Goal: Task Accomplishment & Management: Manage account settings

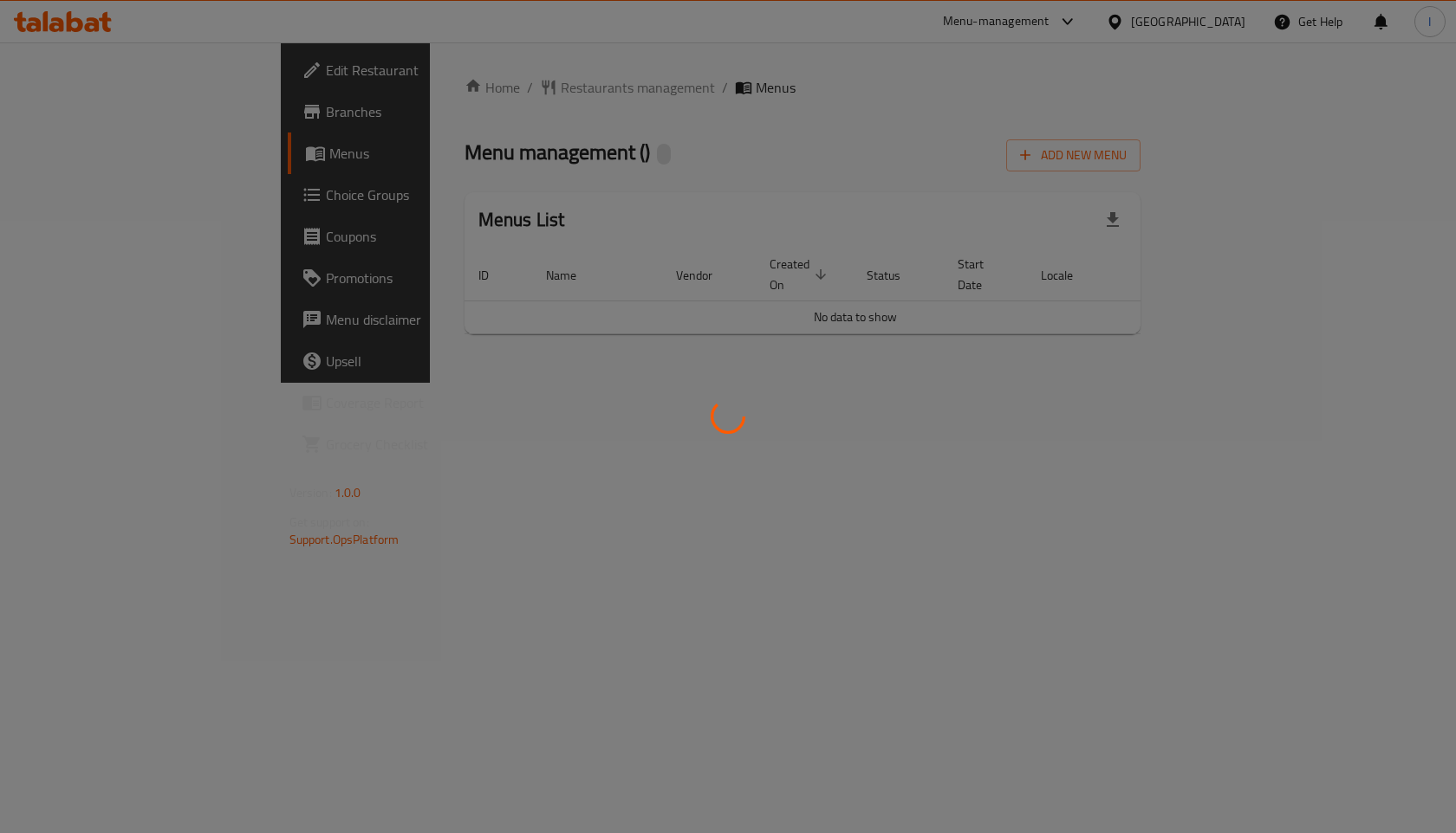
click at [451, 93] on div at bounding box center [728, 416] width 1456 height 833
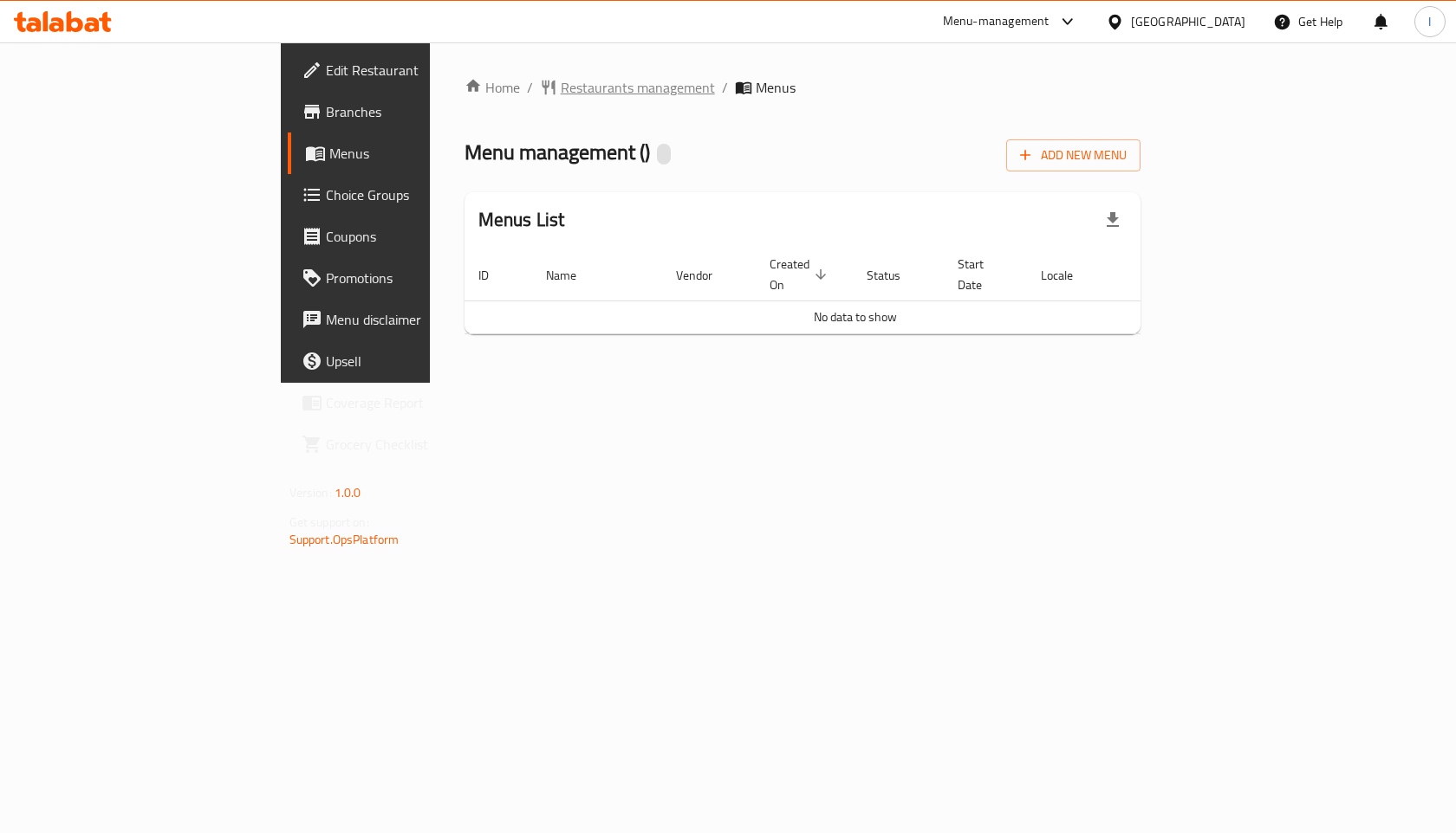
click at [560, 83] on span "Restaurants management" at bounding box center [638, 88] width 155 height 21
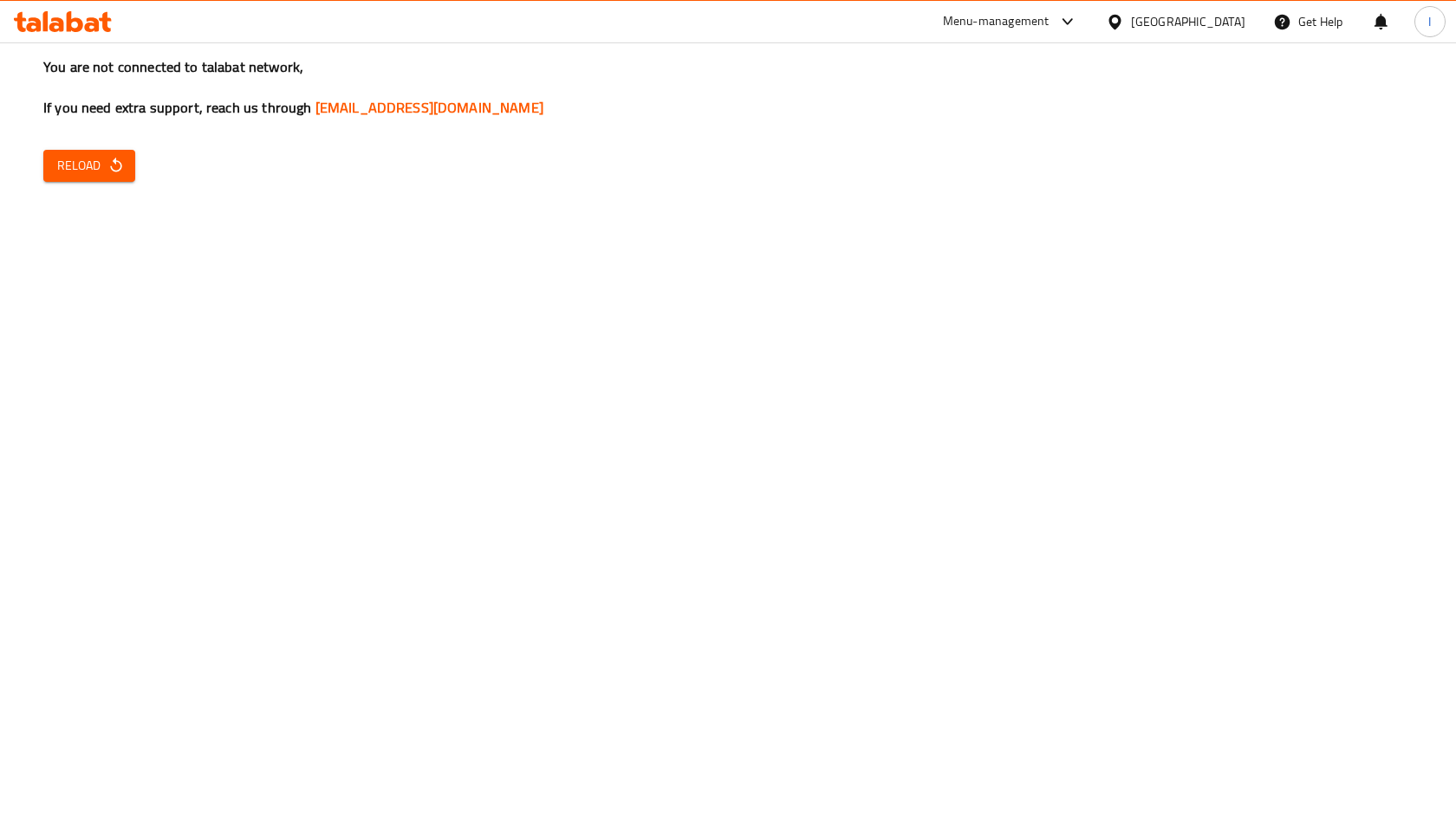
click at [102, 169] on span "Reload" at bounding box center [89, 166] width 64 height 22
click at [98, 167] on span "Reload" at bounding box center [89, 166] width 64 height 22
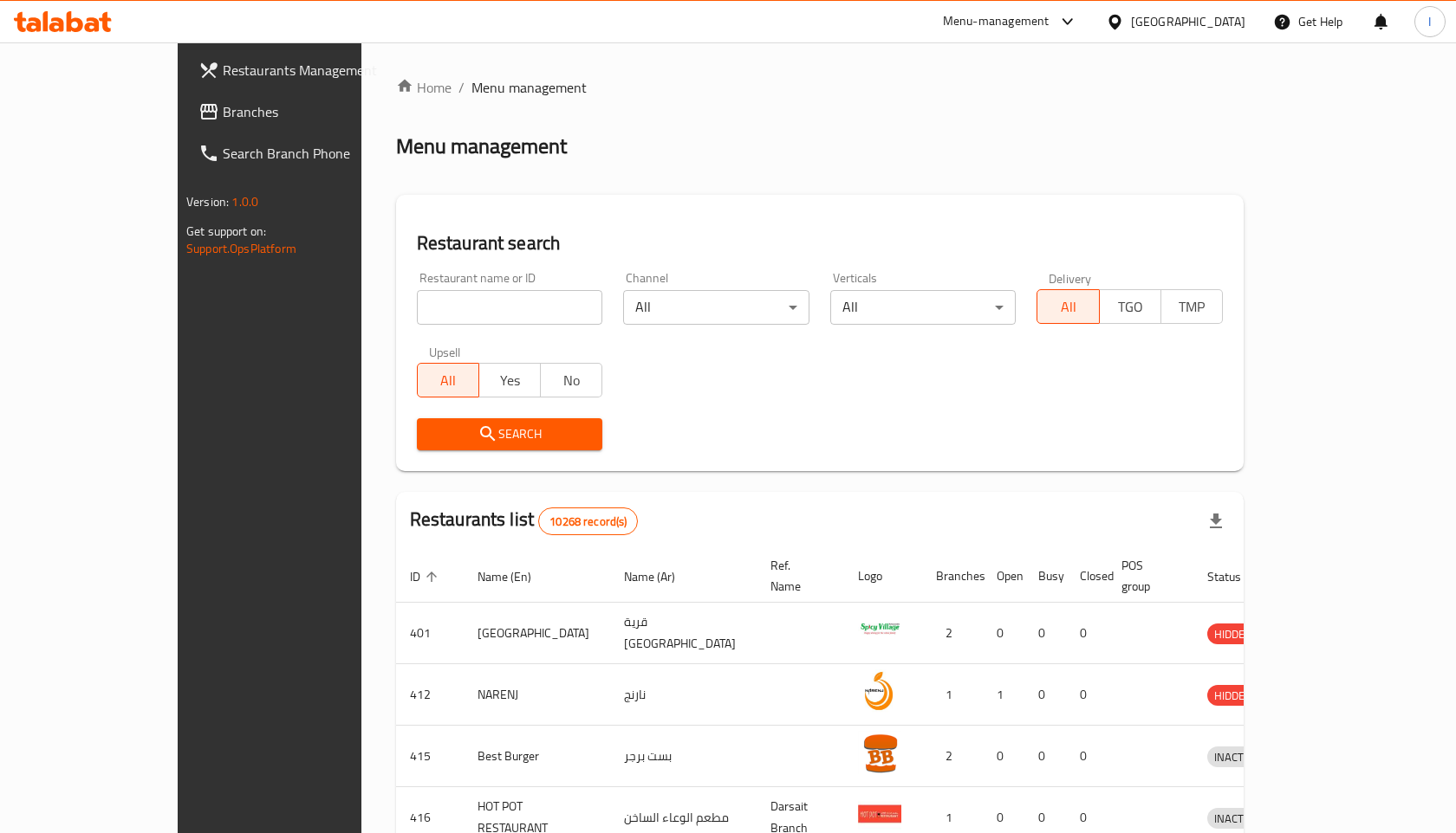
click at [417, 321] on input "search" at bounding box center [510, 307] width 186 height 35
type input "17954"
click button "Search" at bounding box center [510, 434] width 186 height 32
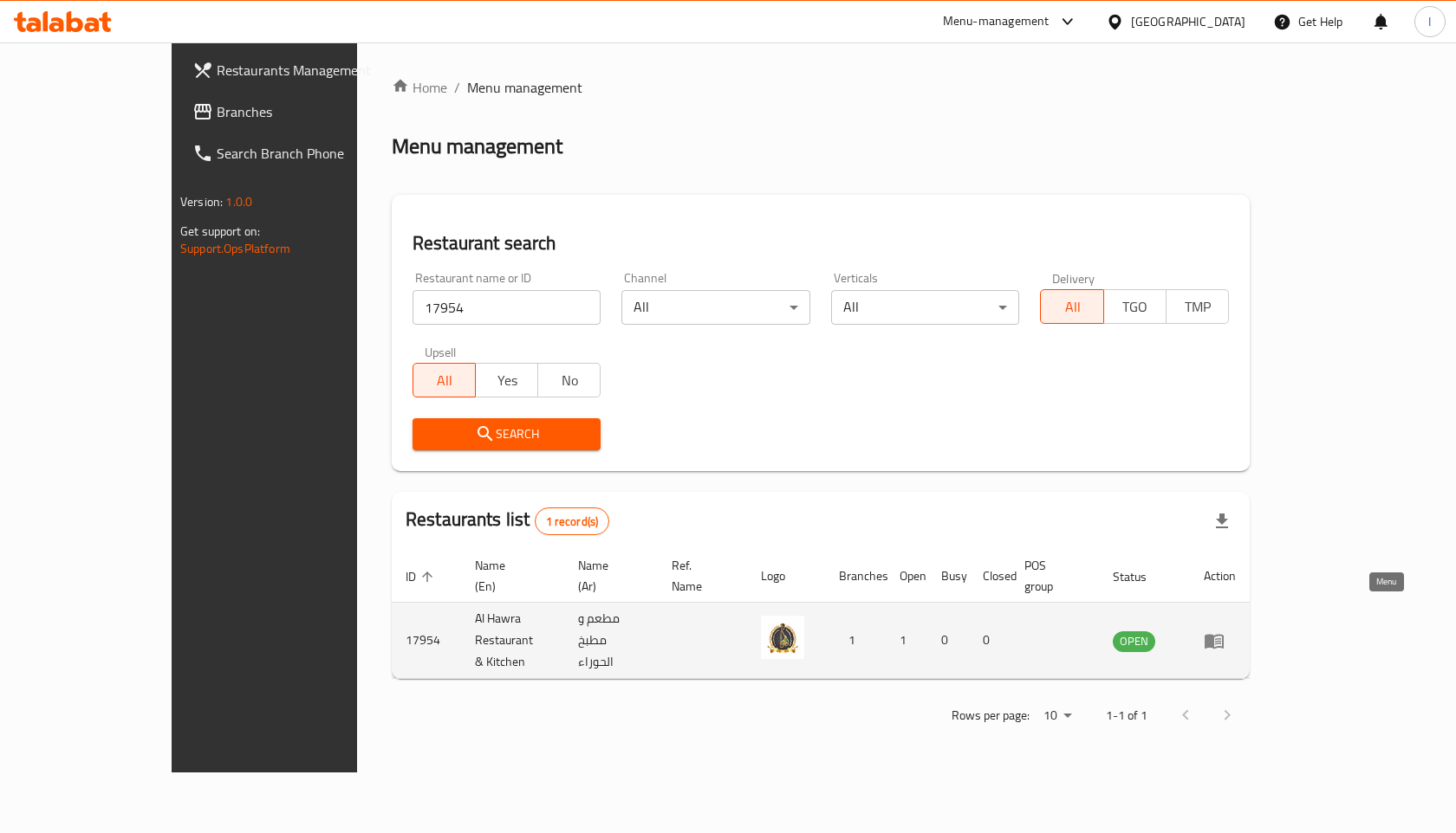
click at [1235, 631] on link "enhanced table" at bounding box center [1219, 641] width 32 height 21
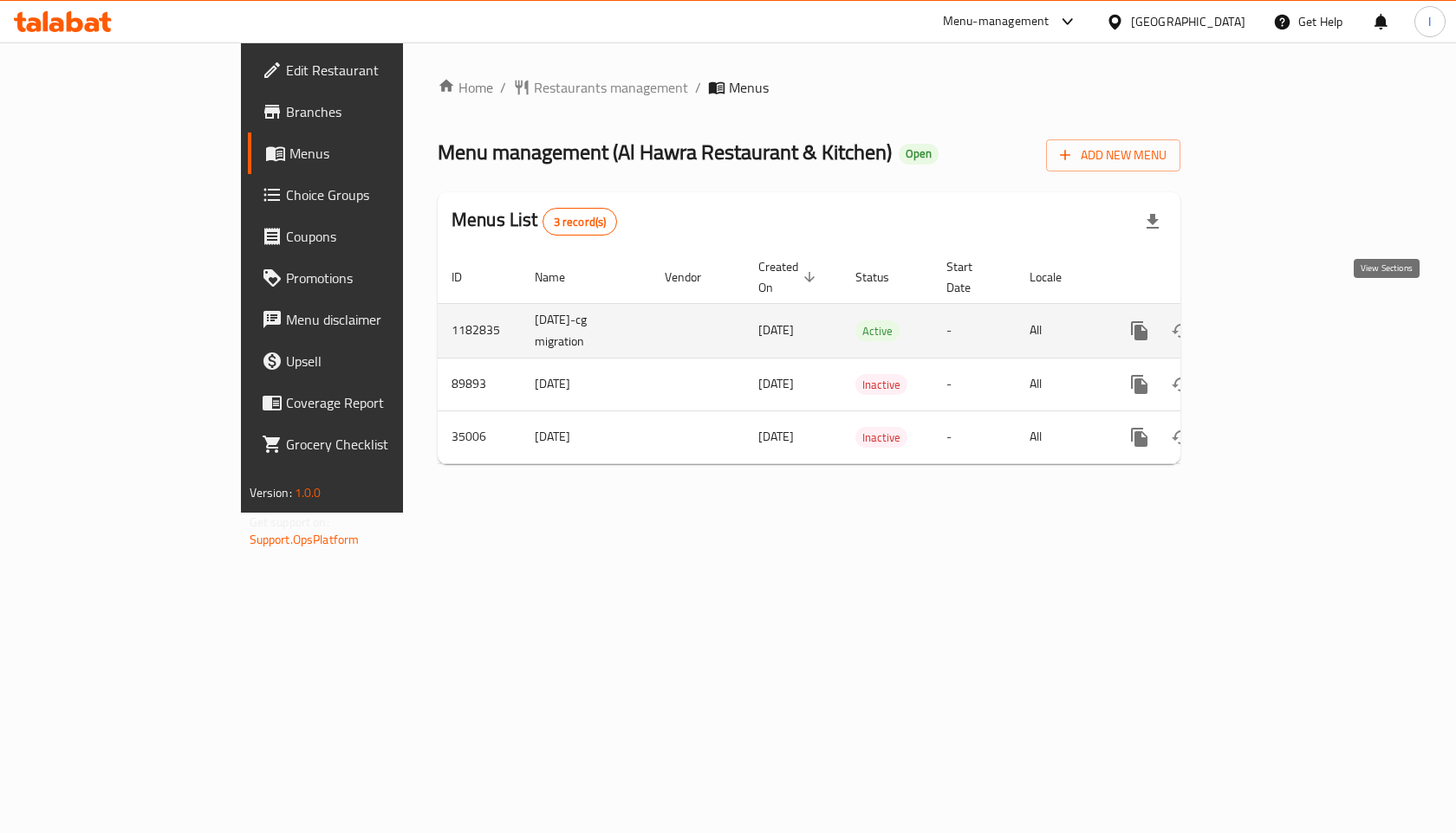
click at [1272, 323] on icon "enhanced table" at bounding box center [1264, 331] width 16 height 16
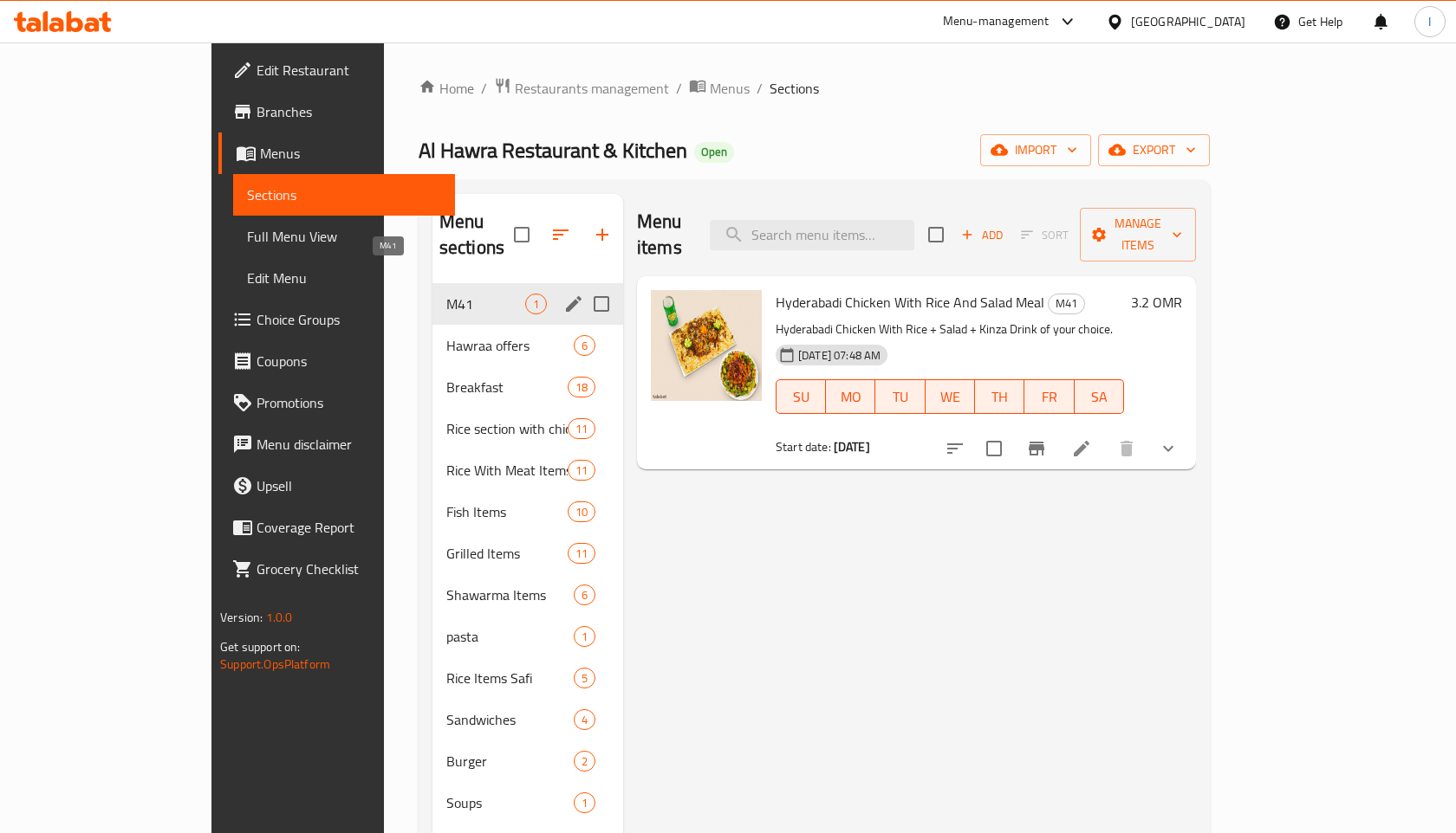
click at [447, 294] on span "M41" at bounding box center [486, 304] width 79 height 21
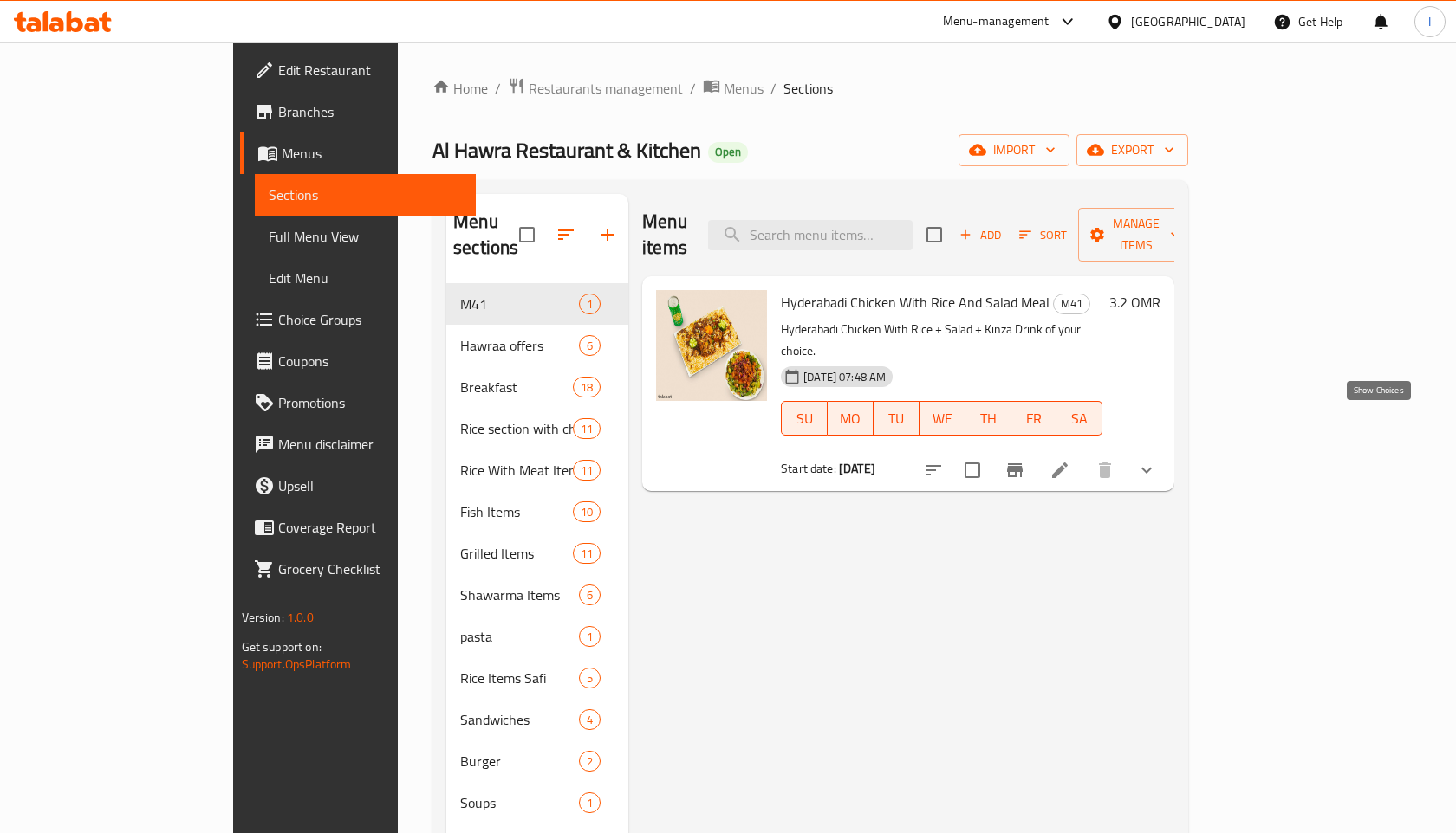
click at [1156, 460] on icon "show more" at bounding box center [1147, 471] width 21 height 21
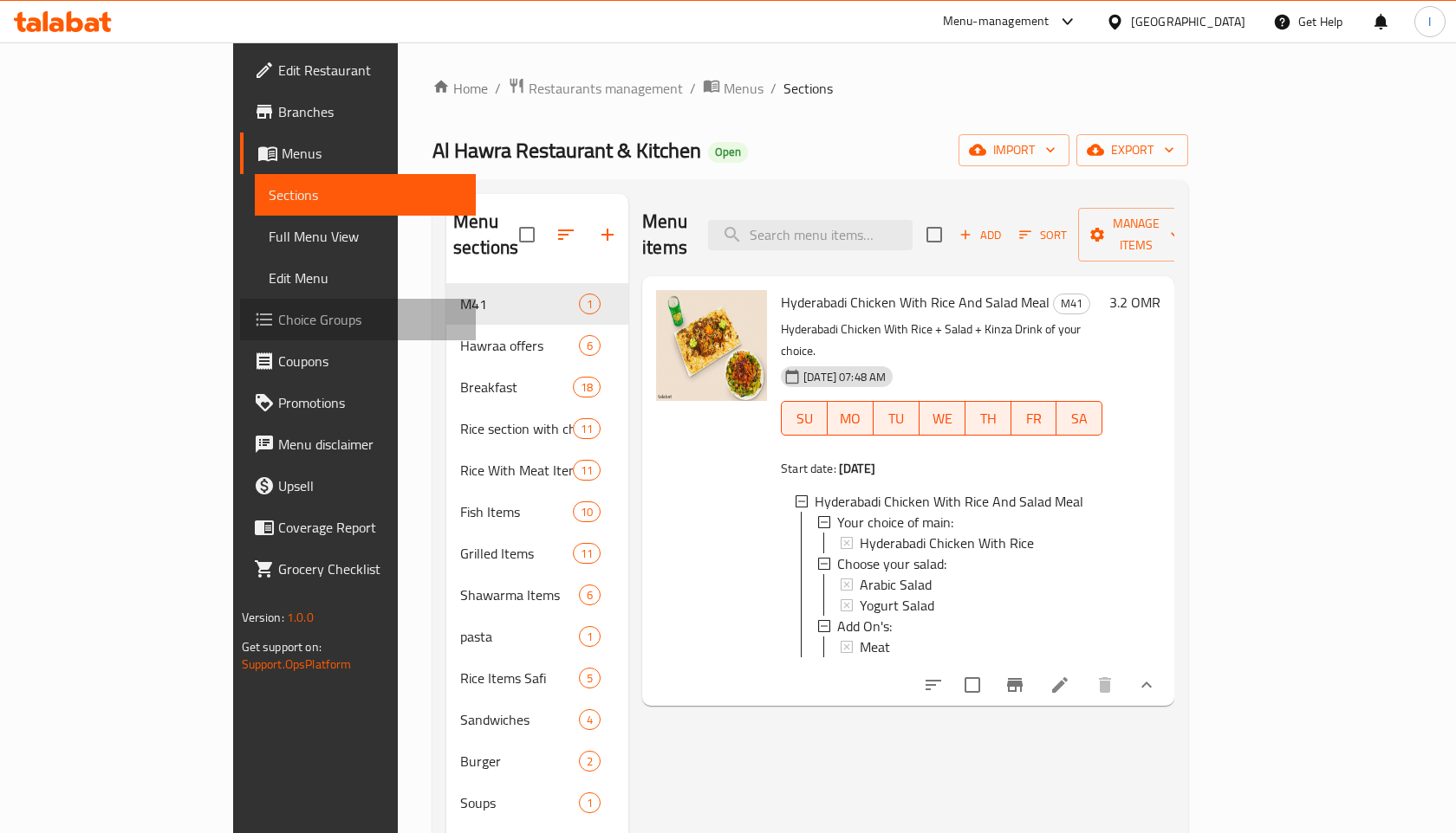
click at [278, 321] on span "Choice Groups" at bounding box center [370, 320] width 184 height 21
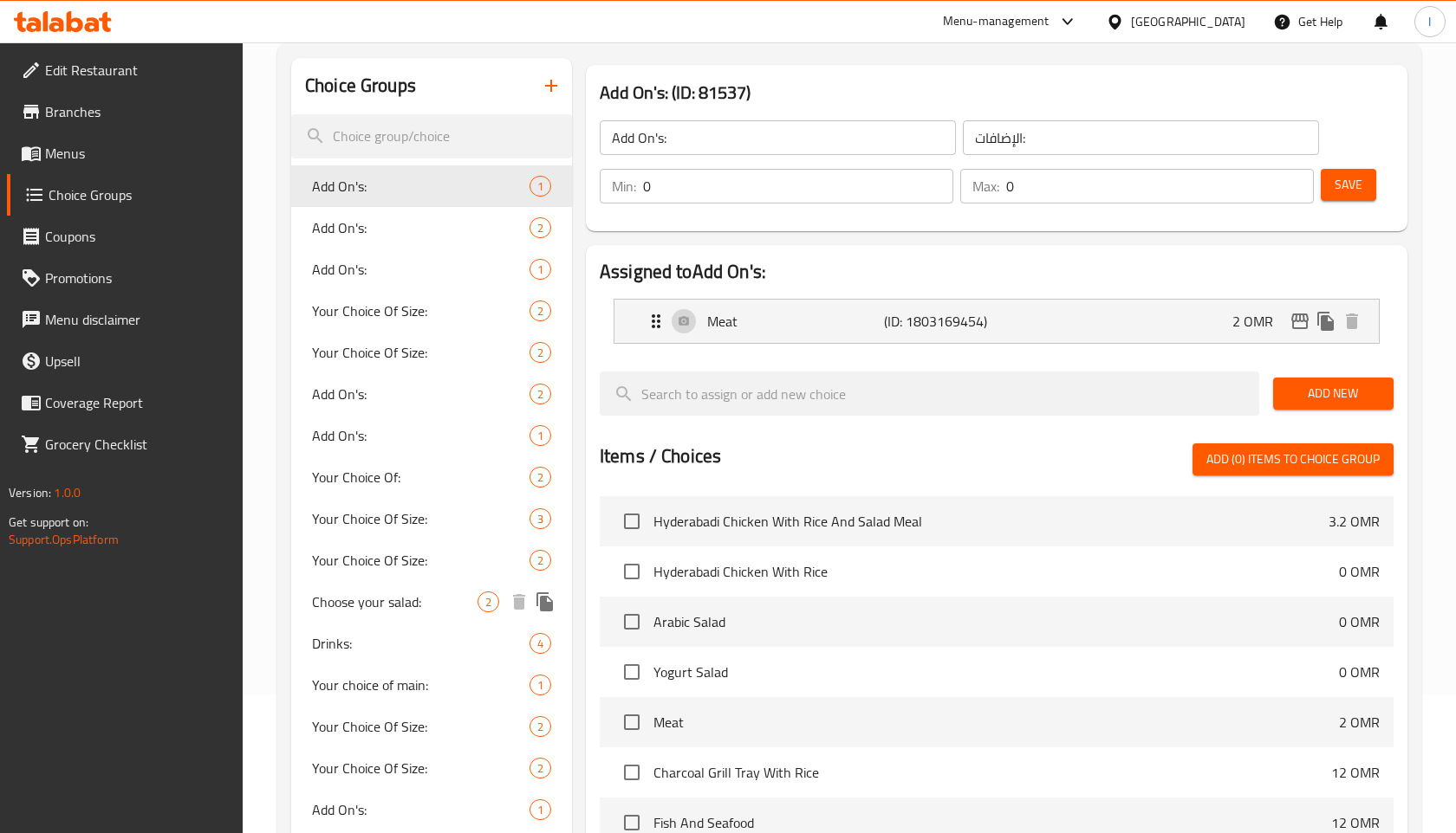
scroll to position [141, 0]
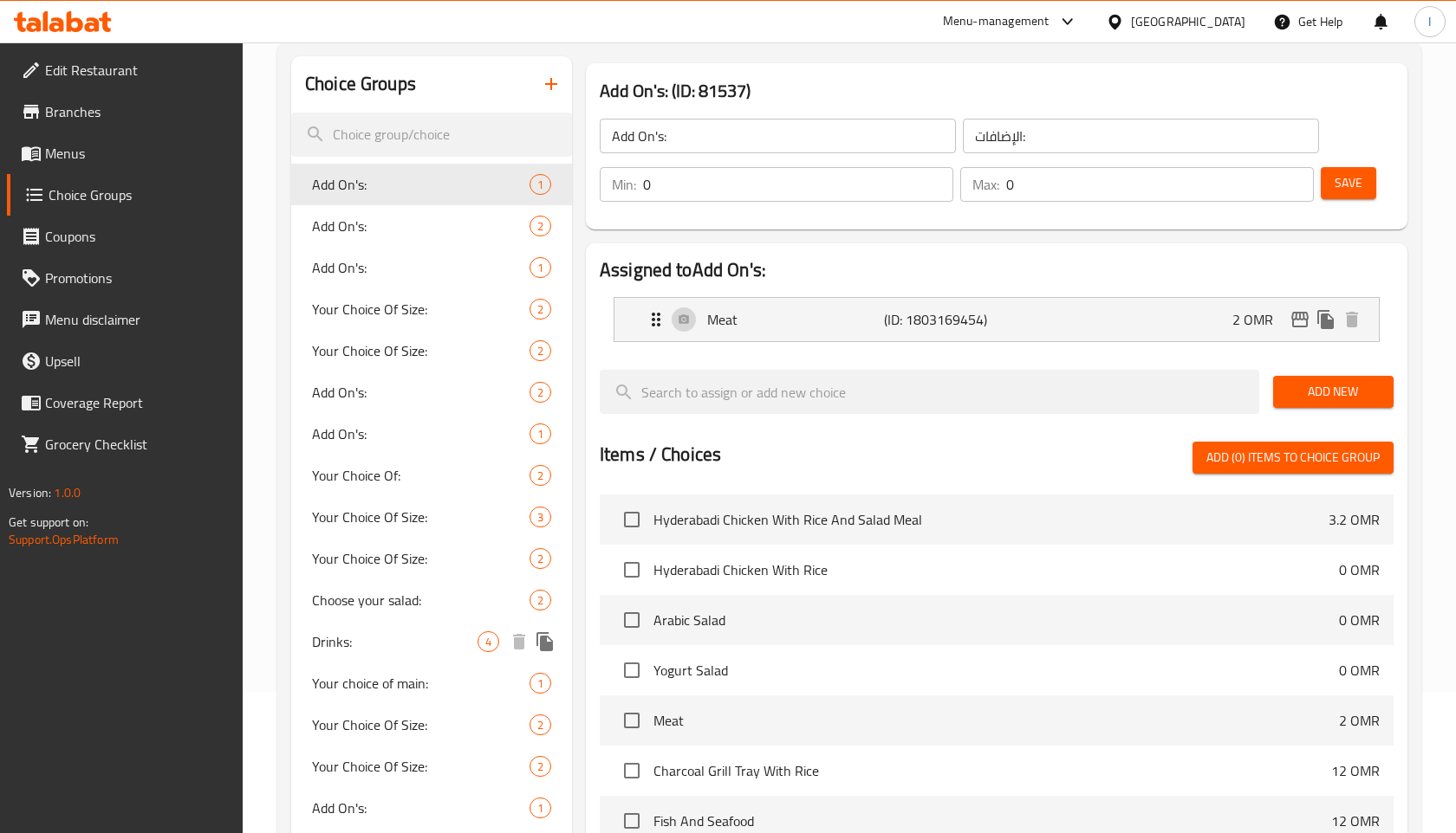
click at [387, 643] on span "Drinks:" at bounding box center [394, 642] width 165 height 21
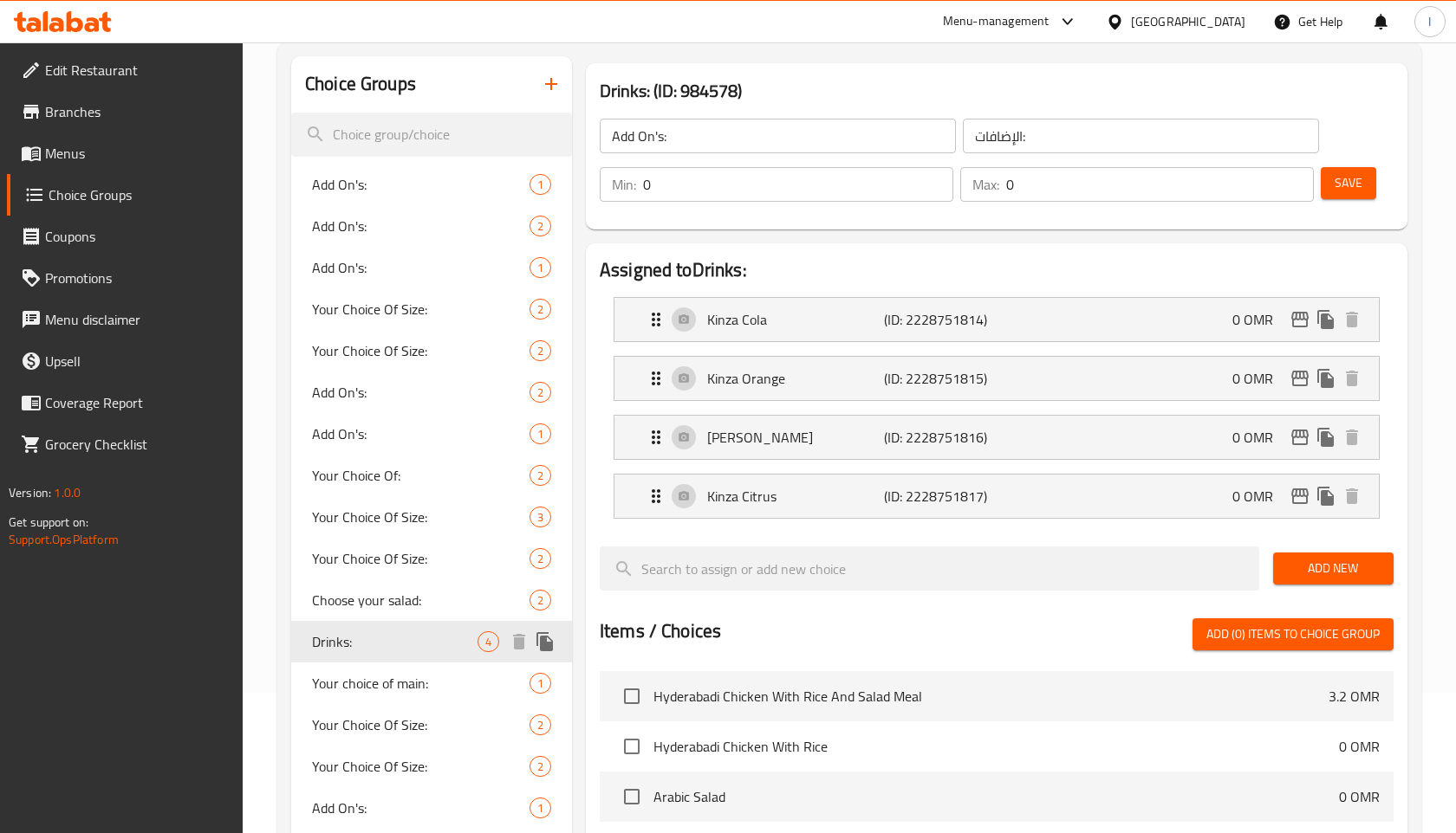
type input "Drinks:"
type input "المشروبات:"
type input "1"
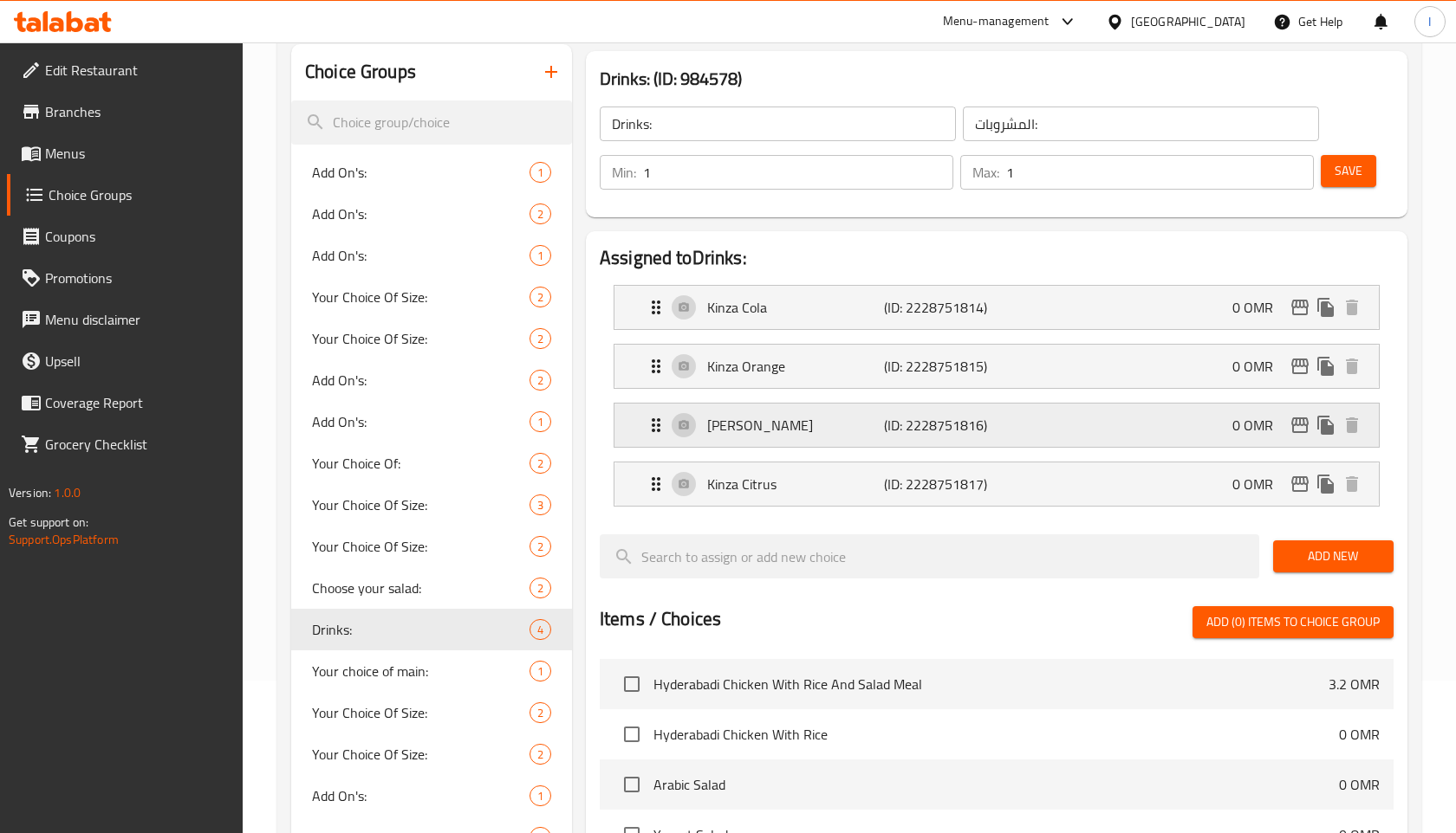
scroll to position [152, 0]
click at [1294, 313] on icon "edit" at bounding box center [1300, 308] width 21 height 21
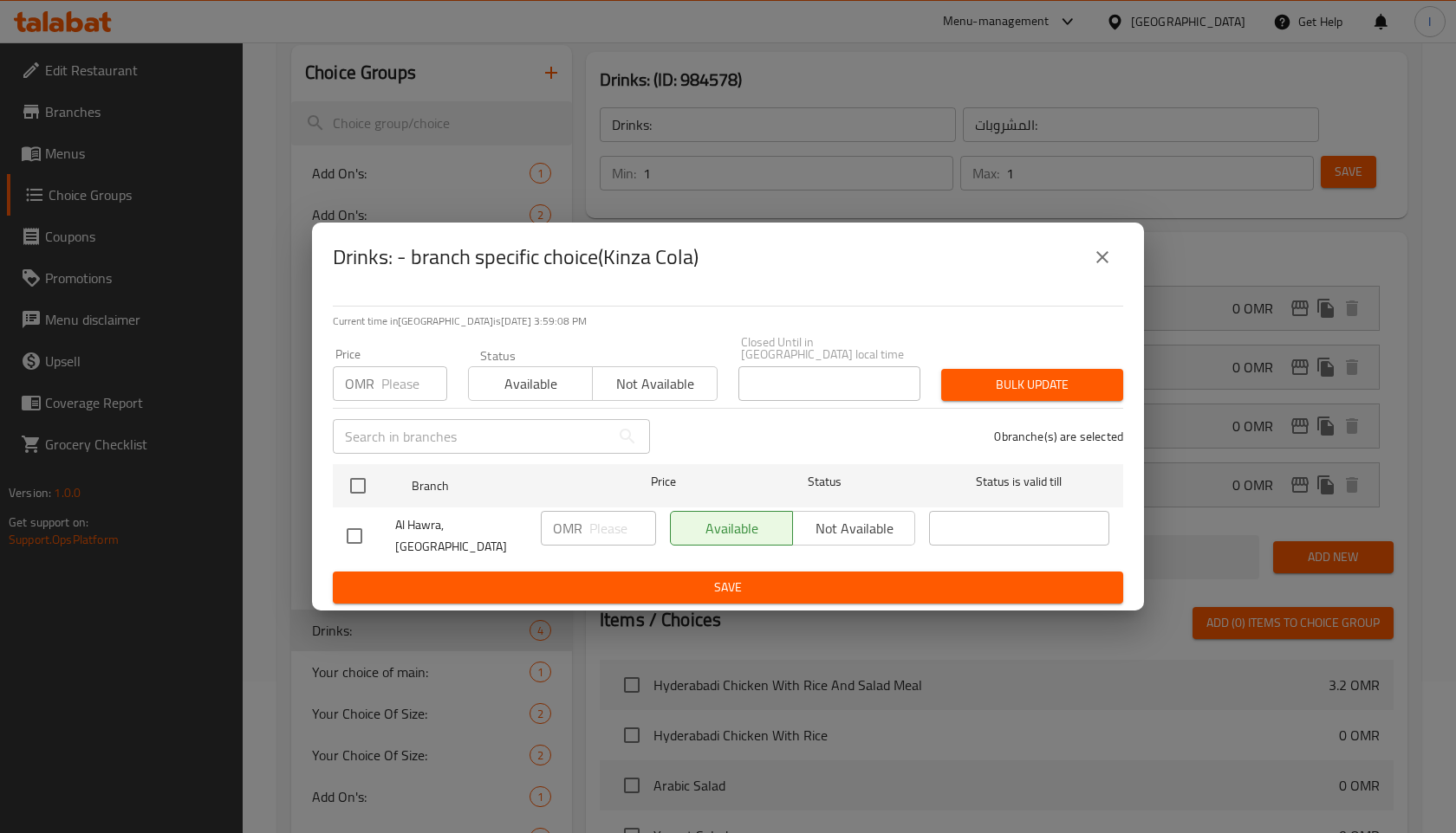
click at [1093, 268] on icon "close" at bounding box center [1102, 257] width 21 height 21
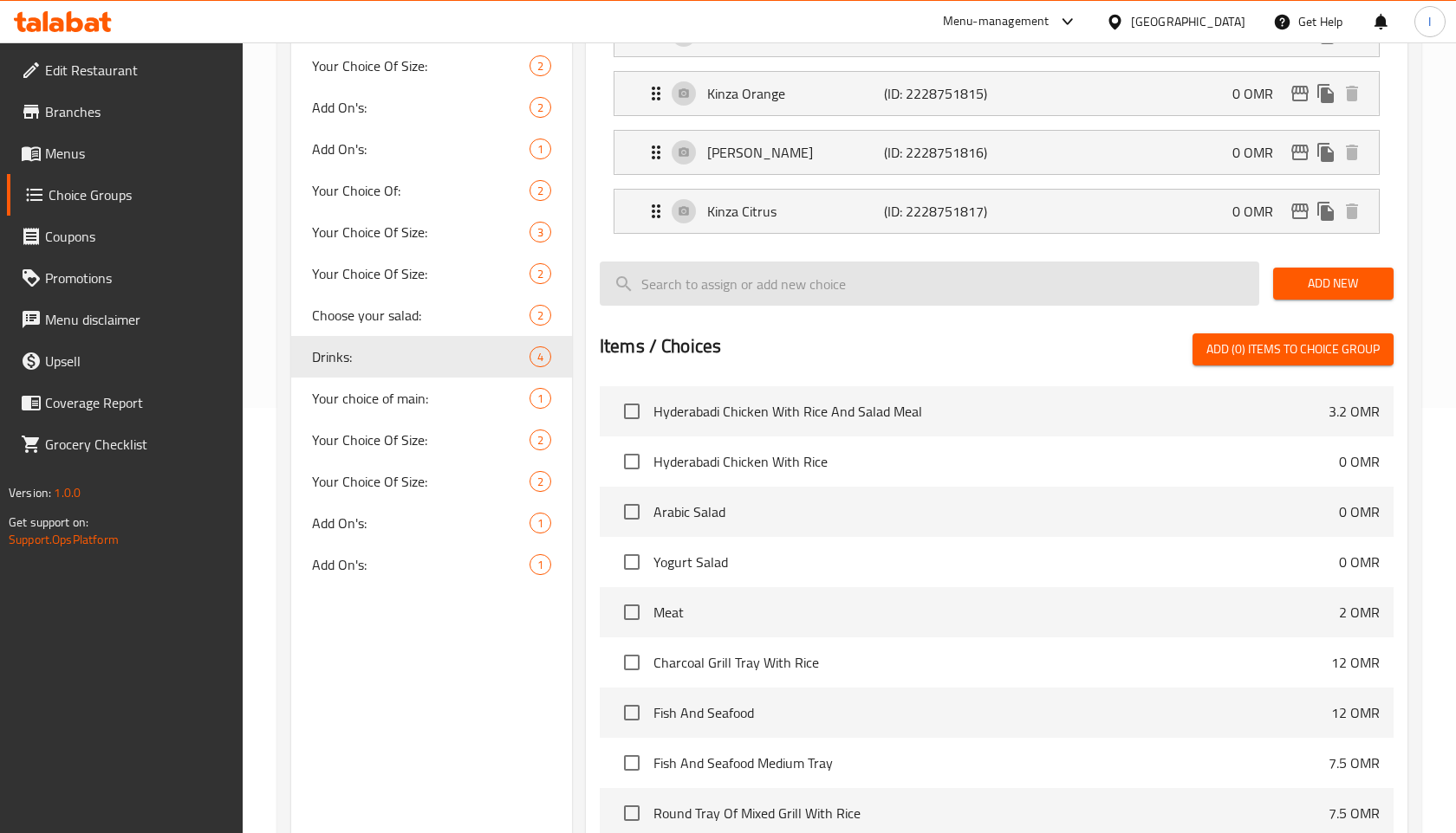
scroll to position [662, 0]
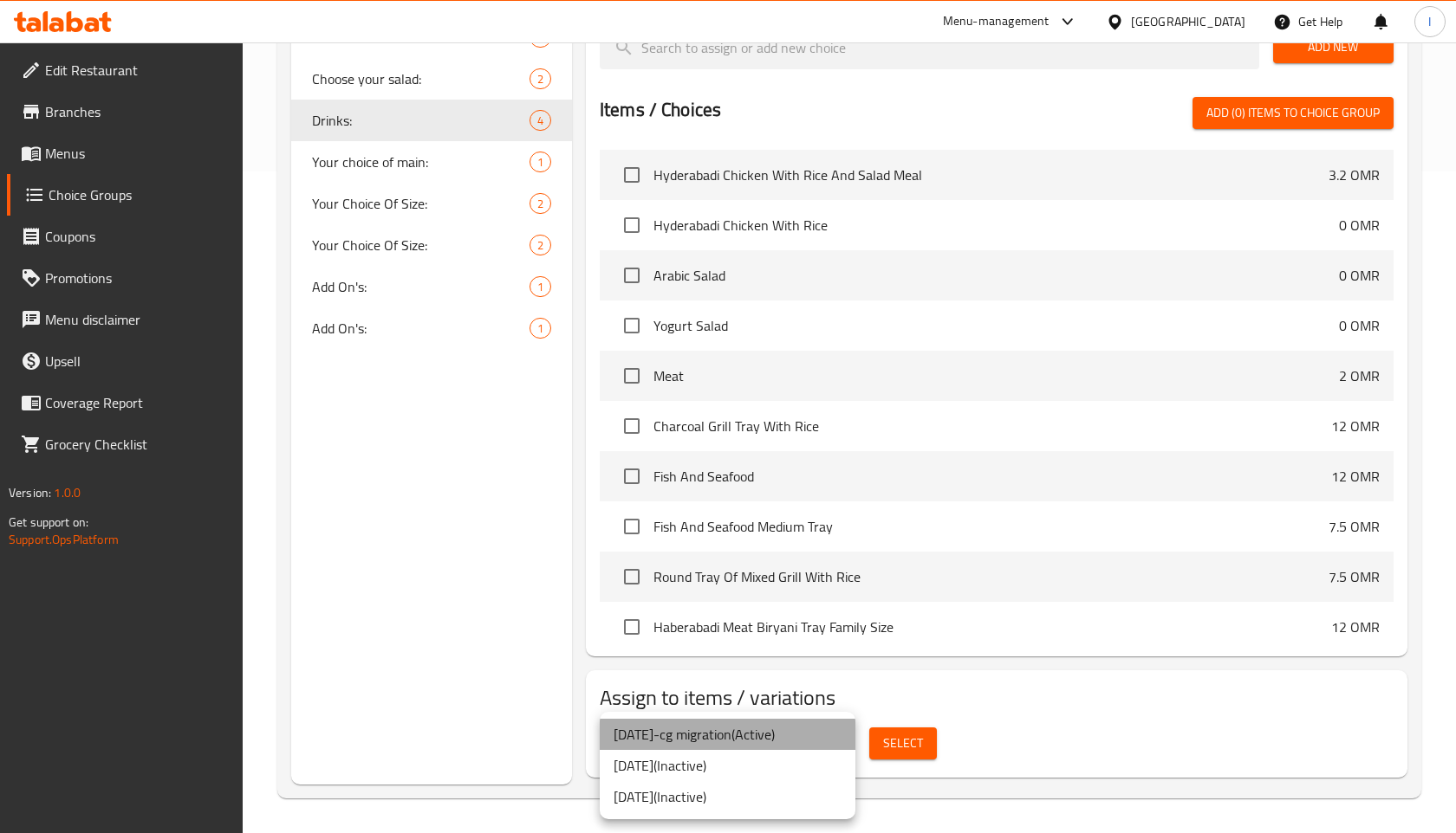
click at [830, 740] on li "7/7/2020-cg migration ( Active )" at bounding box center [727, 735] width 255 height 31
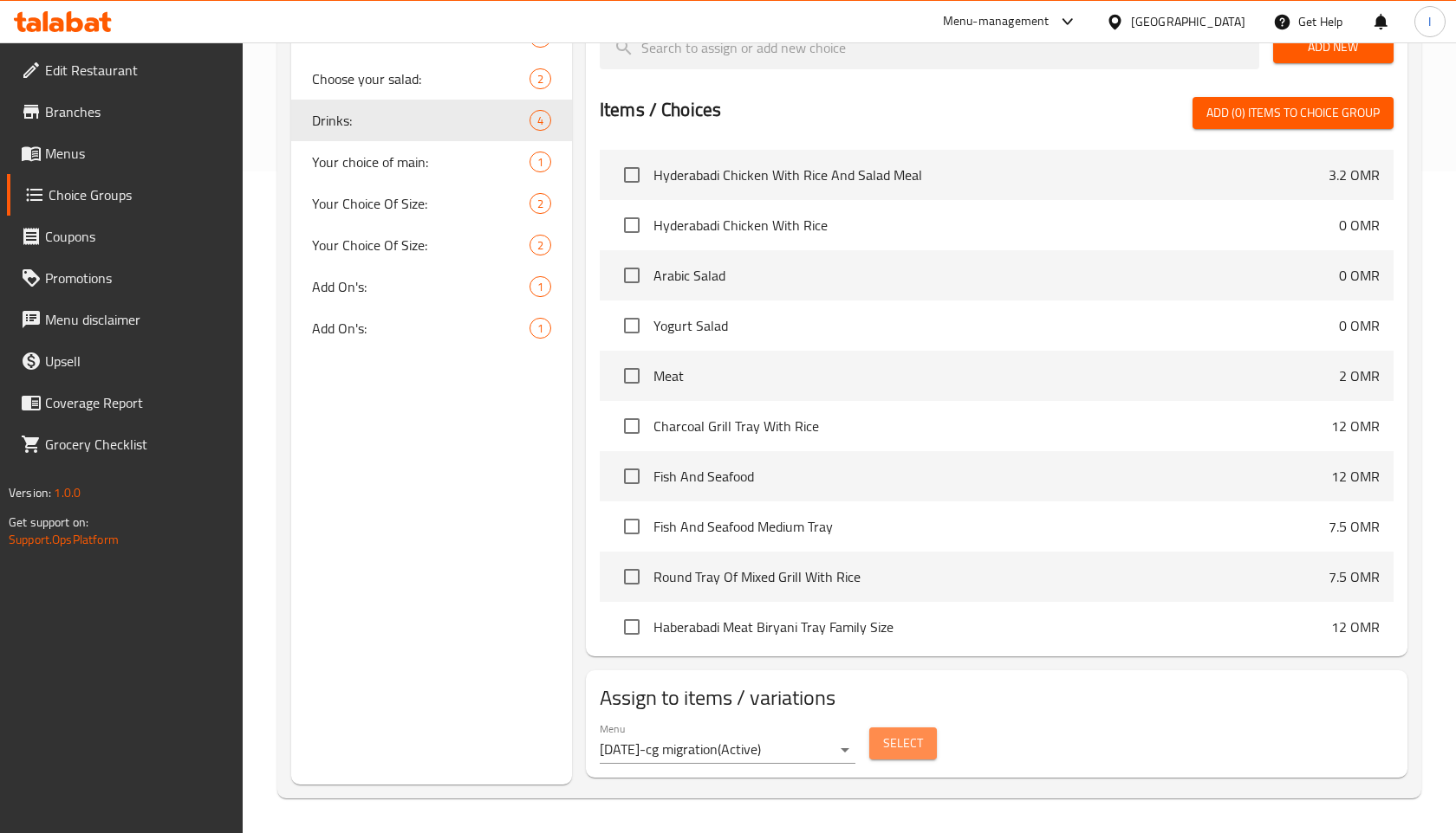
click at [901, 738] on span "Select" at bounding box center [903, 744] width 40 height 22
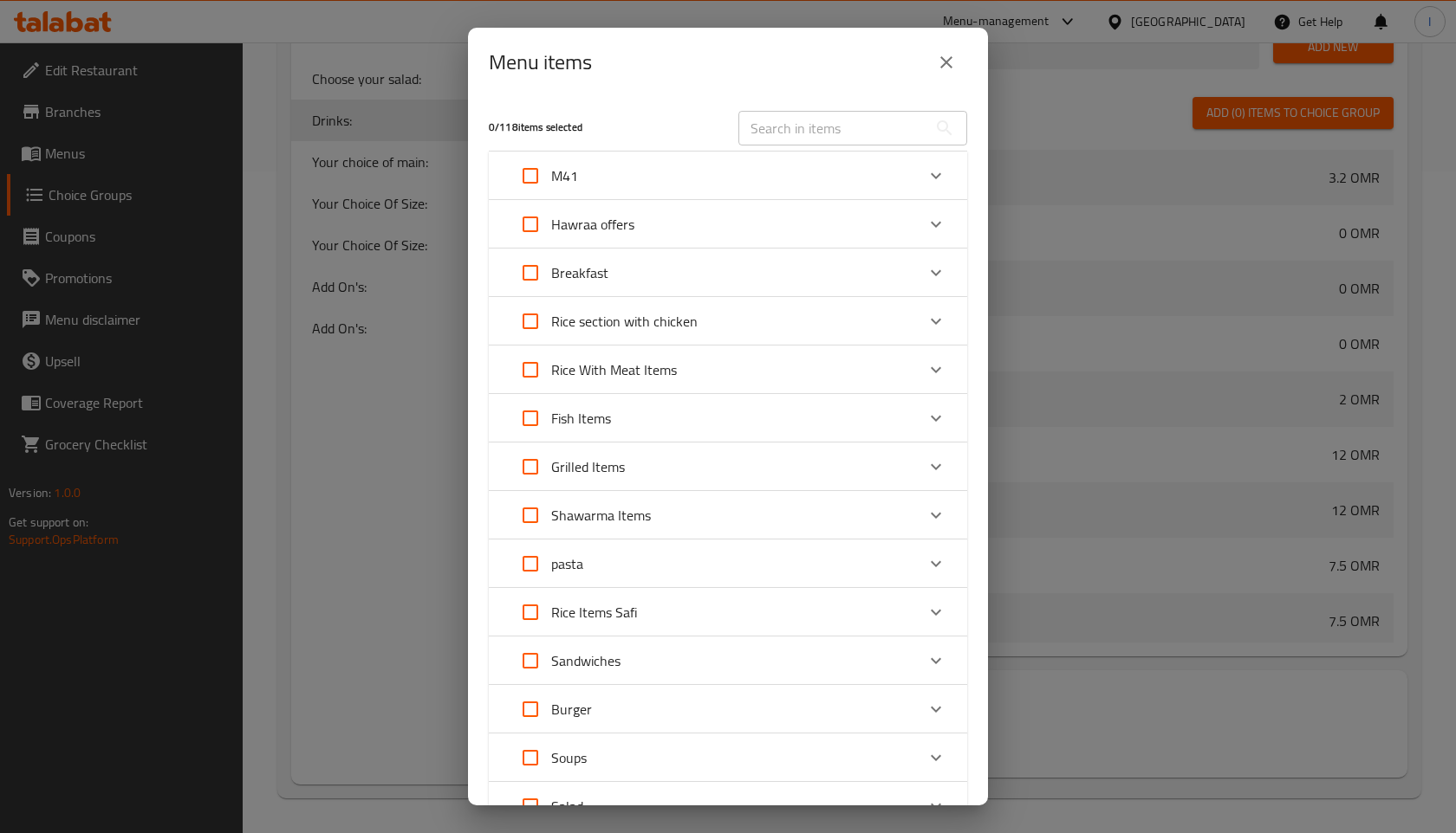
click at [537, 175] on input "Expand" at bounding box center [530, 176] width 42 height 42
checkbox input "true"
click at [907, 185] on div "M41" at bounding box center [711, 176] width 406 height 42
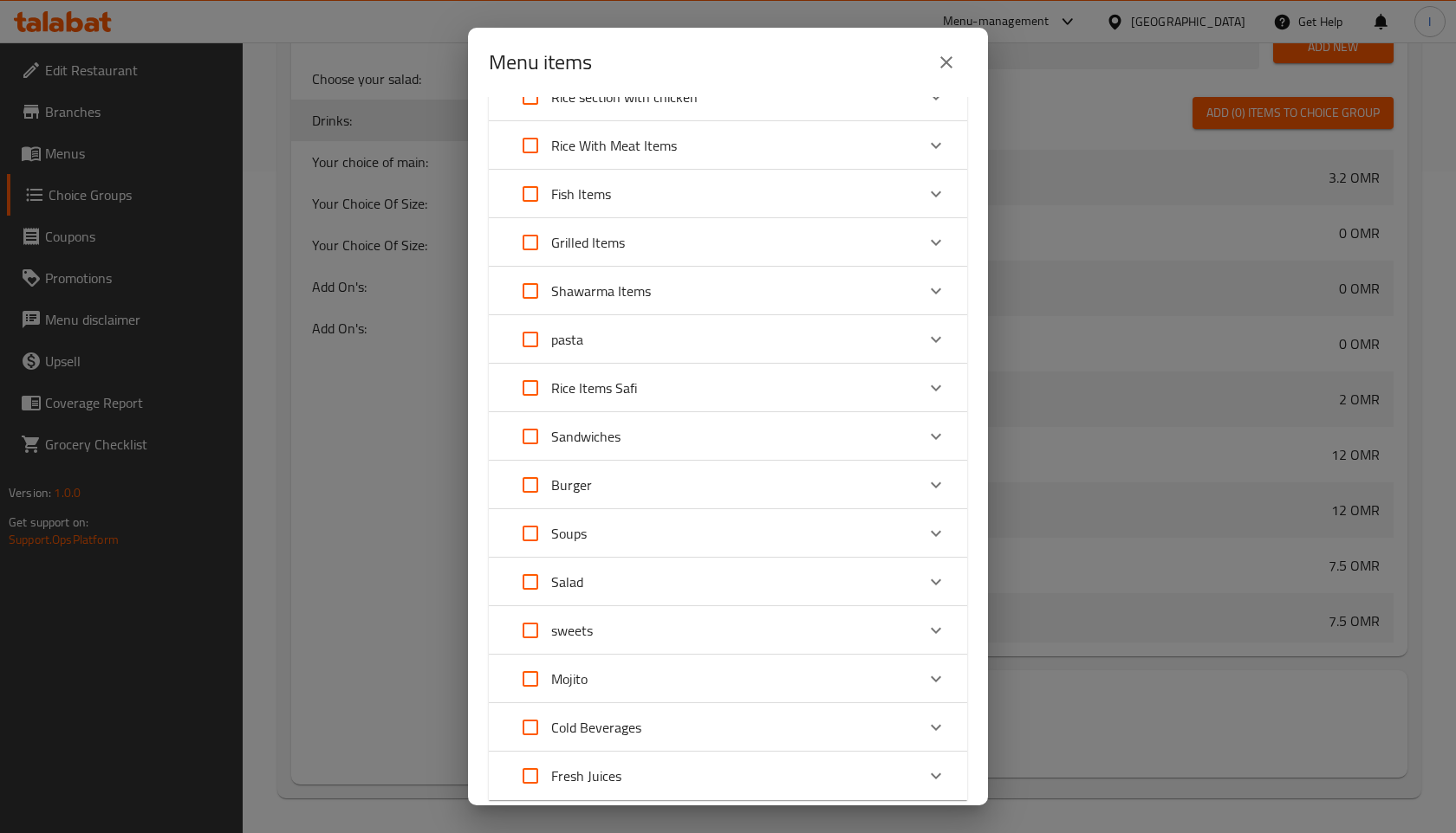
scroll to position [484, 0]
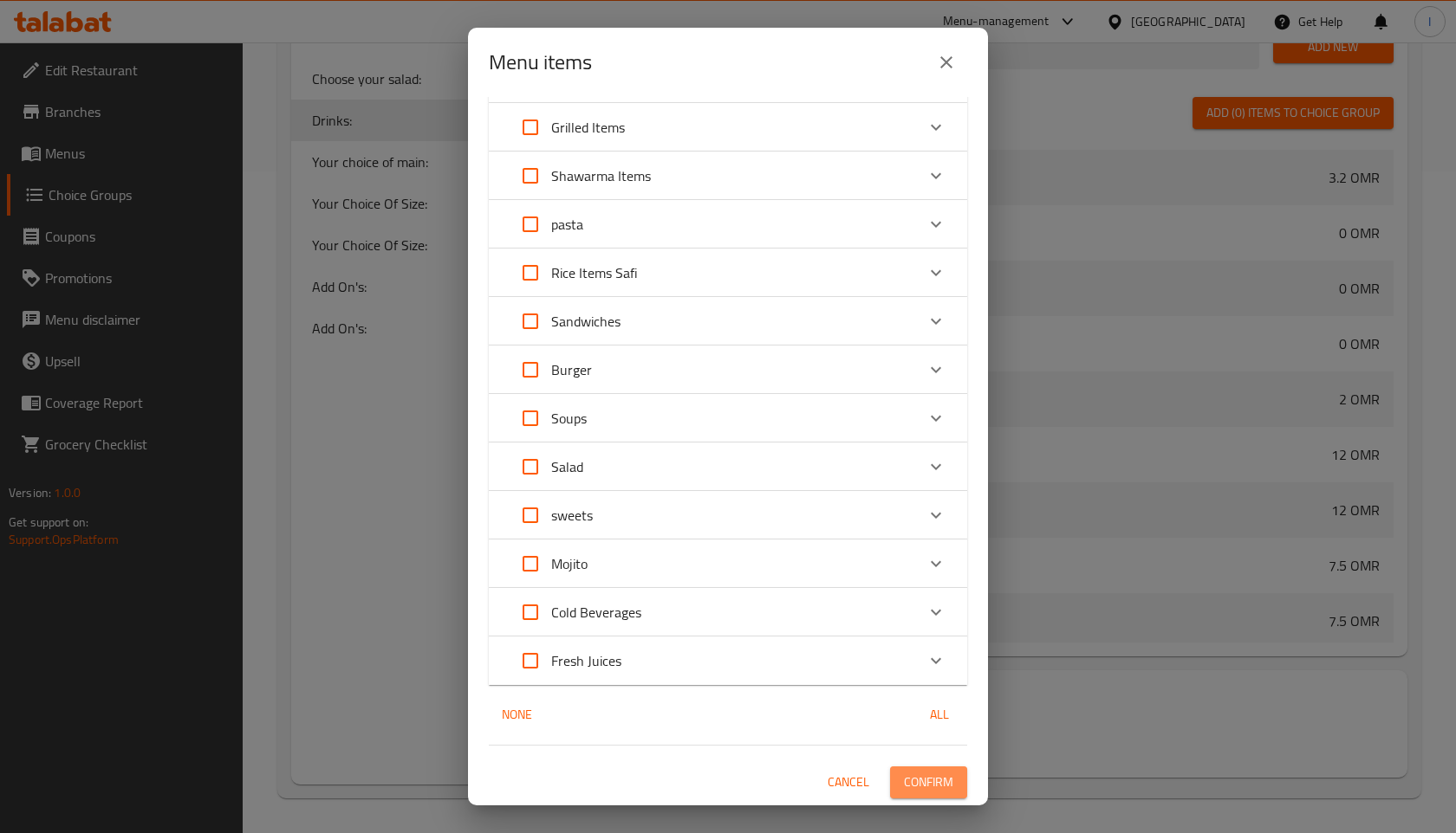
click at [912, 782] on span "Confirm" at bounding box center [928, 783] width 50 height 22
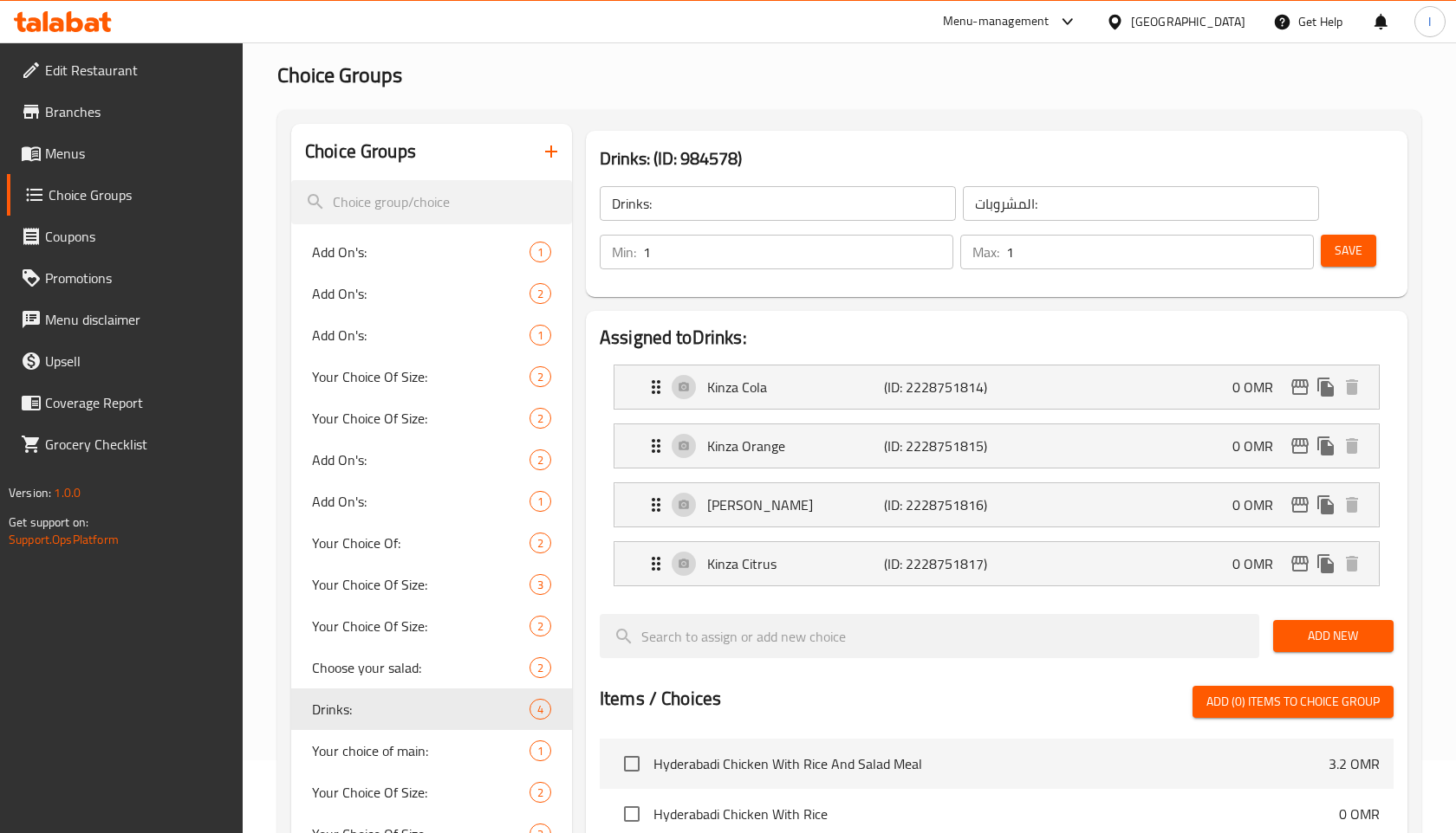
scroll to position [0, 0]
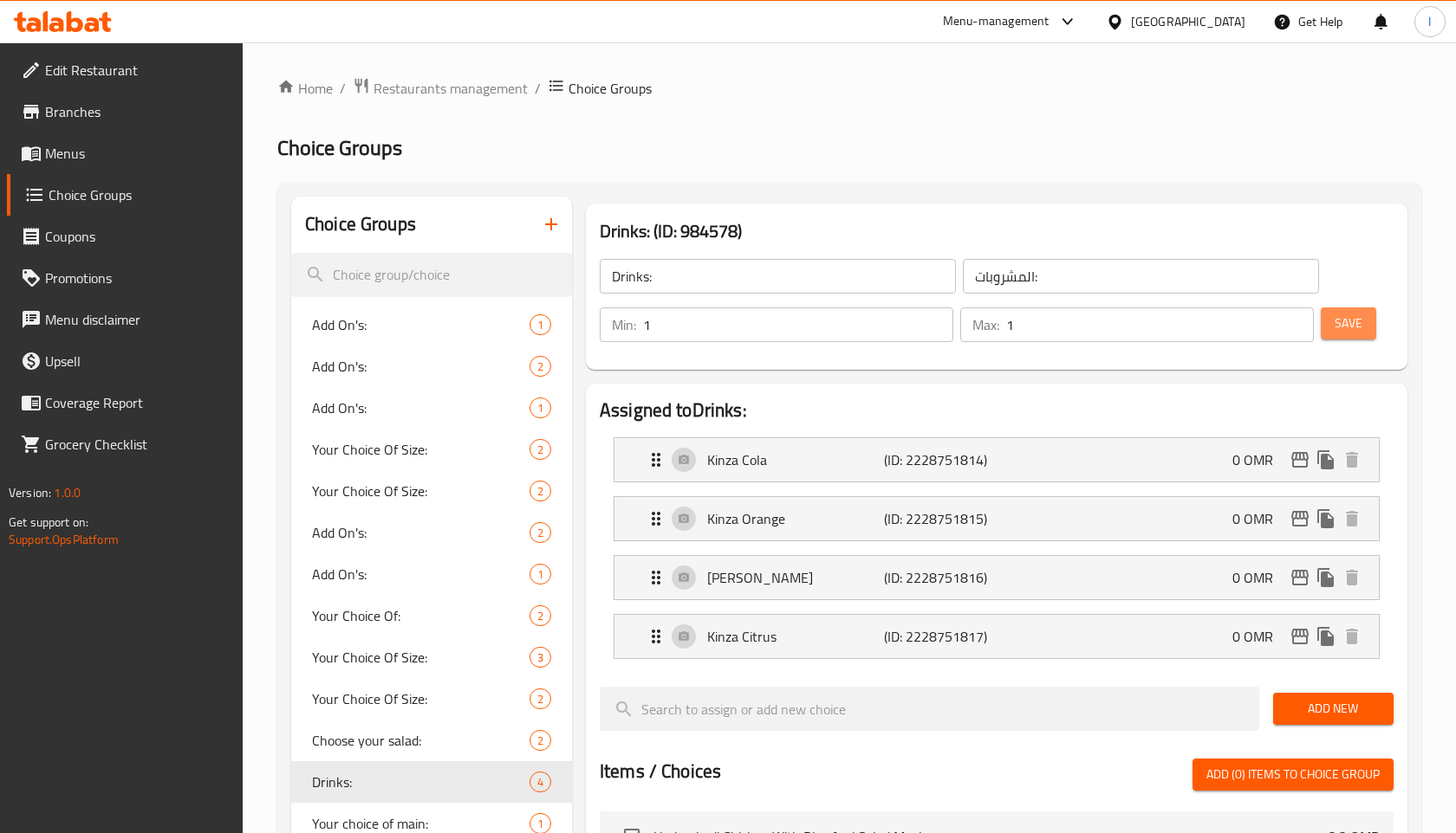
click at [1346, 326] on span "Save" at bounding box center [1348, 323] width 28 height 22
click at [414, 87] on span "Restaurants management" at bounding box center [451, 89] width 155 height 21
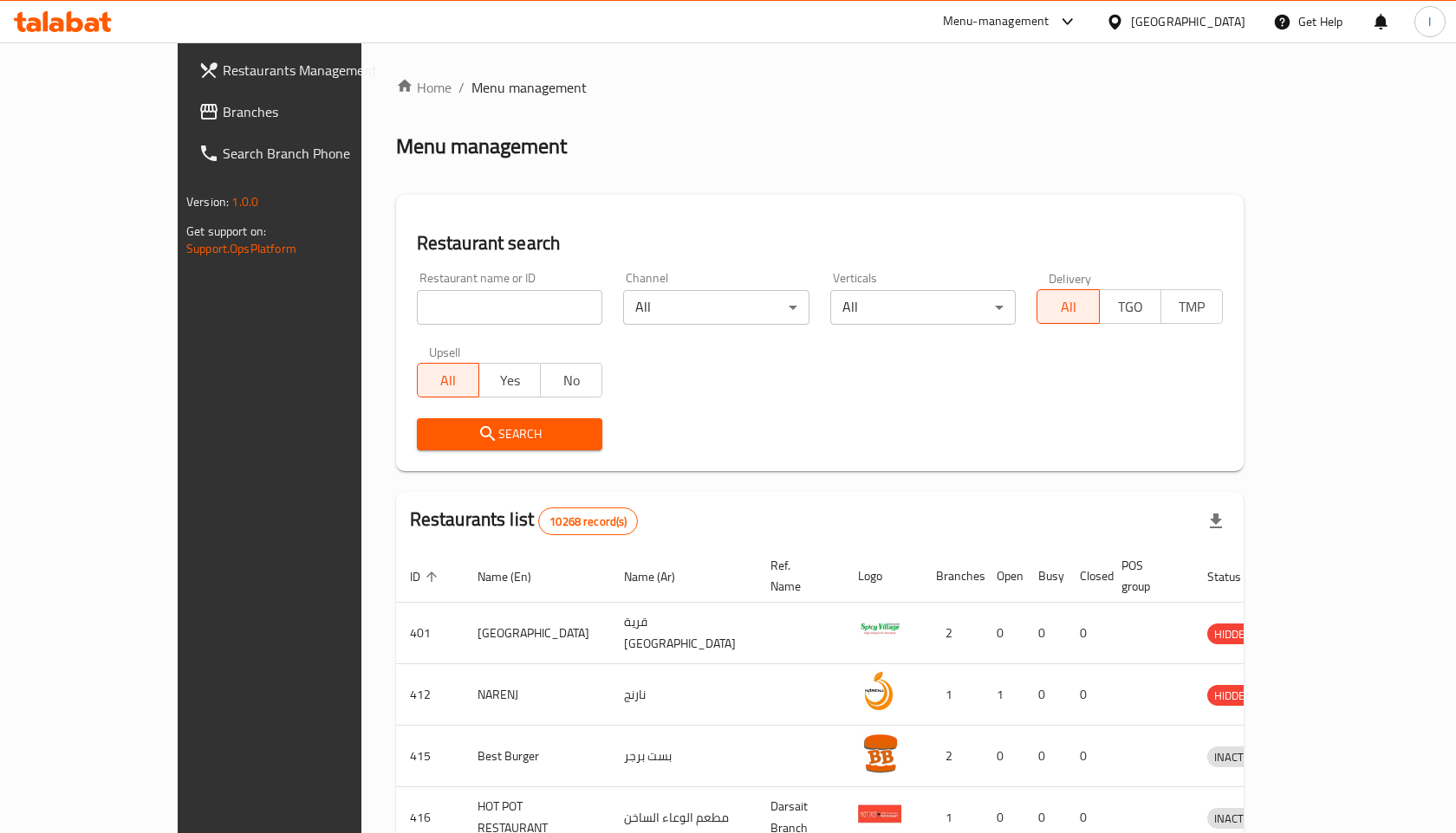
click at [417, 314] on input "search" at bounding box center [510, 307] width 186 height 35
type input "935"
click button "Search" at bounding box center [510, 434] width 186 height 32
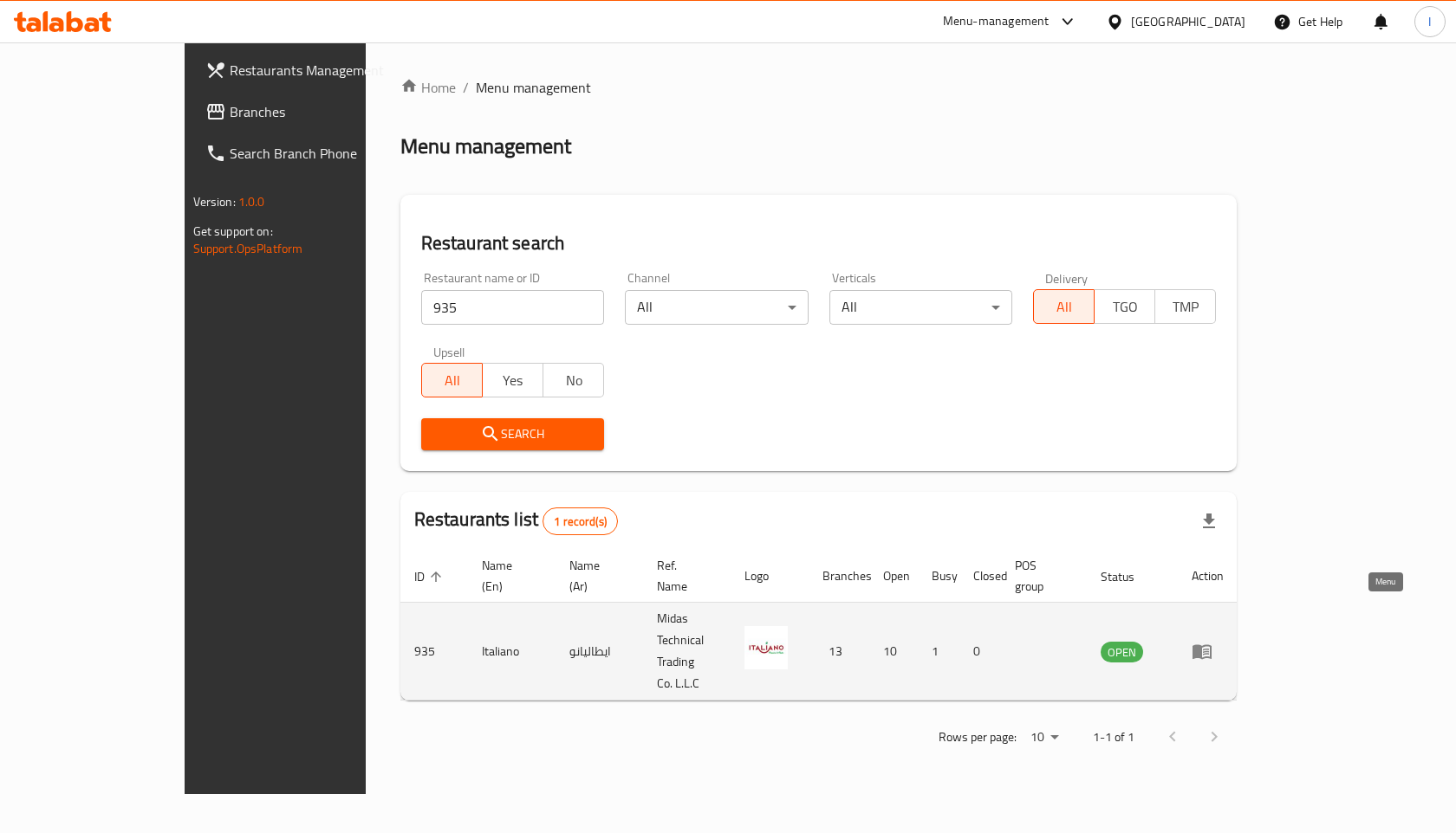
click at [1212, 641] on icon "enhanced table" at bounding box center [1201, 651] width 21 height 21
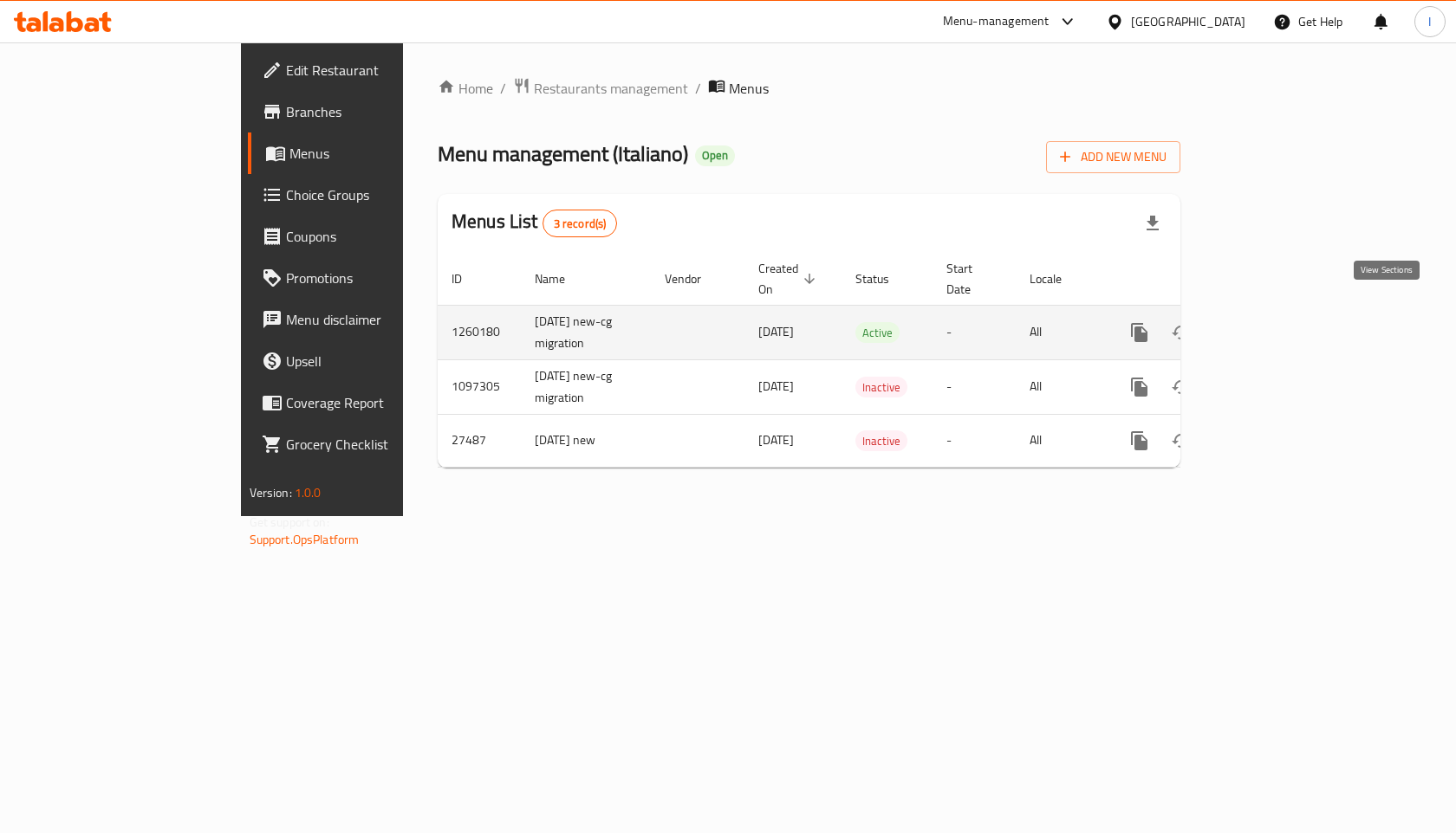
click at [1274, 322] on icon "enhanced table" at bounding box center [1264, 333] width 21 height 21
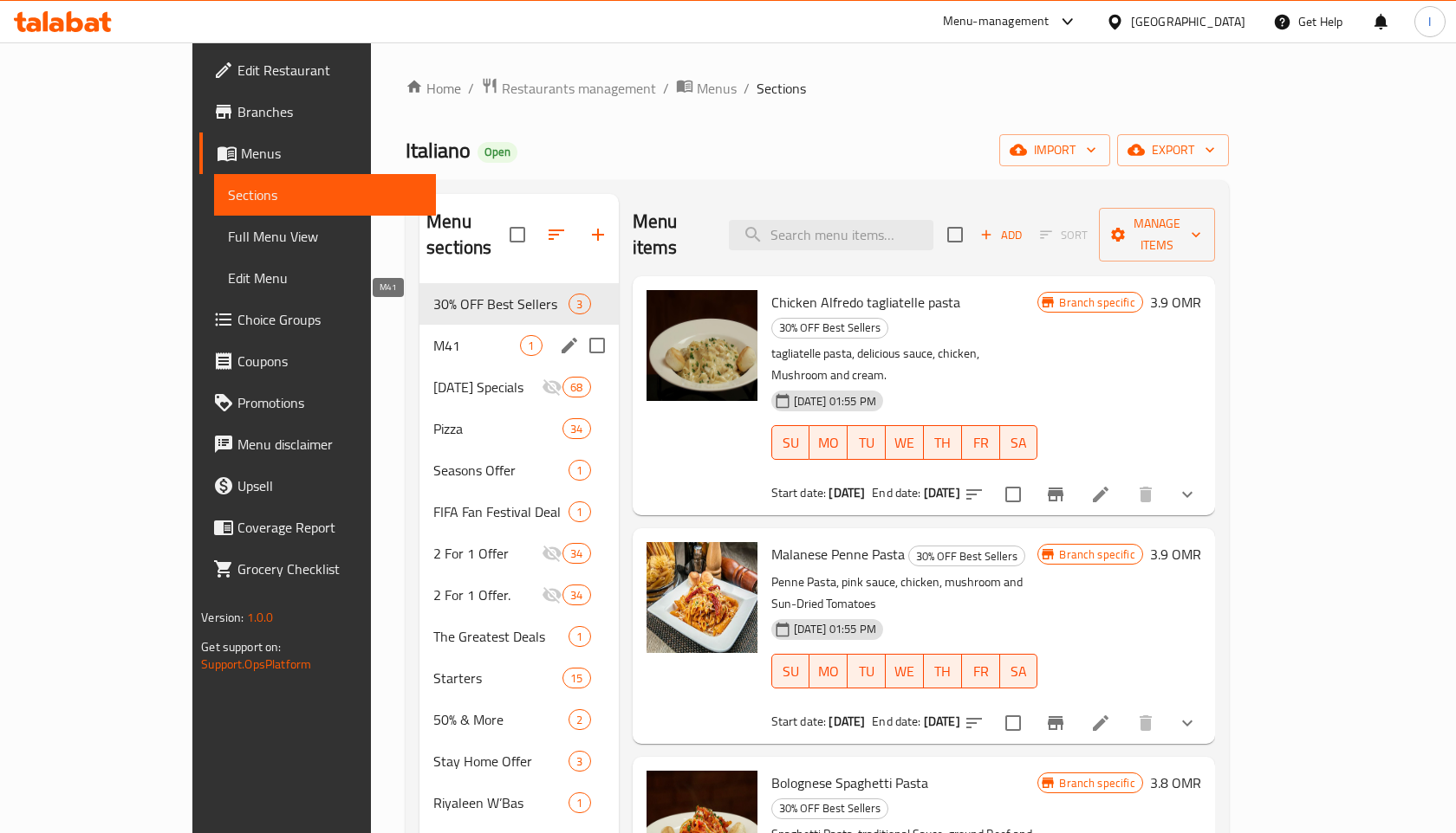
click at [433, 335] on span "M41" at bounding box center [477, 346] width 87 height 21
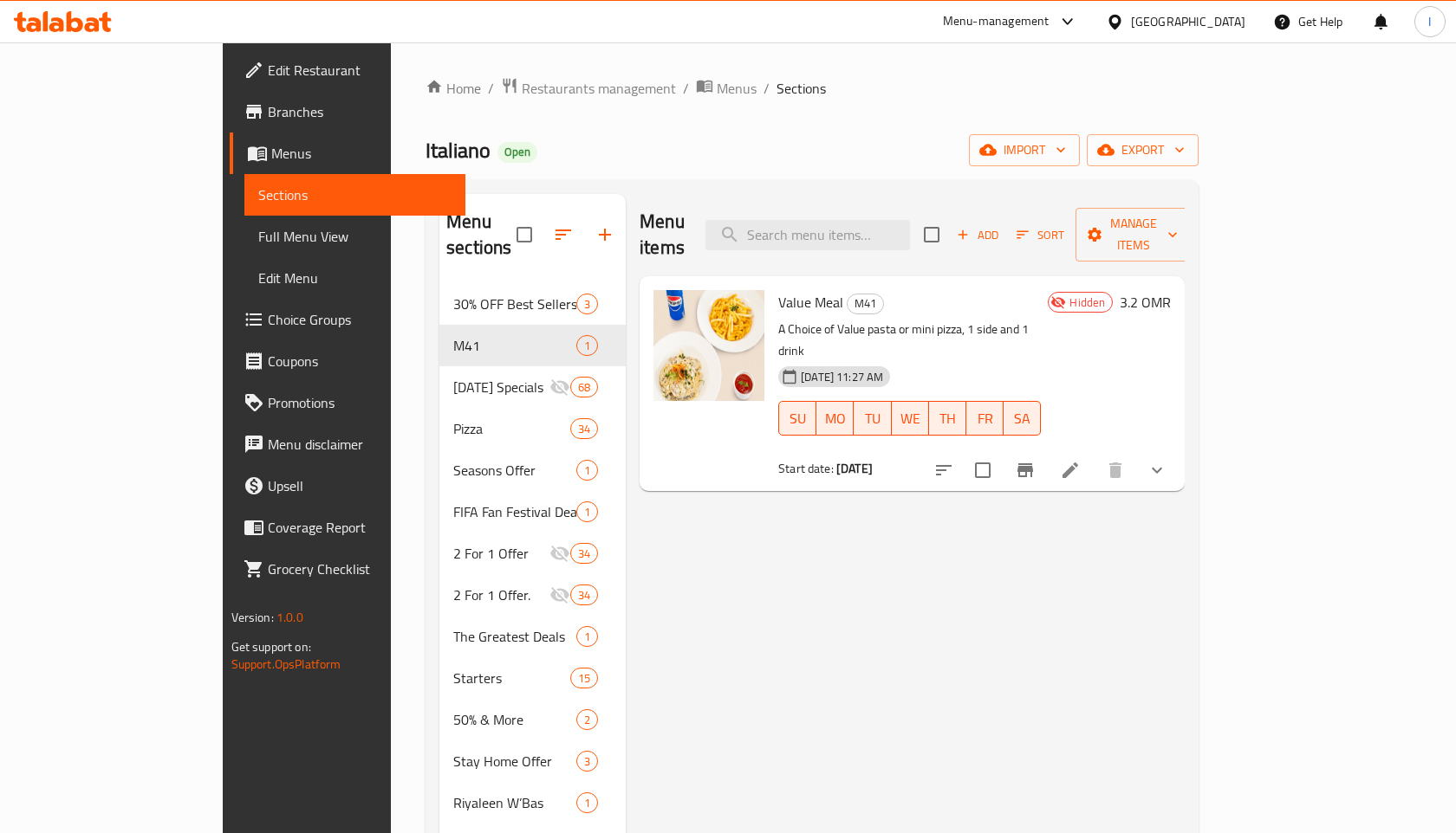
click at [1161, 468] on icon "show more" at bounding box center [1156, 471] width 10 height 6
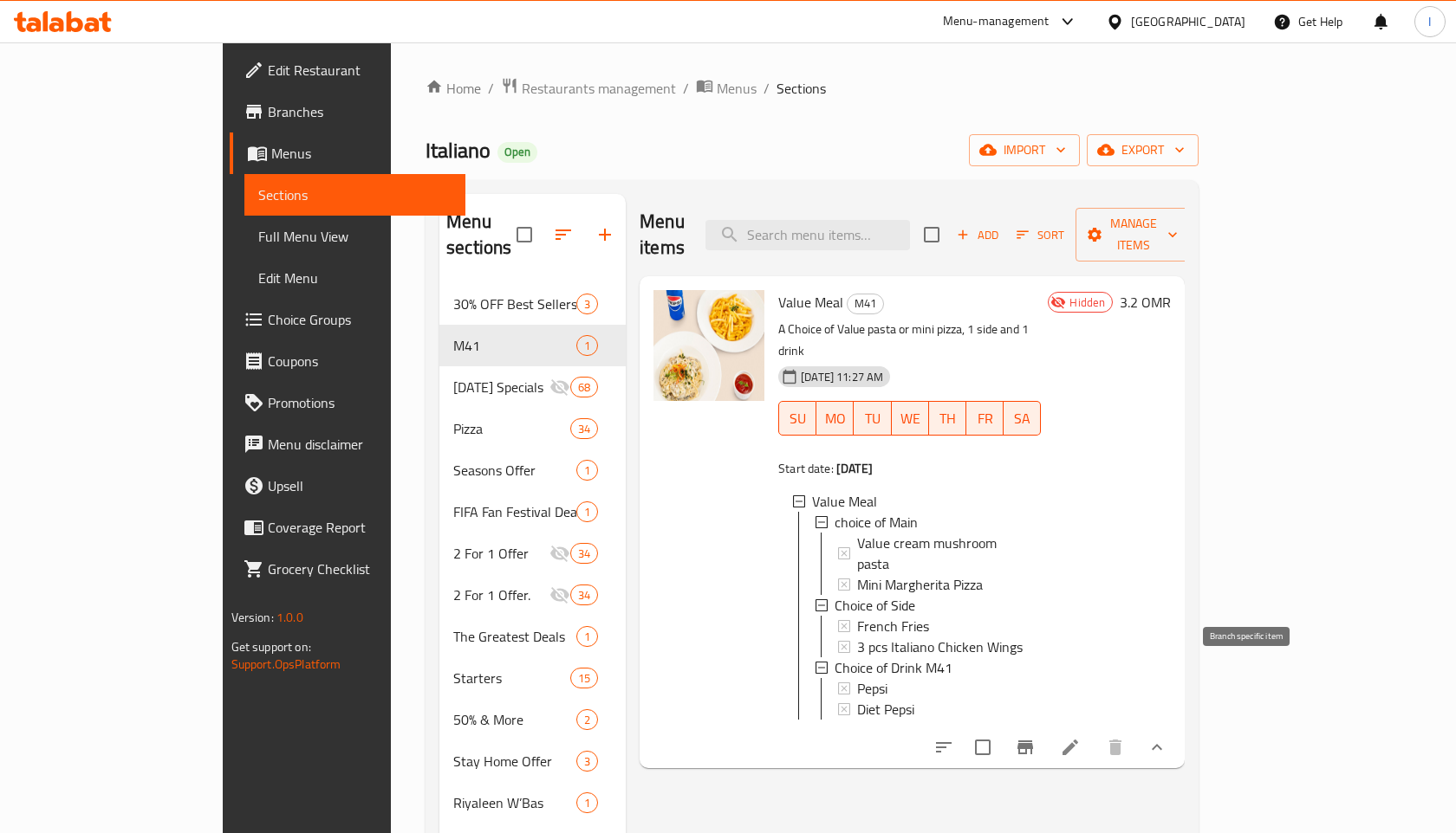
click at [1036, 737] on icon "Branch-specific-item" at bounding box center [1025, 748] width 21 height 21
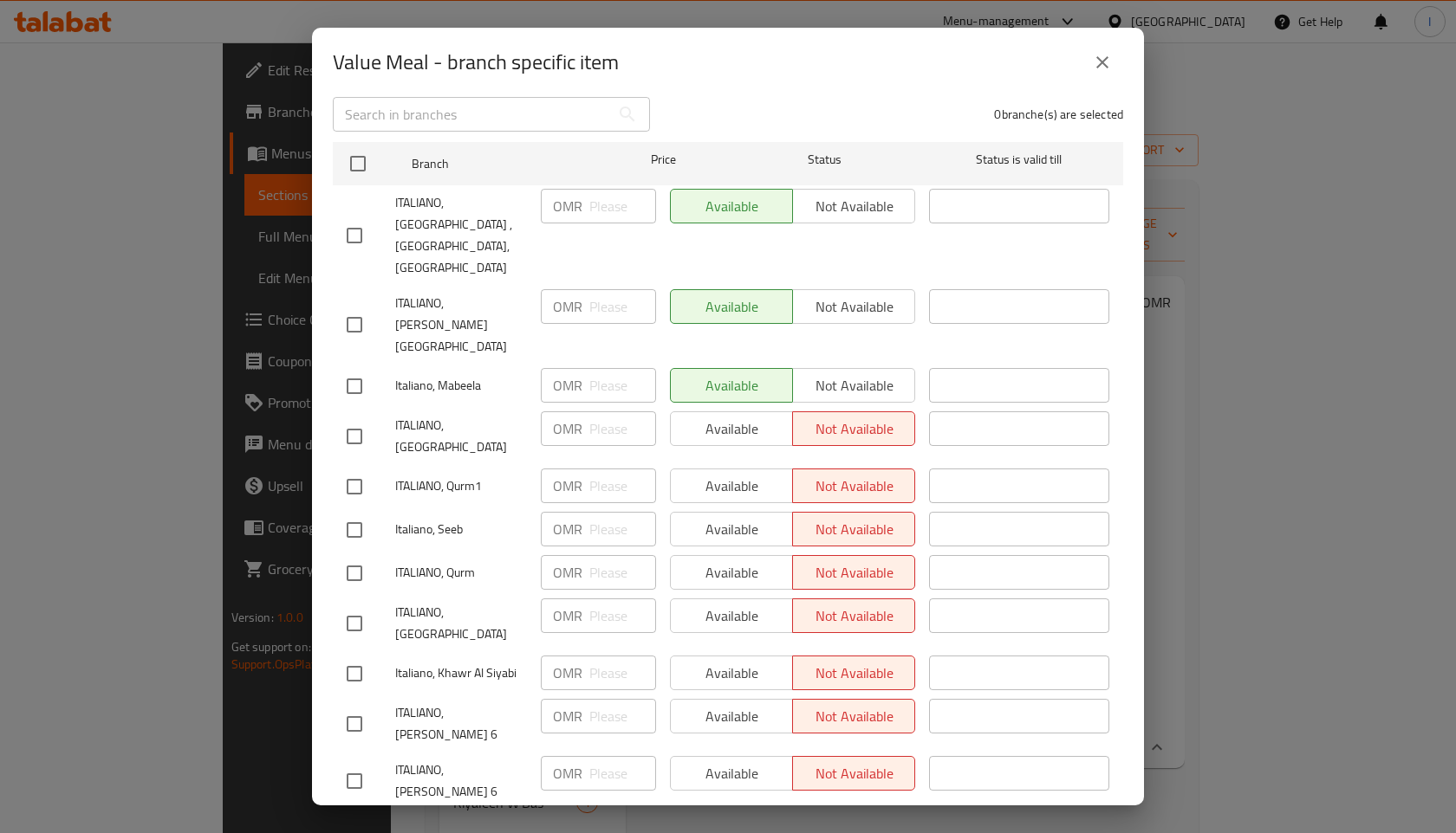
scroll to position [228, 0]
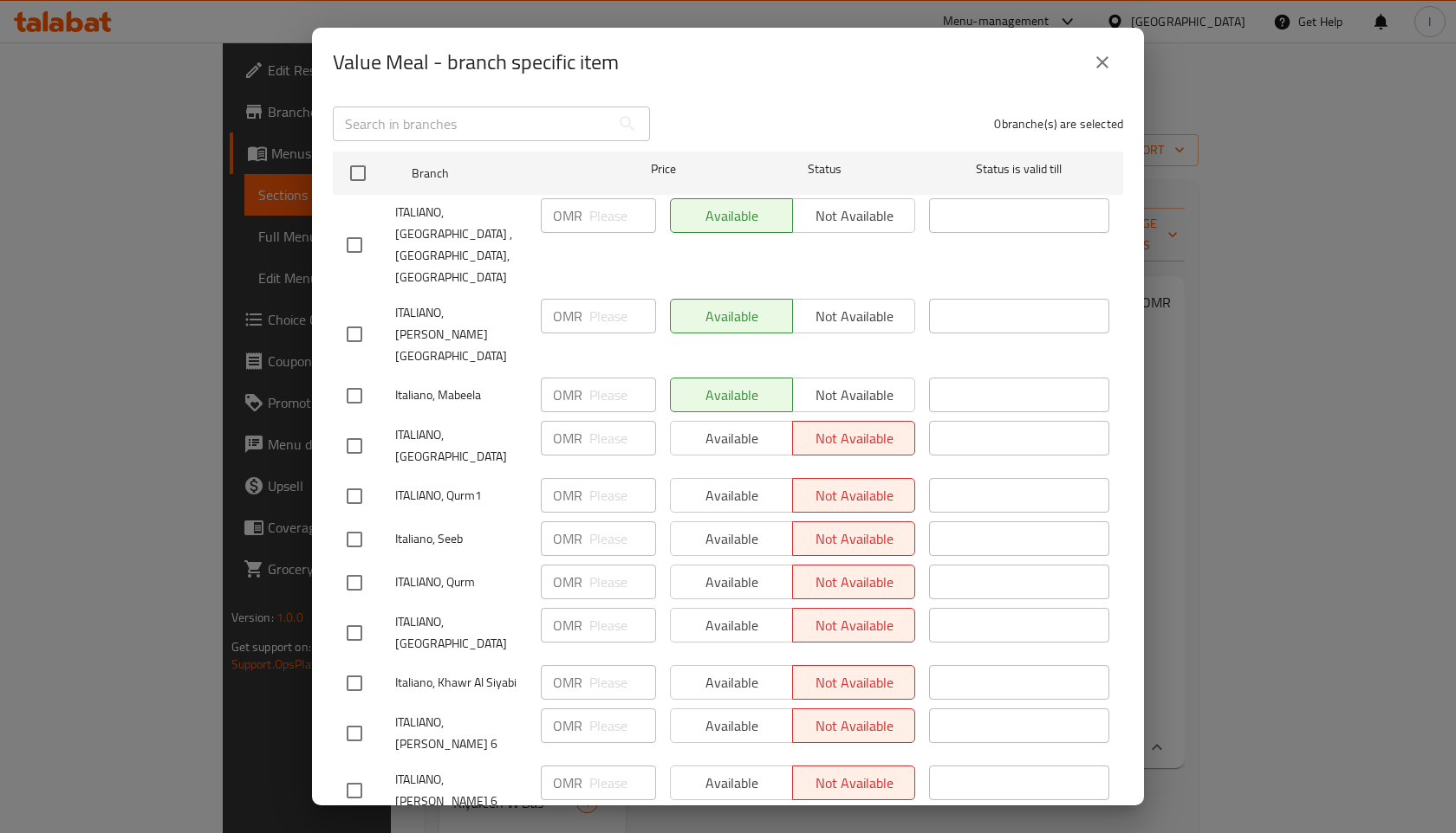
click at [727, 479] on div "Available Not available" at bounding box center [792, 496] width 245 height 35
click at [848, 479] on div "Available Not available" at bounding box center [792, 496] width 245 height 35
click at [703, 479] on div "Available Not available" at bounding box center [792, 496] width 245 height 35
click at [357, 479] on input "checkbox" at bounding box center [354, 497] width 36 height 36
checkbox input "true"
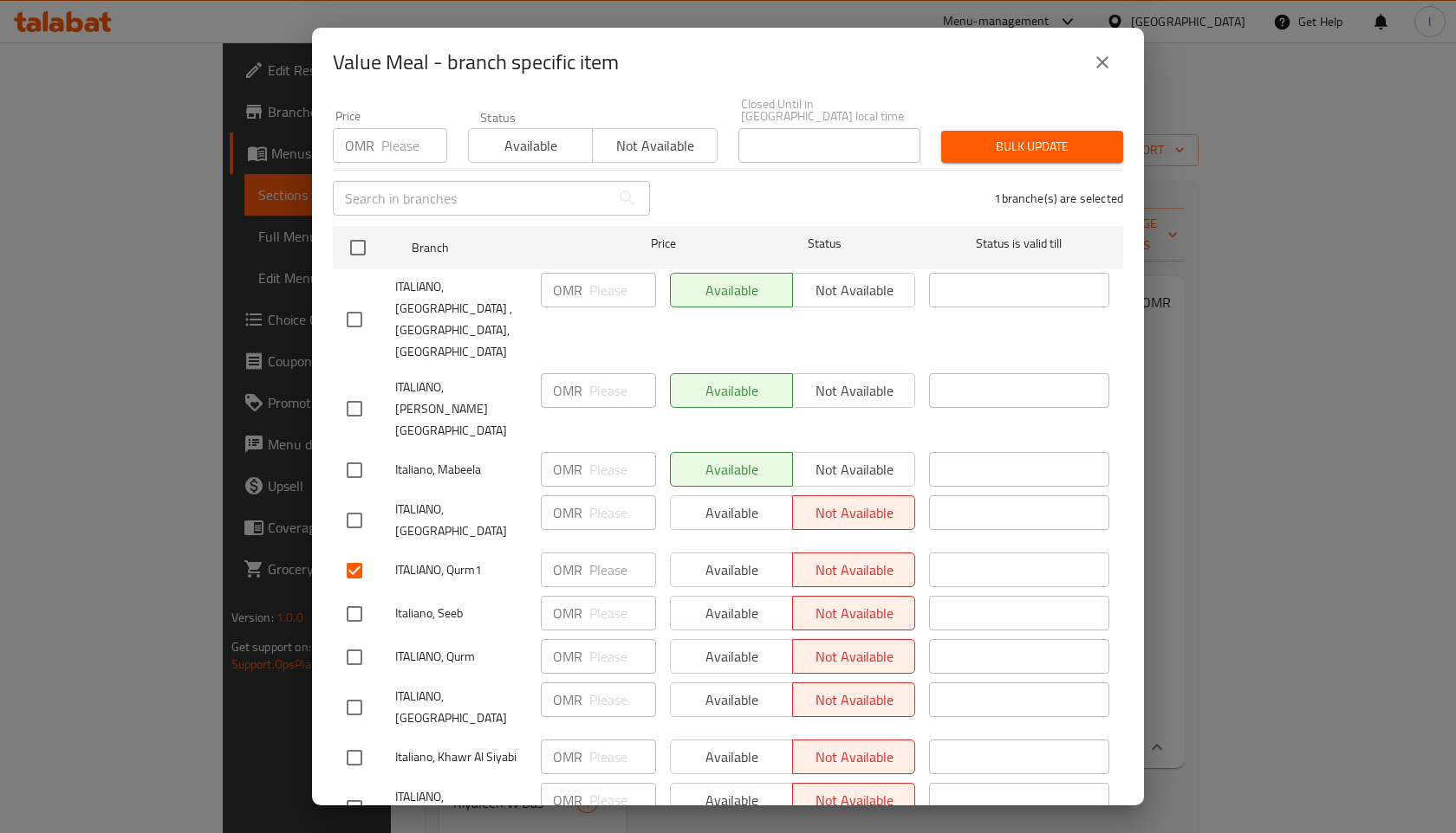
scroll to position [133, 0]
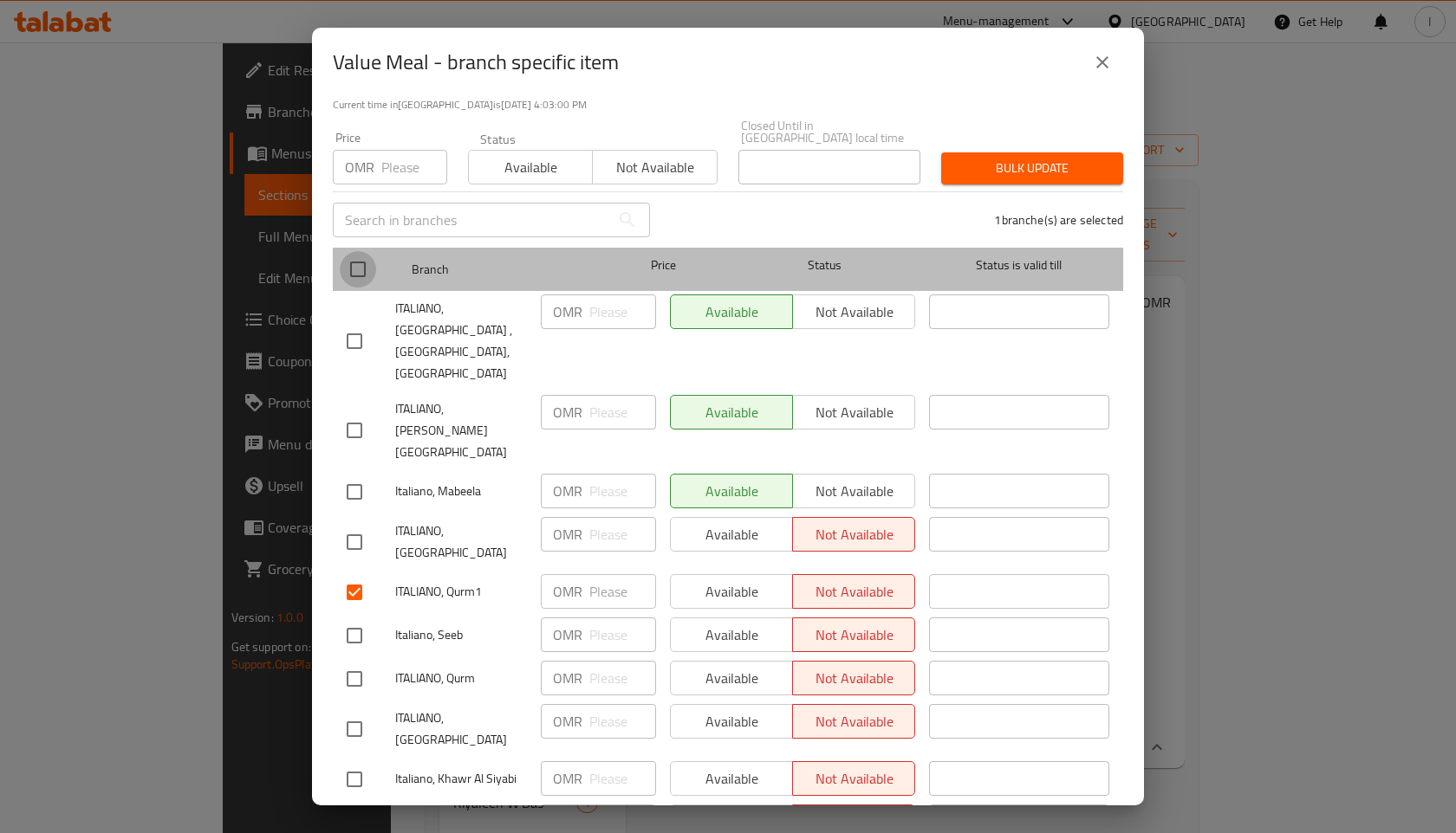
click at [354, 259] on input "checkbox" at bounding box center [358, 269] width 36 height 36
checkbox input "true"
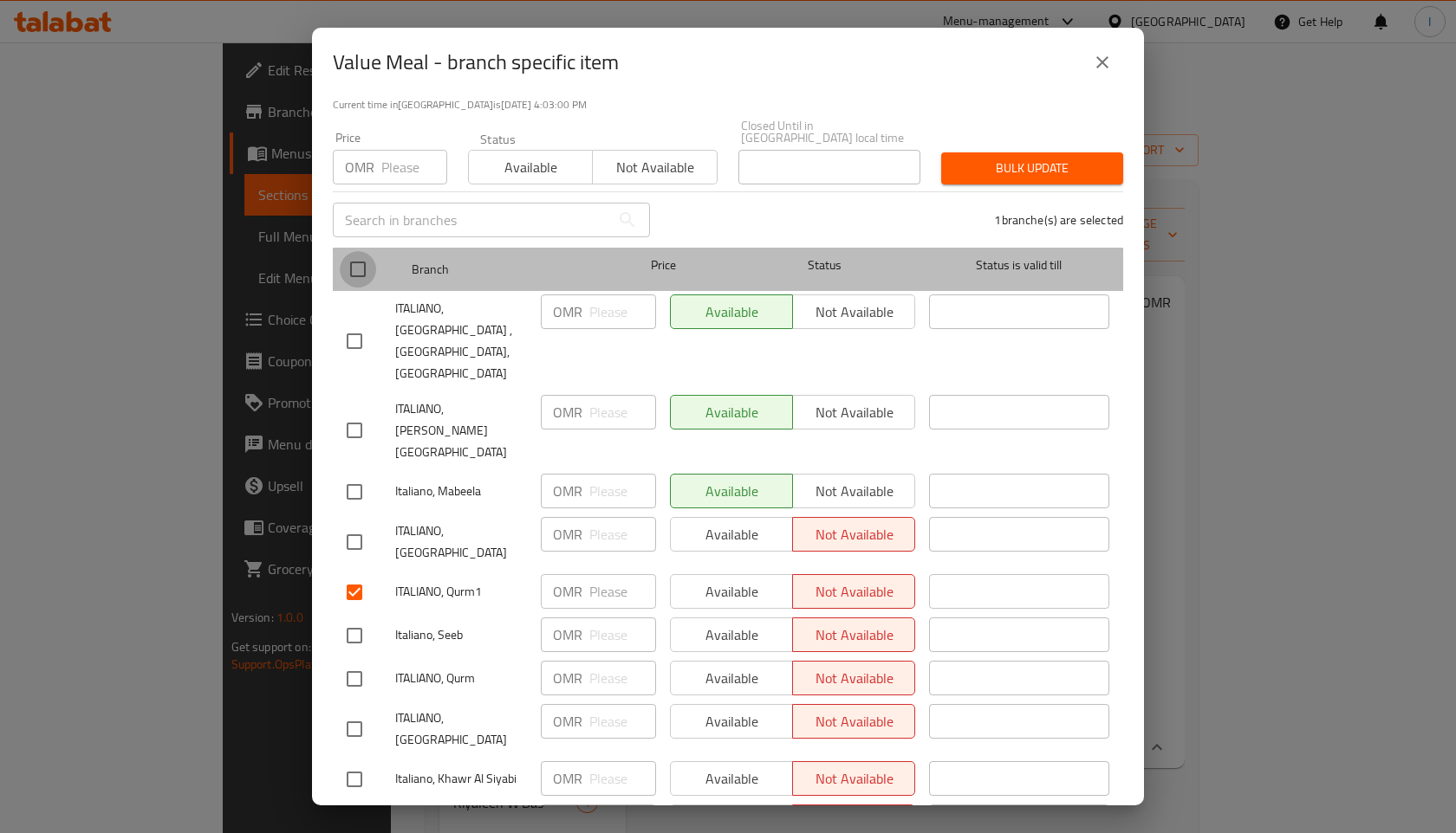
checkbox input "true"
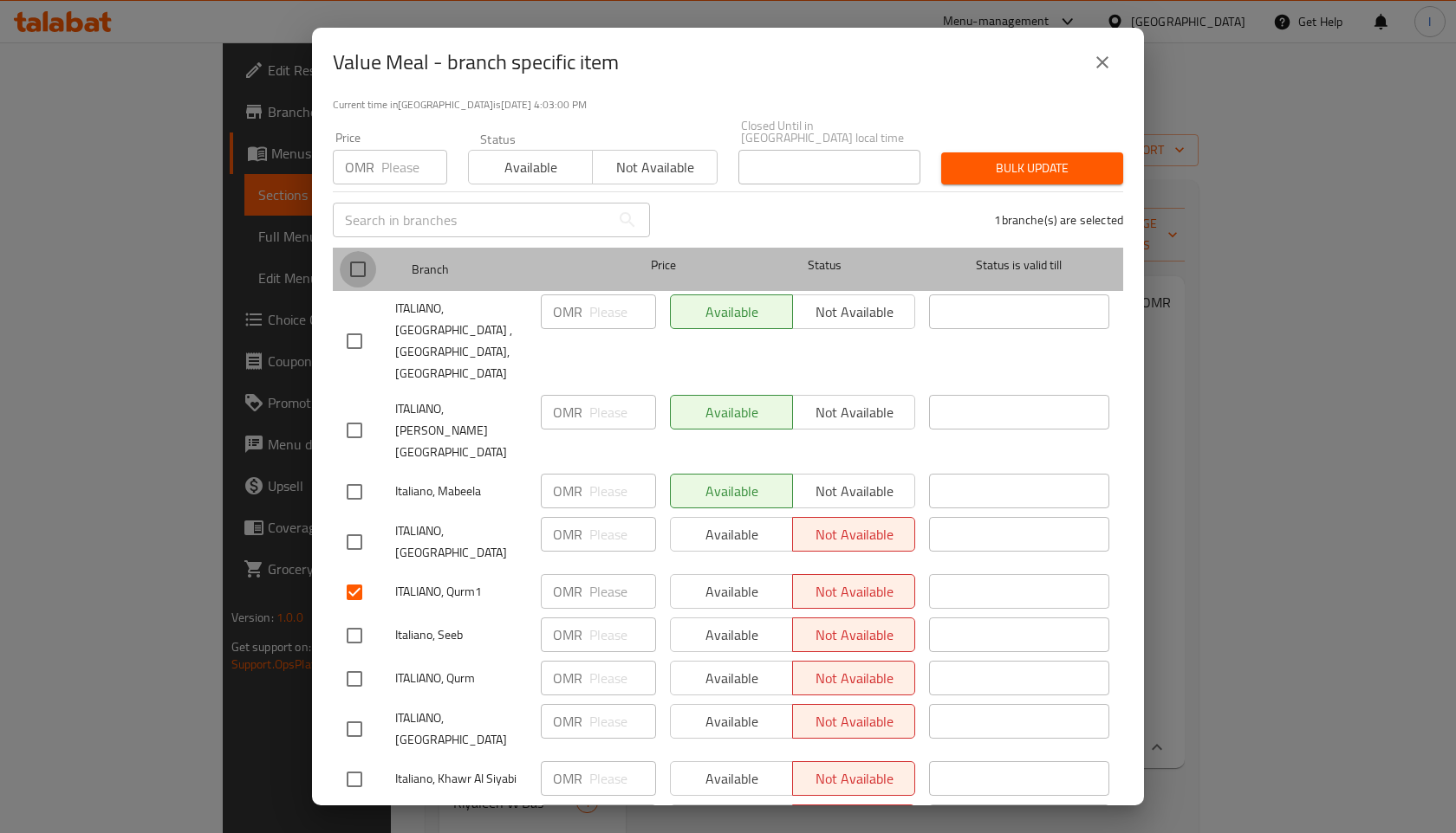
checkbox input "true"
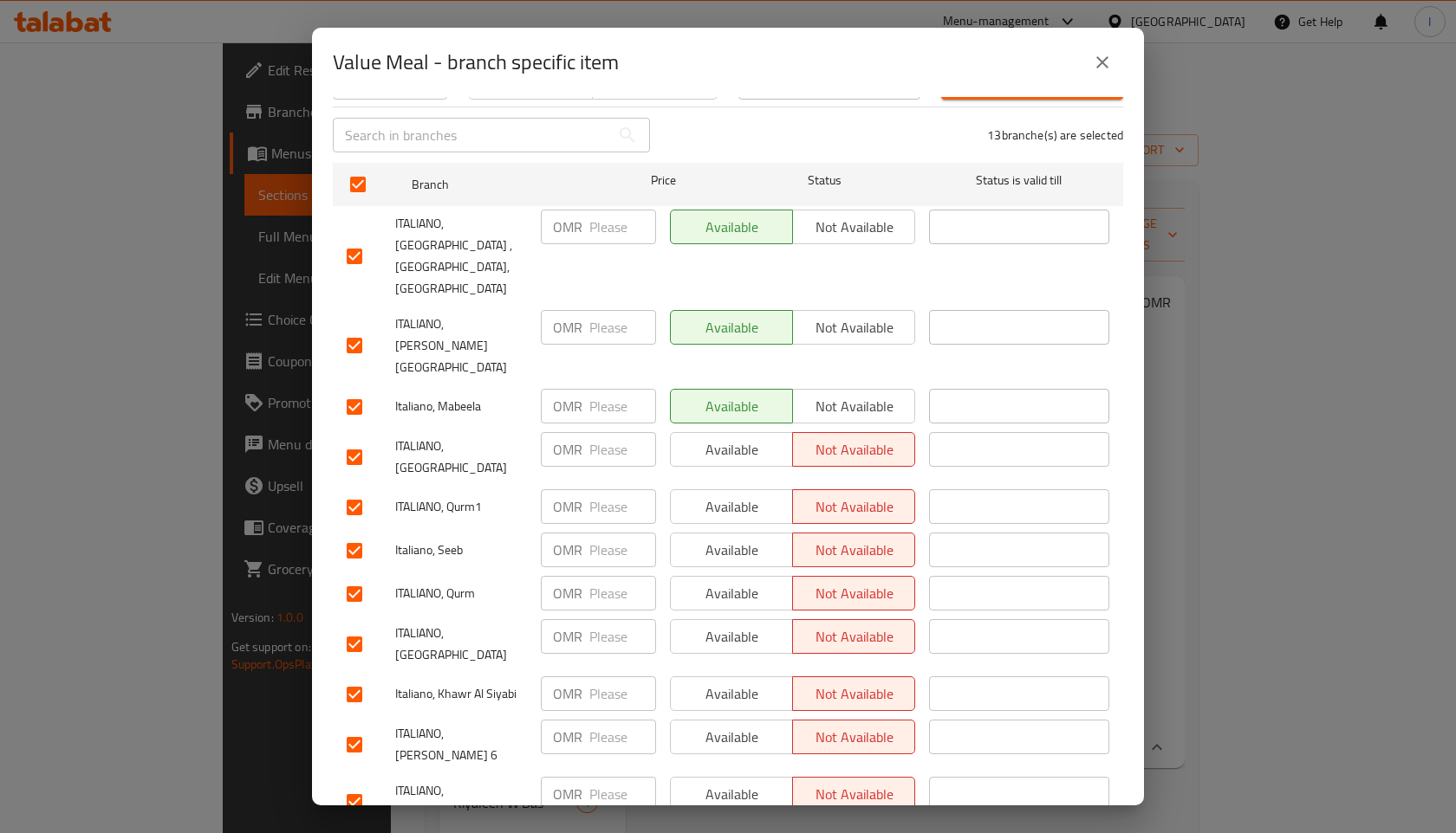
scroll to position [221, 0]
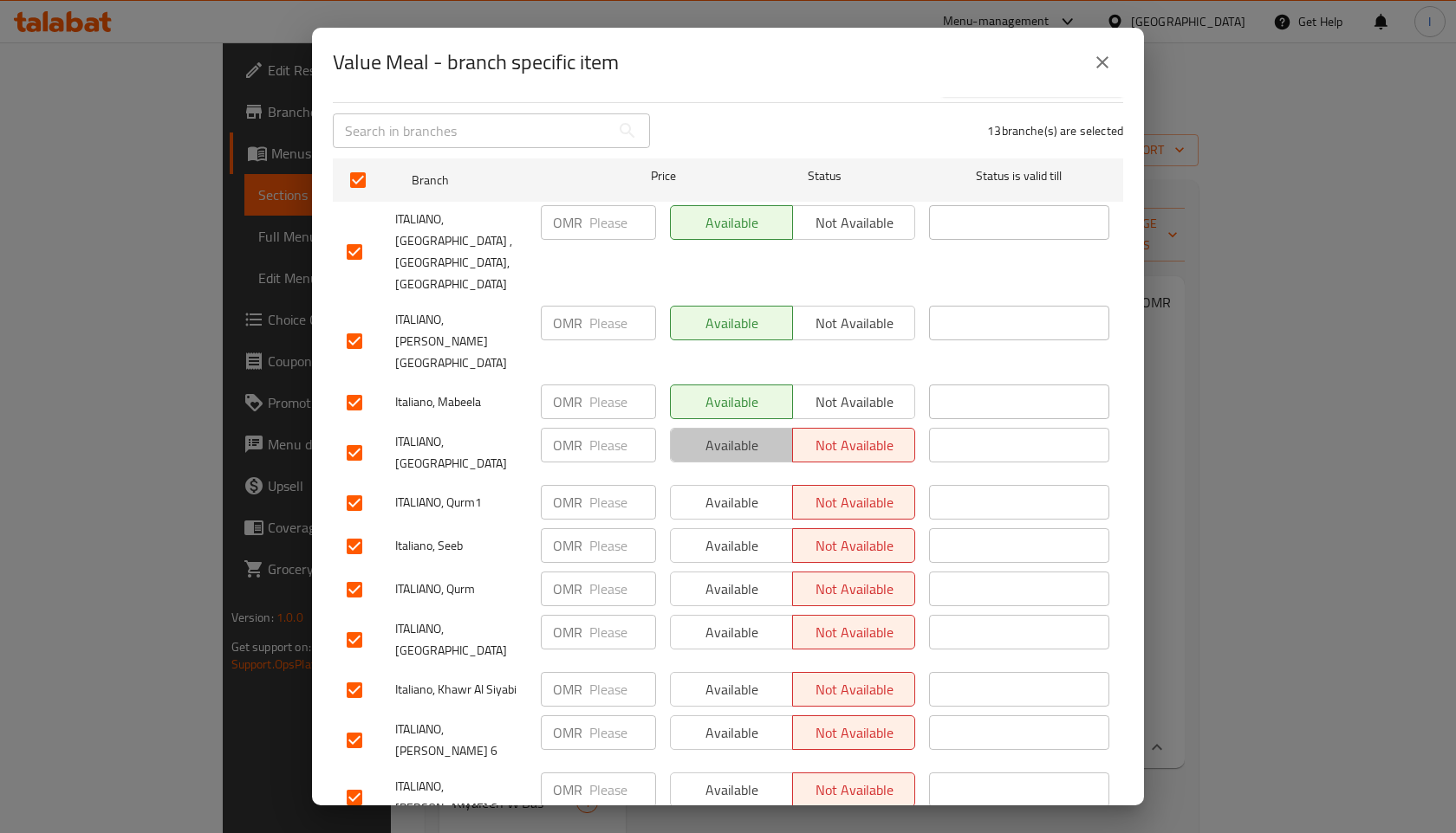
click at [716, 433] on span "Available" at bounding box center [731, 446] width 109 height 25
click at [721, 490] on span "Available" at bounding box center [731, 502] width 109 height 25
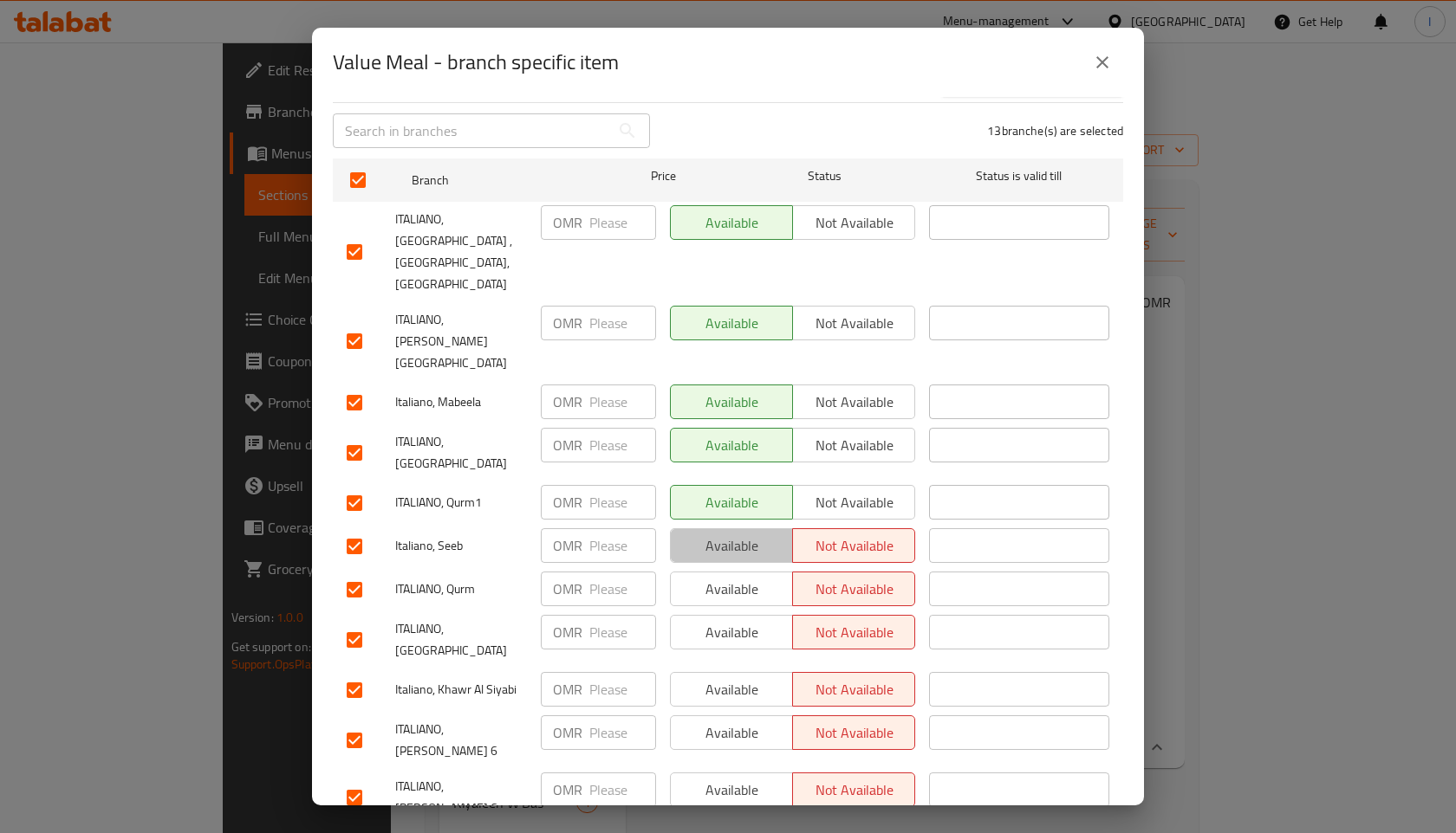
click at [725, 533] on span "Available" at bounding box center [731, 545] width 109 height 25
click at [726, 620] on span "Available" at bounding box center [731, 632] width 109 height 25
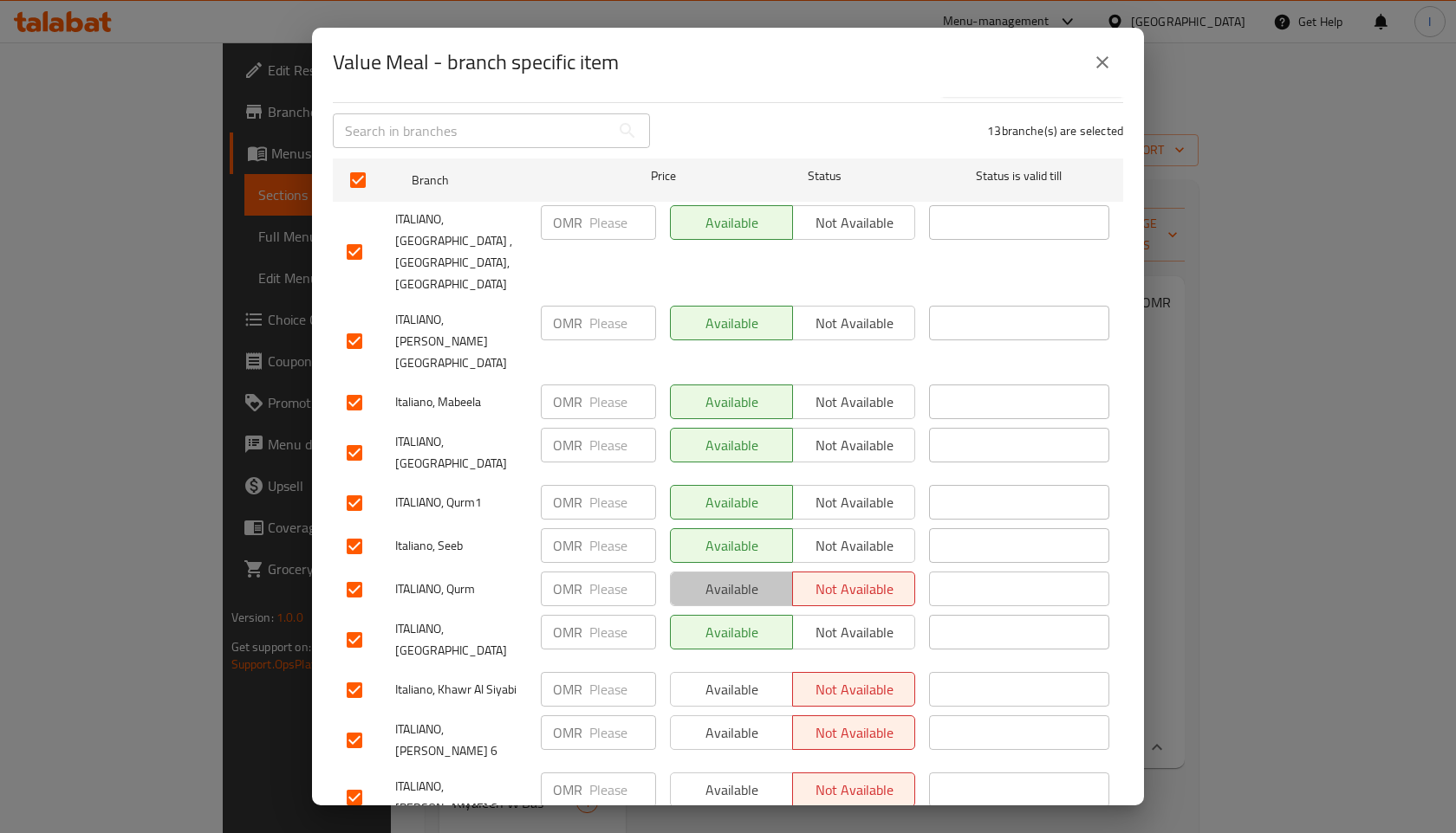
click at [725, 577] on span "Available" at bounding box center [731, 589] width 109 height 25
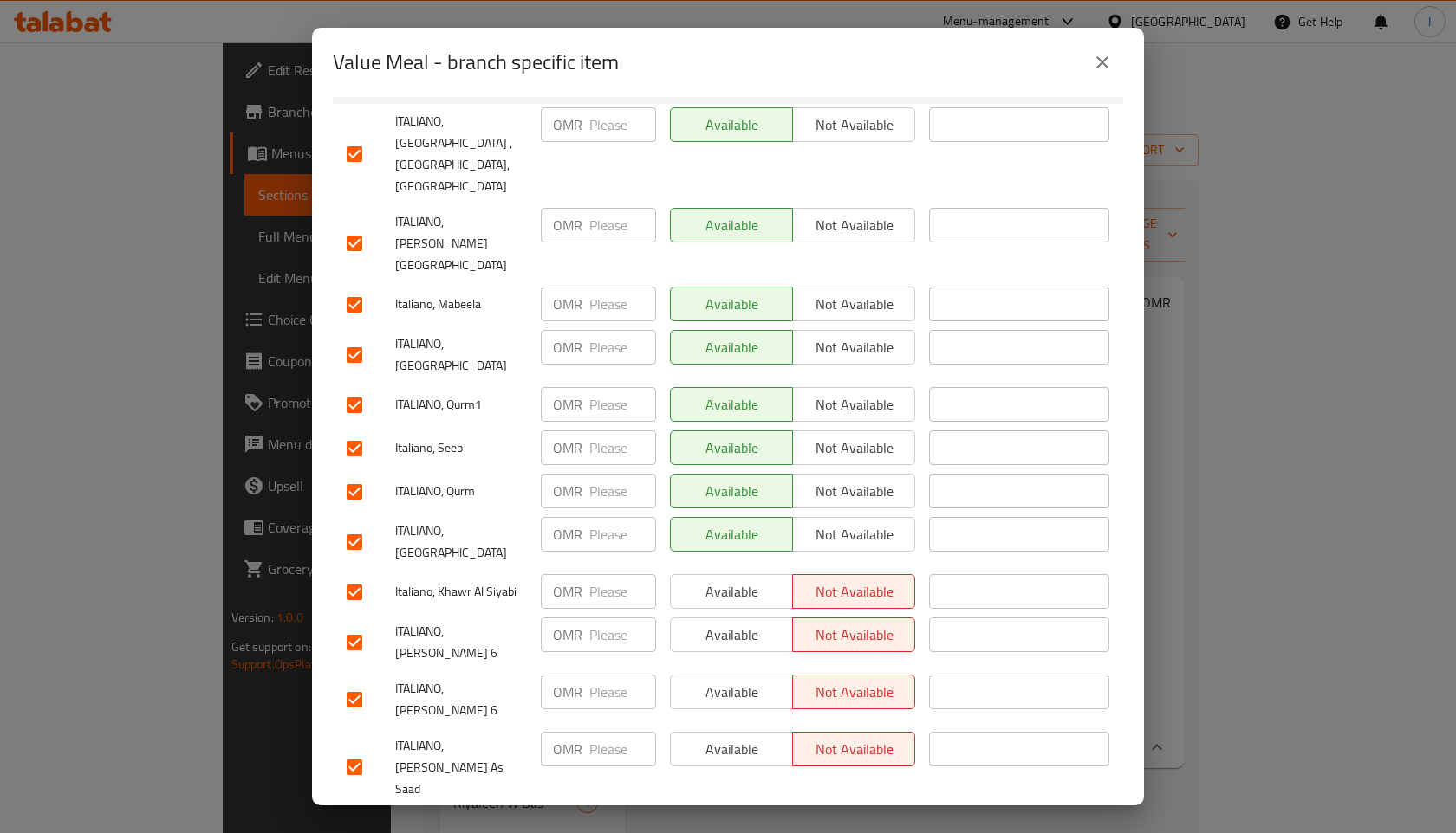
scroll to position [0, 0]
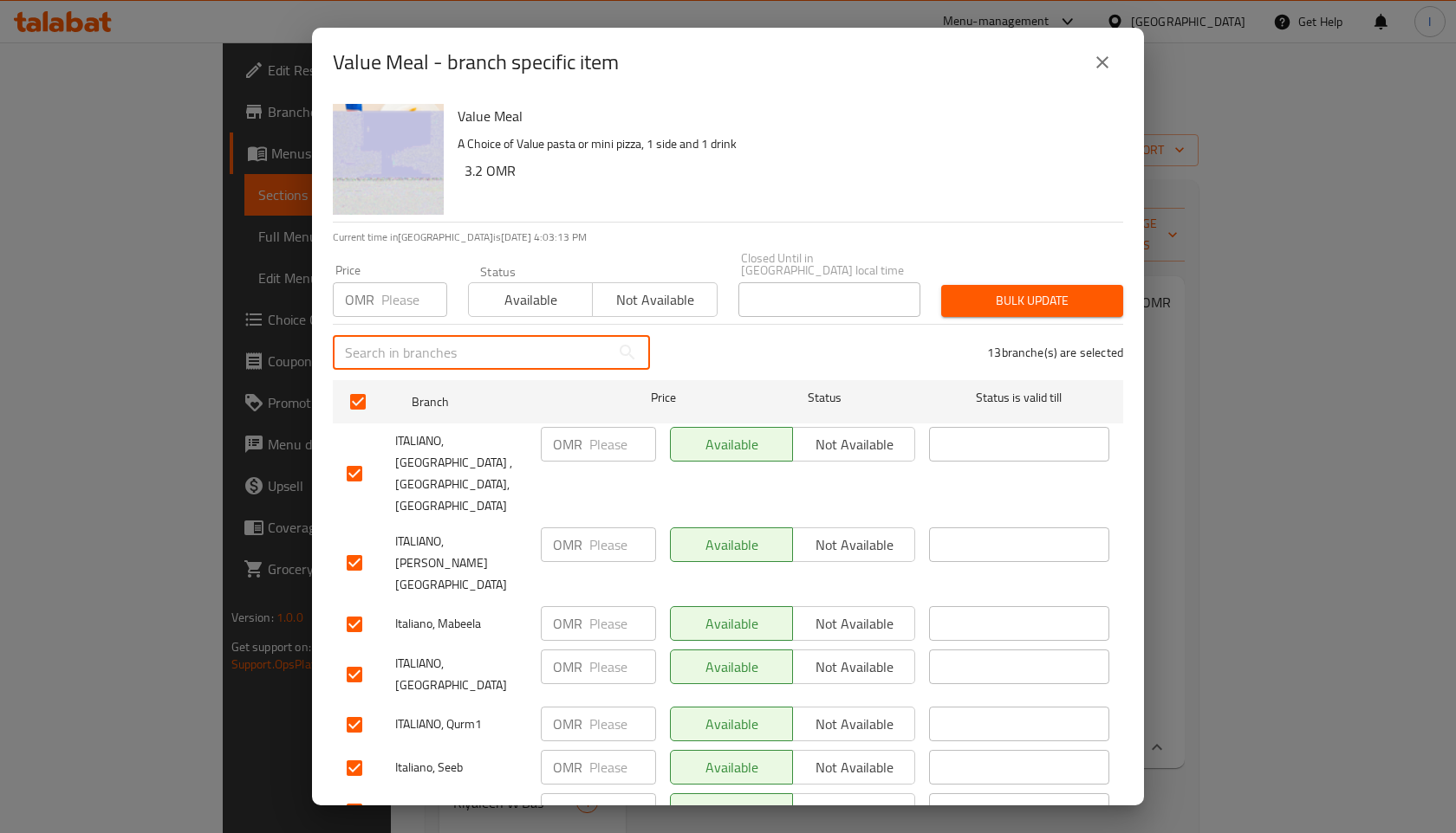
click at [367, 345] on input "text" at bounding box center [471, 353] width 277 height 35
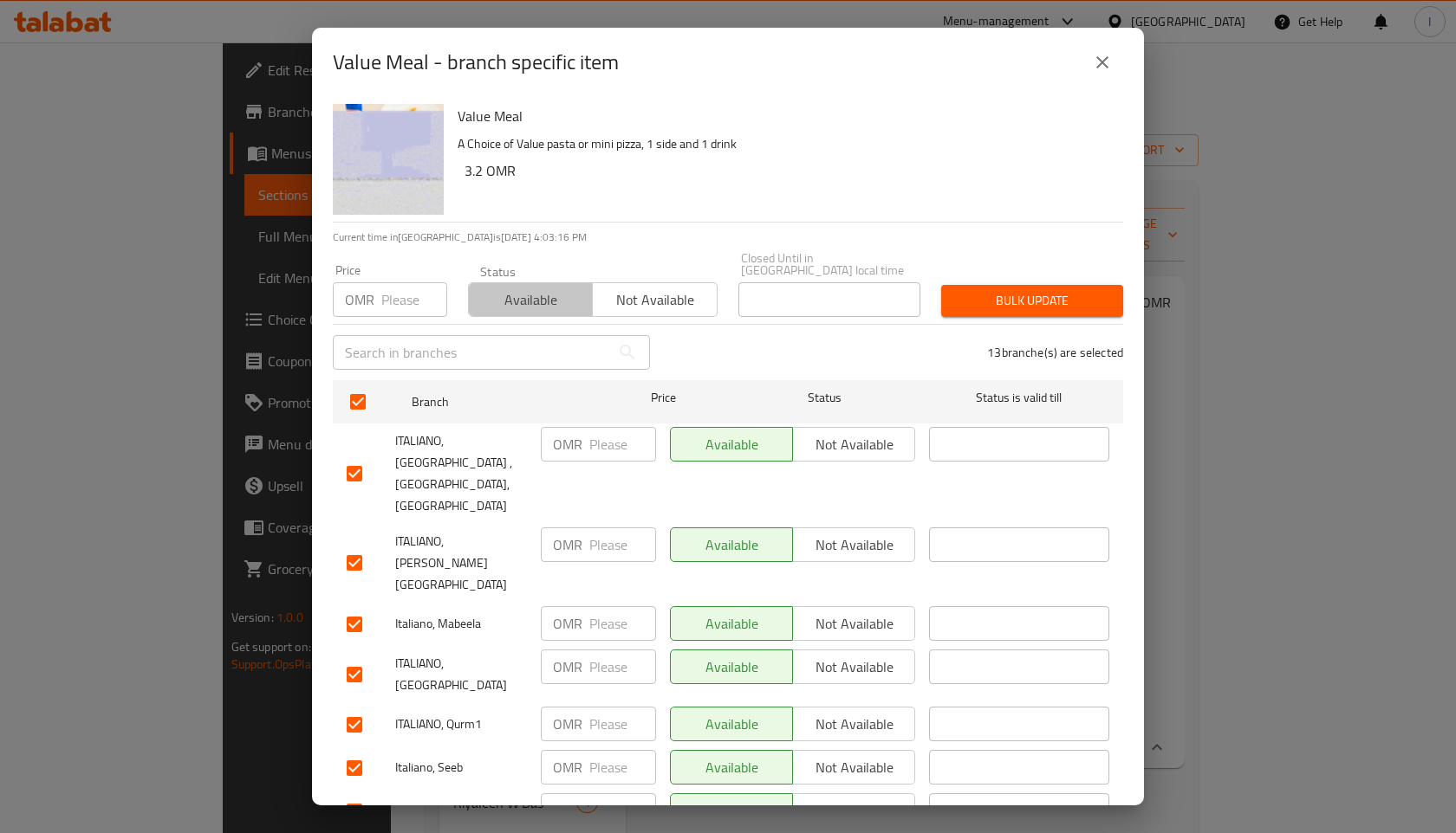
click at [495, 288] on span "Available" at bounding box center [531, 300] width 110 height 25
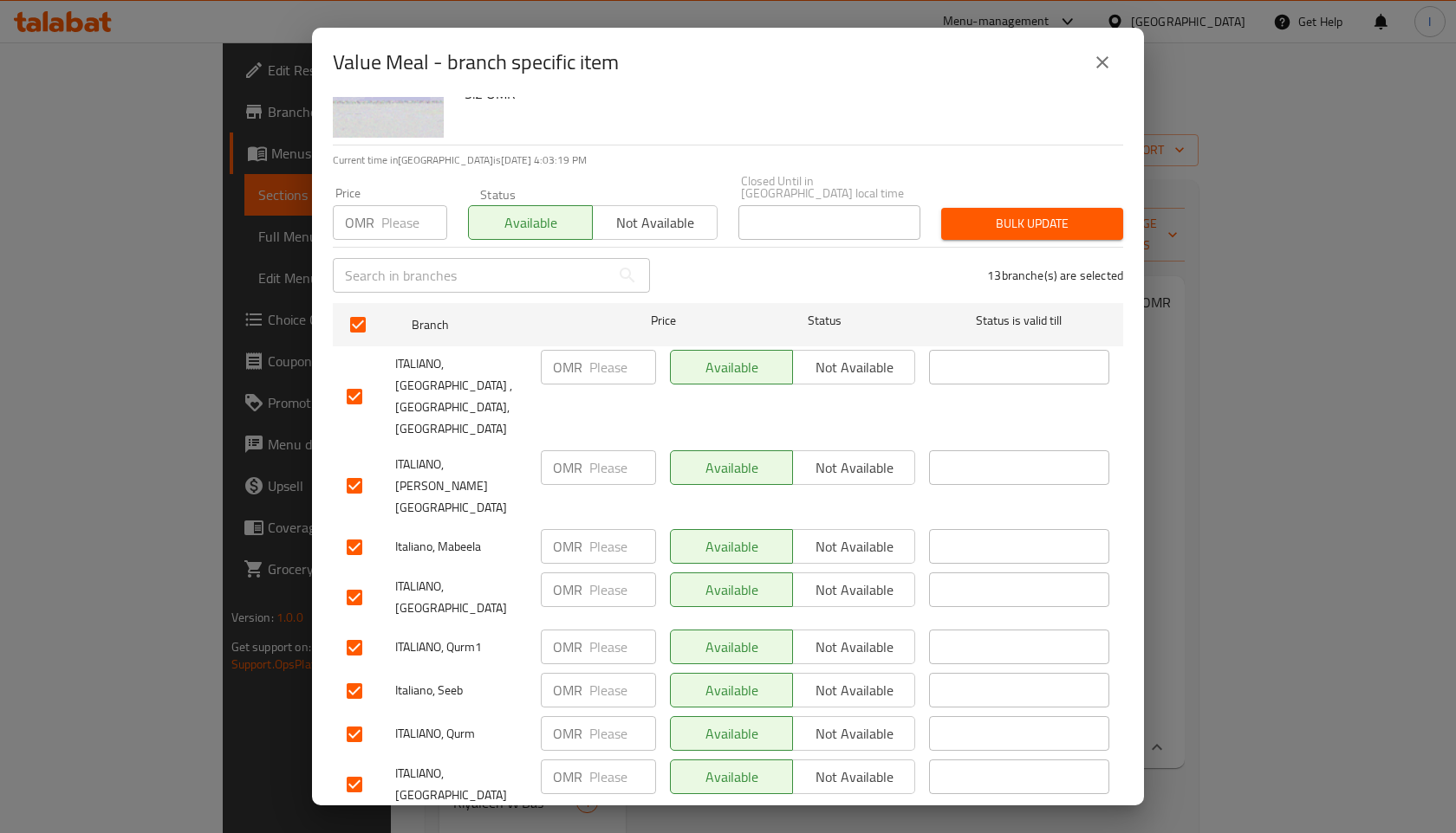
scroll to position [19, 0]
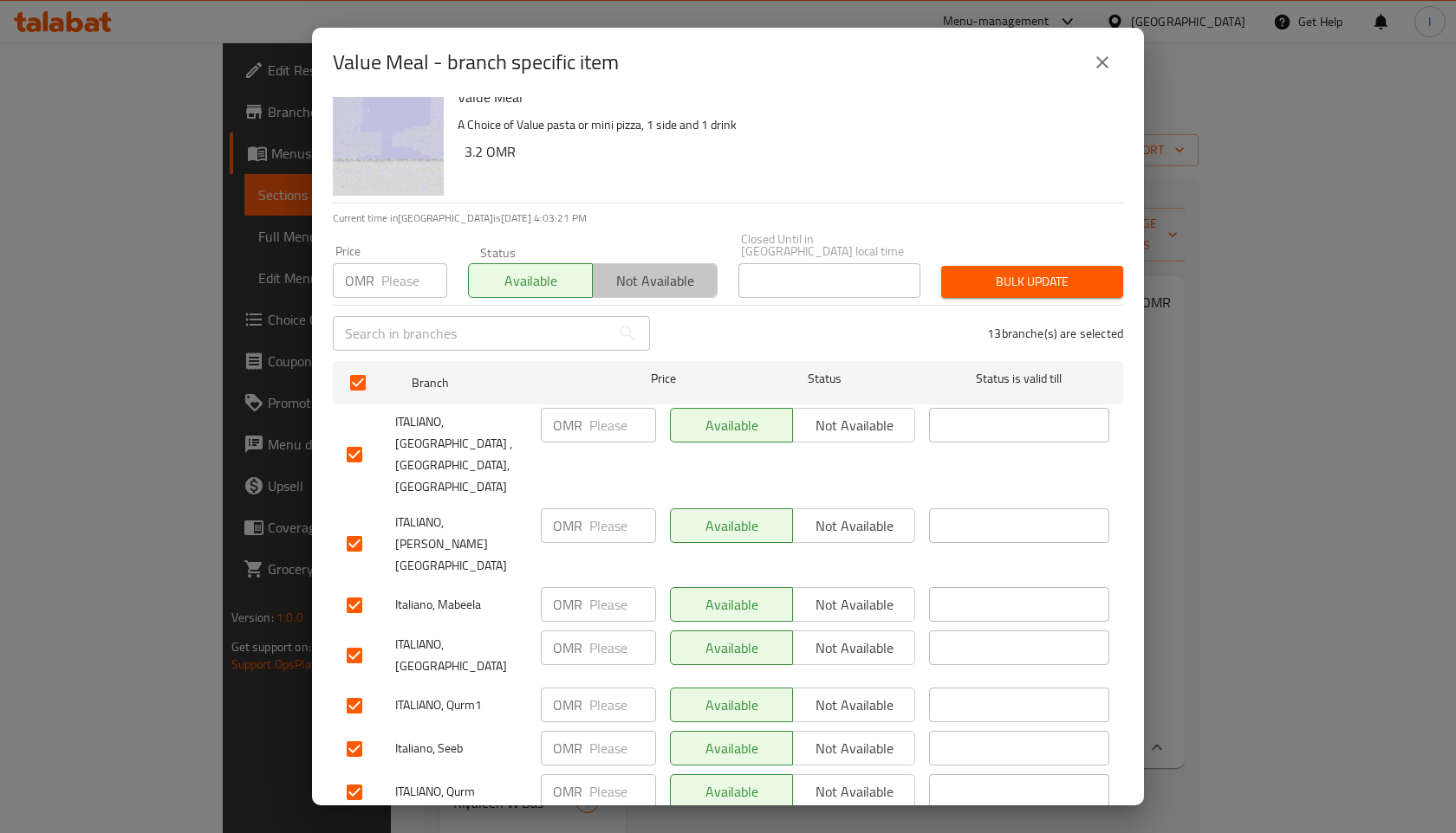
click at [659, 276] on span "Not available" at bounding box center [654, 281] width 110 height 25
click at [508, 268] on span "Available" at bounding box center [531, 281] width 110 height 25
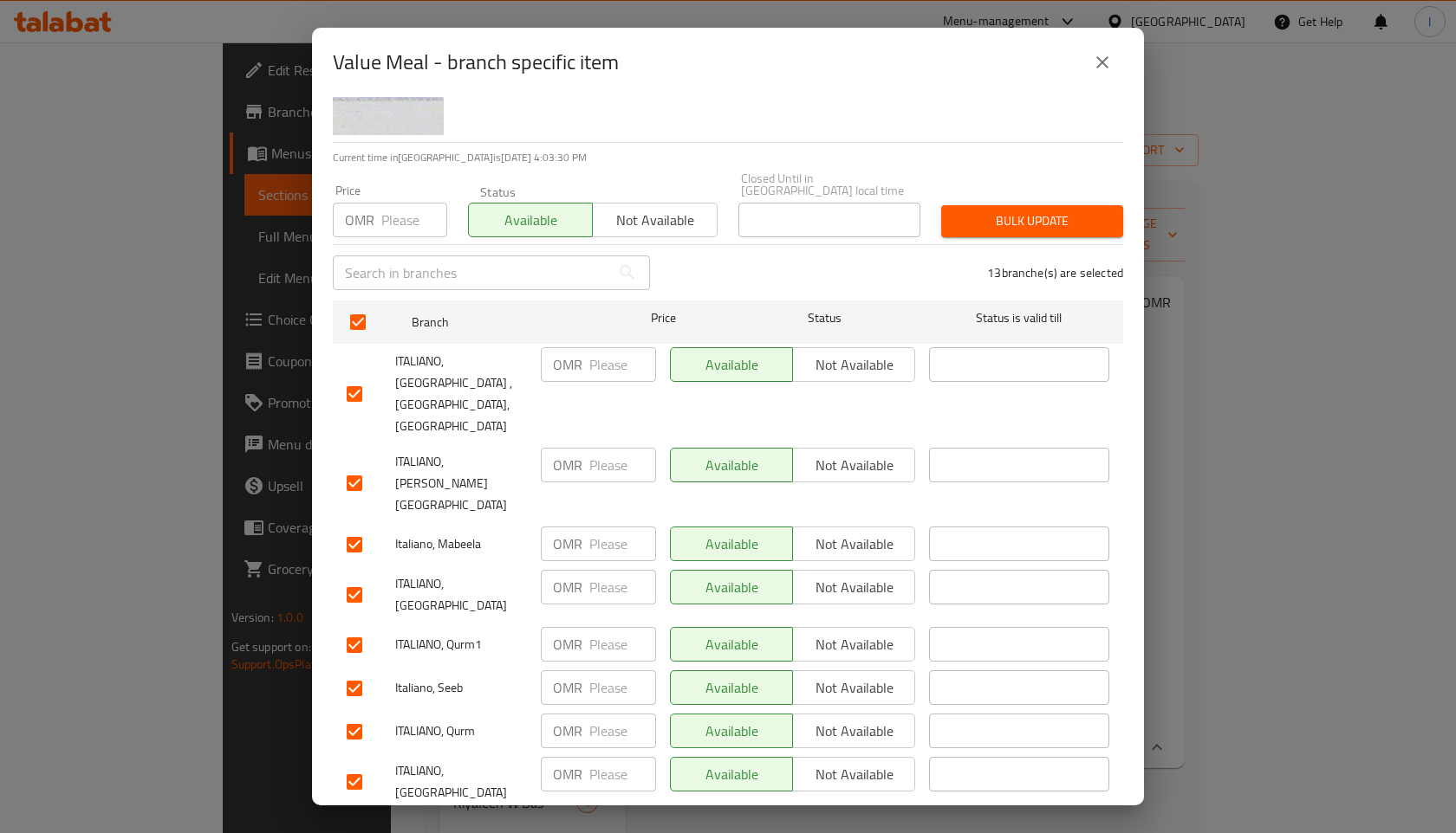
scroll to position [0, 0]
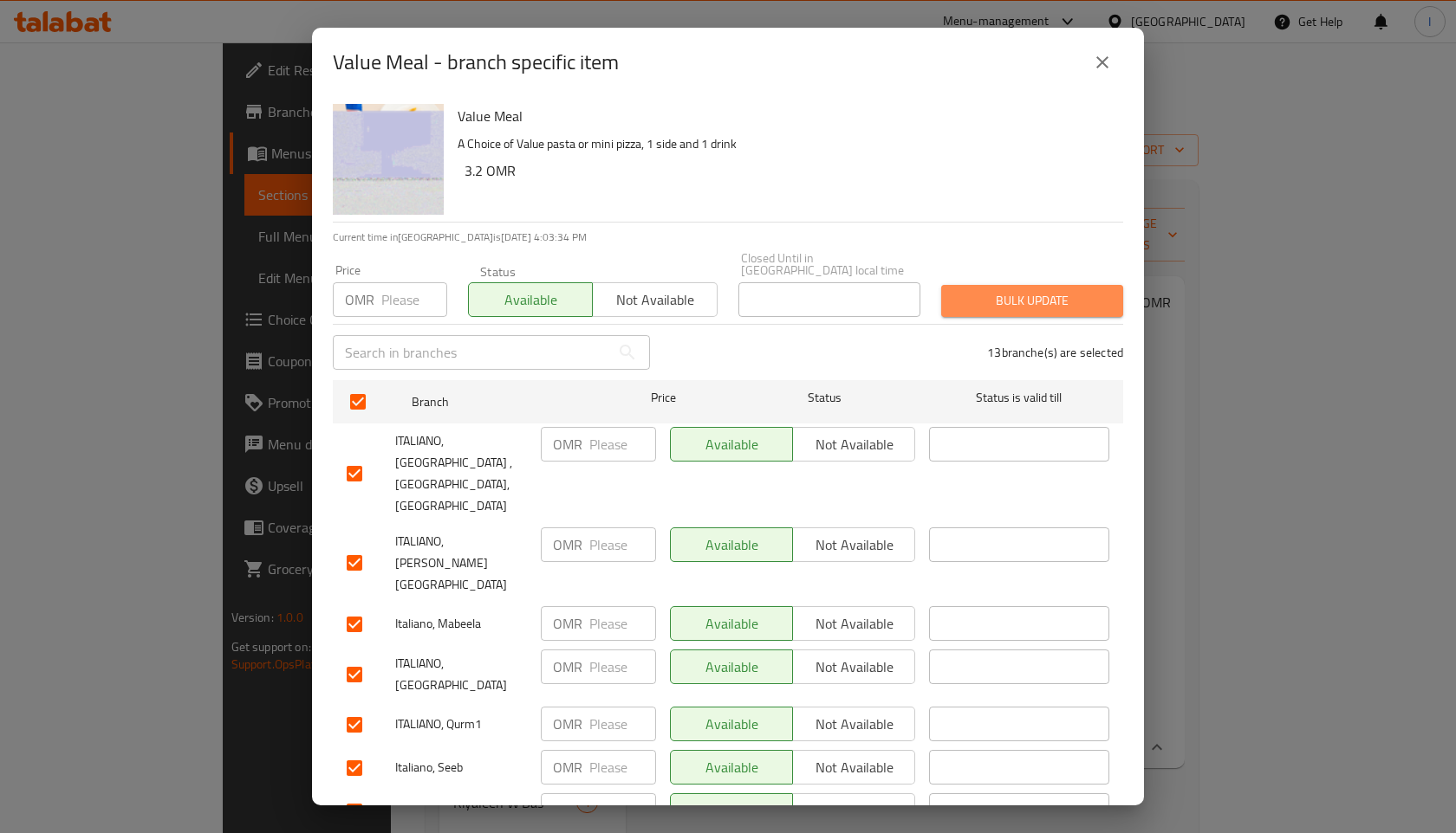
click at [998, 290] on span "Bulk update" at bounding box center [1032, 301] width 155 height 22
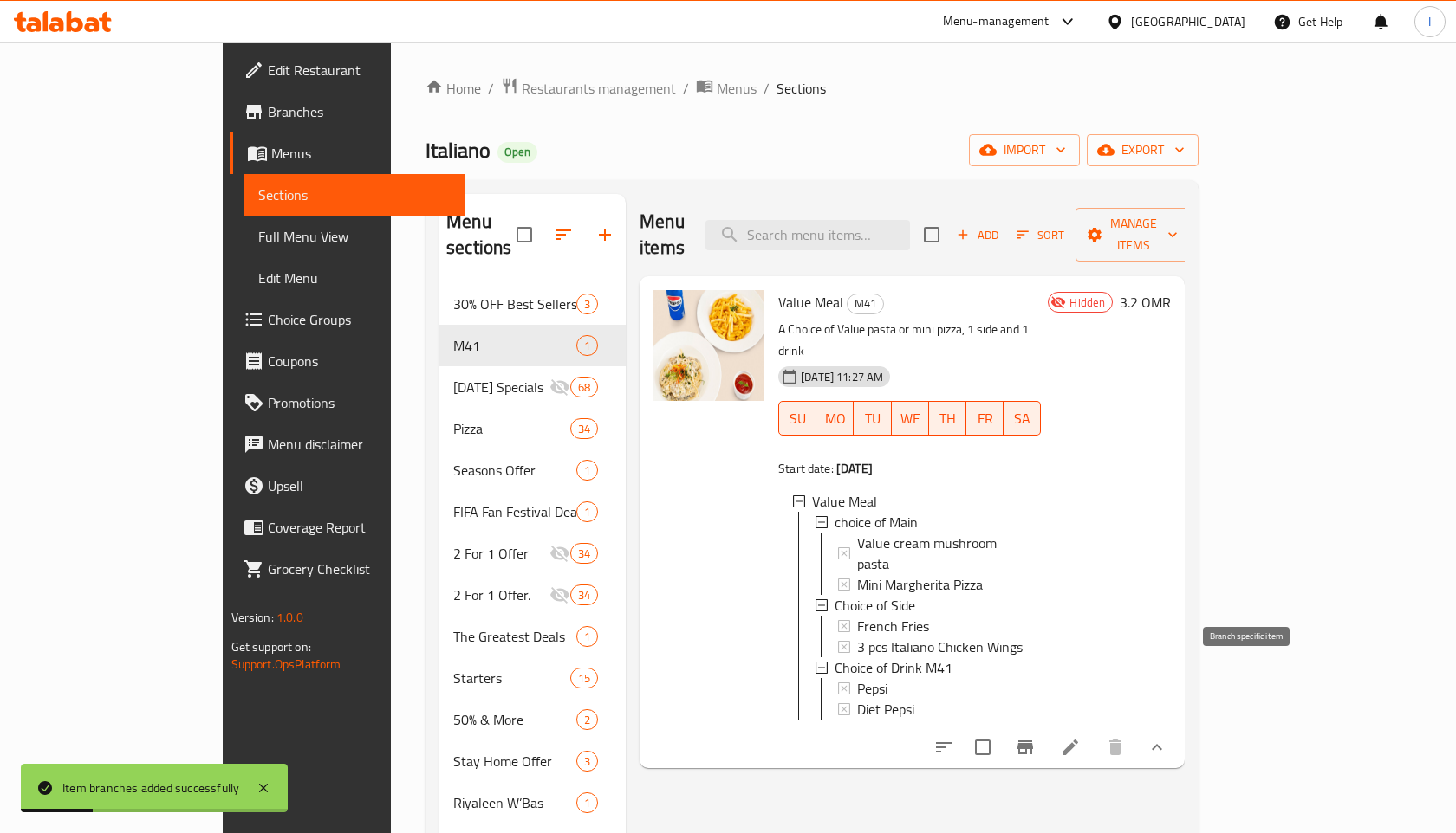
click at [1033, 741] on icon "Branch-specific-item" at bounding box center [1025, 748] width 16 height 14
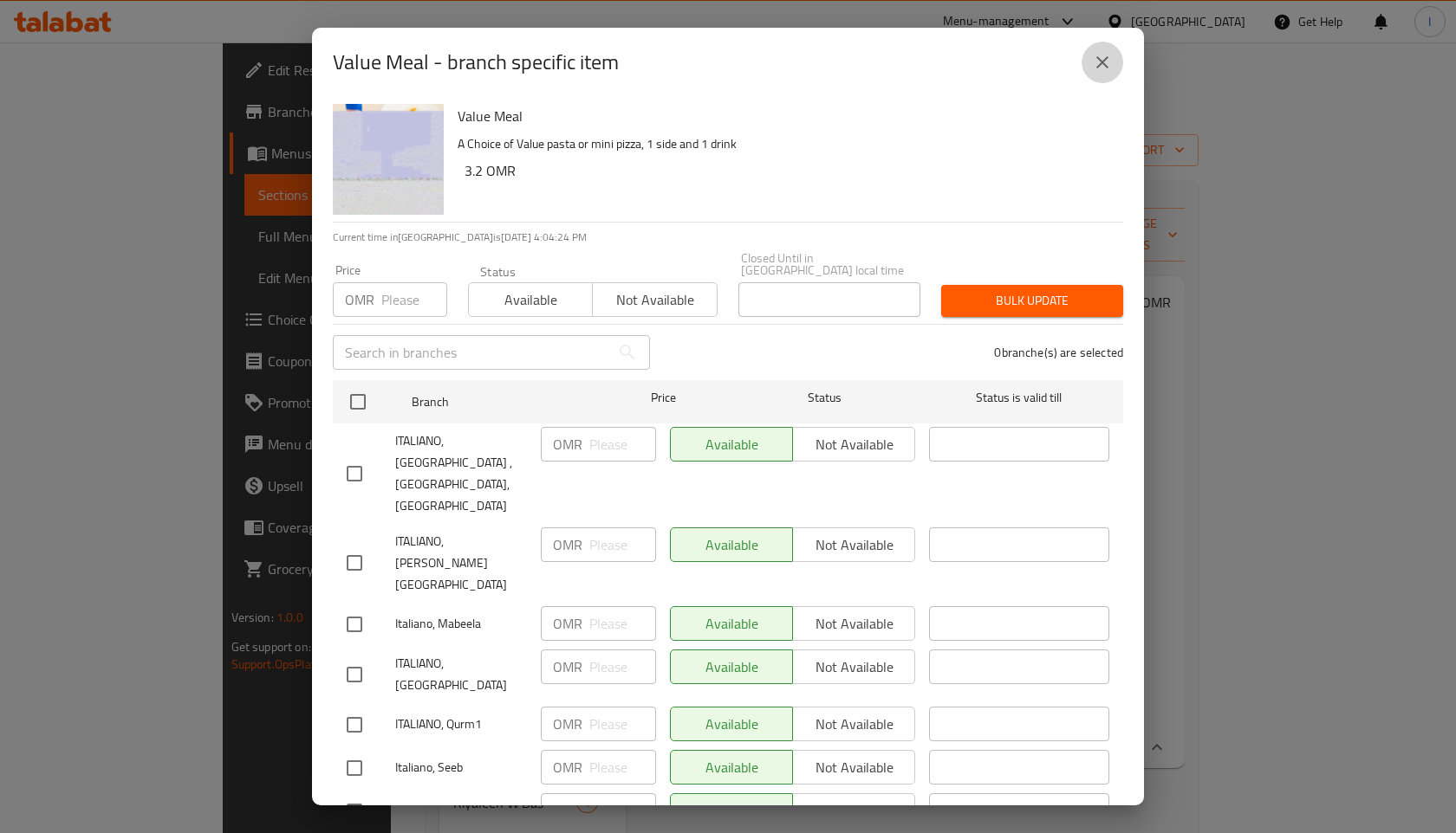
click at [1107, 71] on icon "close" at bounding box center [1102, 63] width 21 height 21
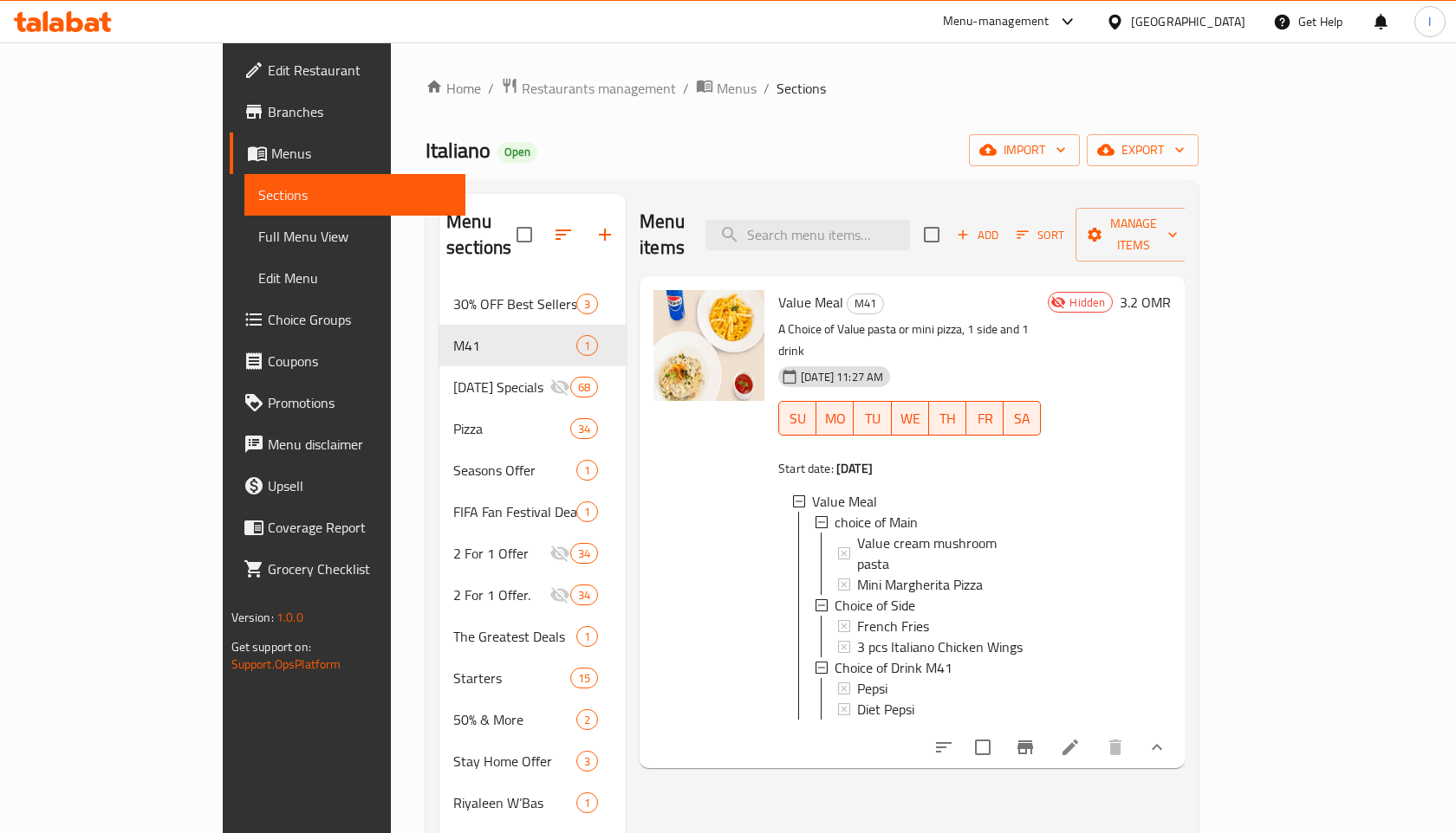
click at [725, 145] on div "Italiano Open import export" at bounding box center [812, 150] width 773 height 32
click at [521, 85] on span "Restaurants management" at bounding box center [599, 89] width 155 height 21
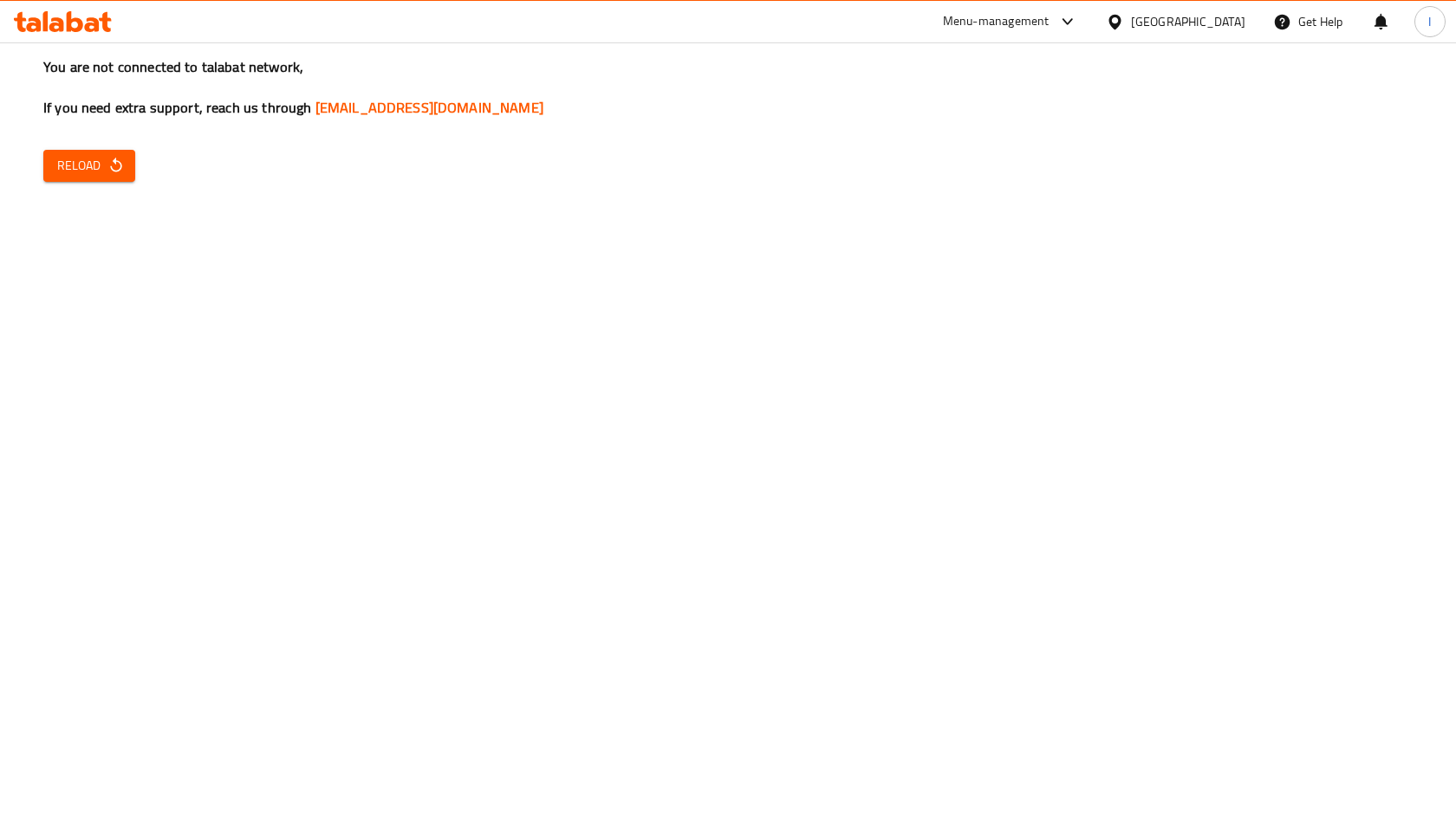
click at [108, 154] on button "Reload" at bounding box center [89, 166] width 92 height 32
click at [97, 184] on div "You are not connected to talabat network, If you need extra support, reach us t…" at bounding box center [728, 416] width 1456 height 833
click at [69, 169] on span "Reload" at bounding box center [89, 166] width 64 height 22
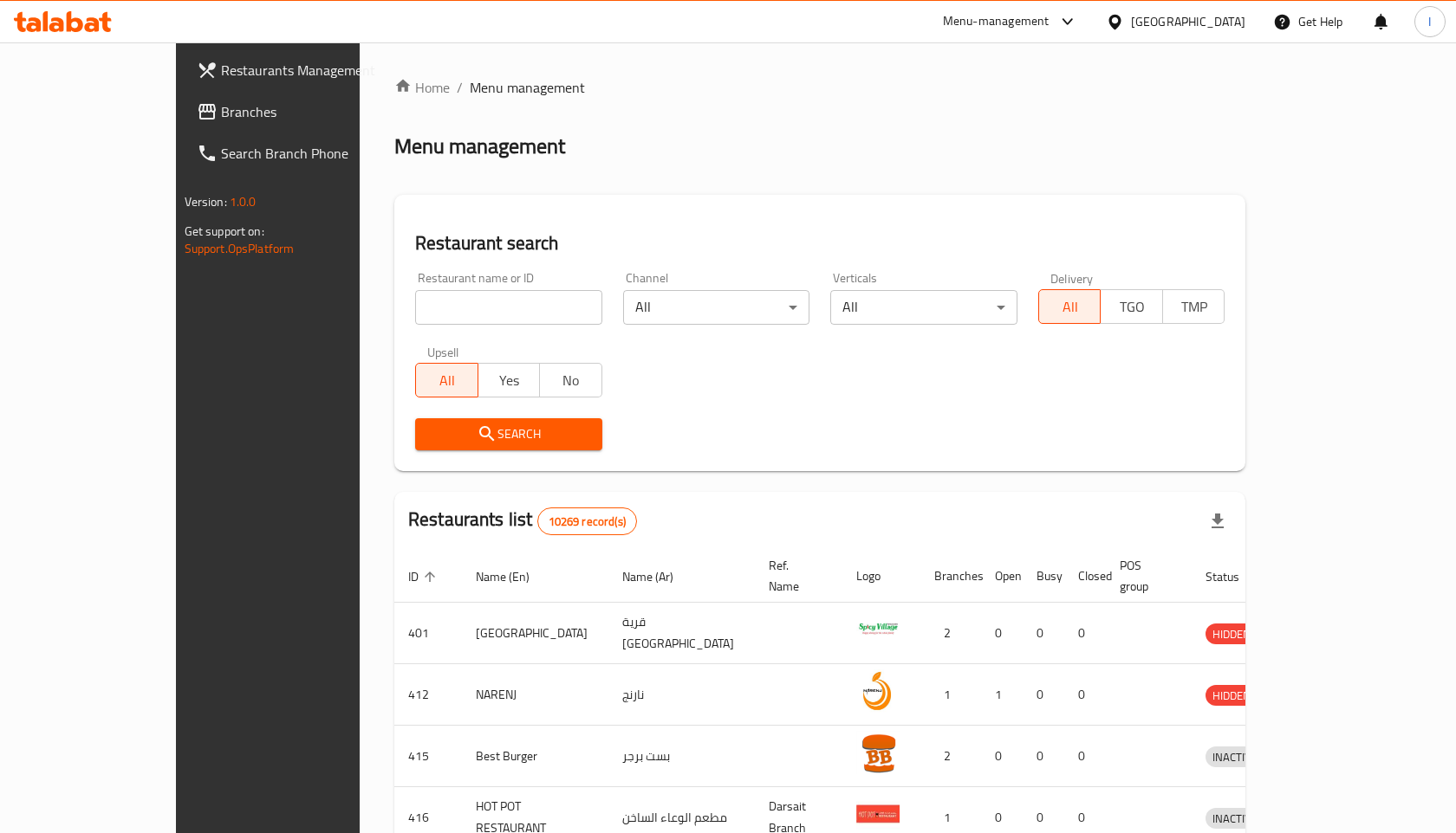
click at [470, 89] on span "Menu management" at bounding box center [527, 88] width 116 height 21
click at [221, 65] on span "Restaurants Management" at bounding box center [313, 70] width 184 height 21
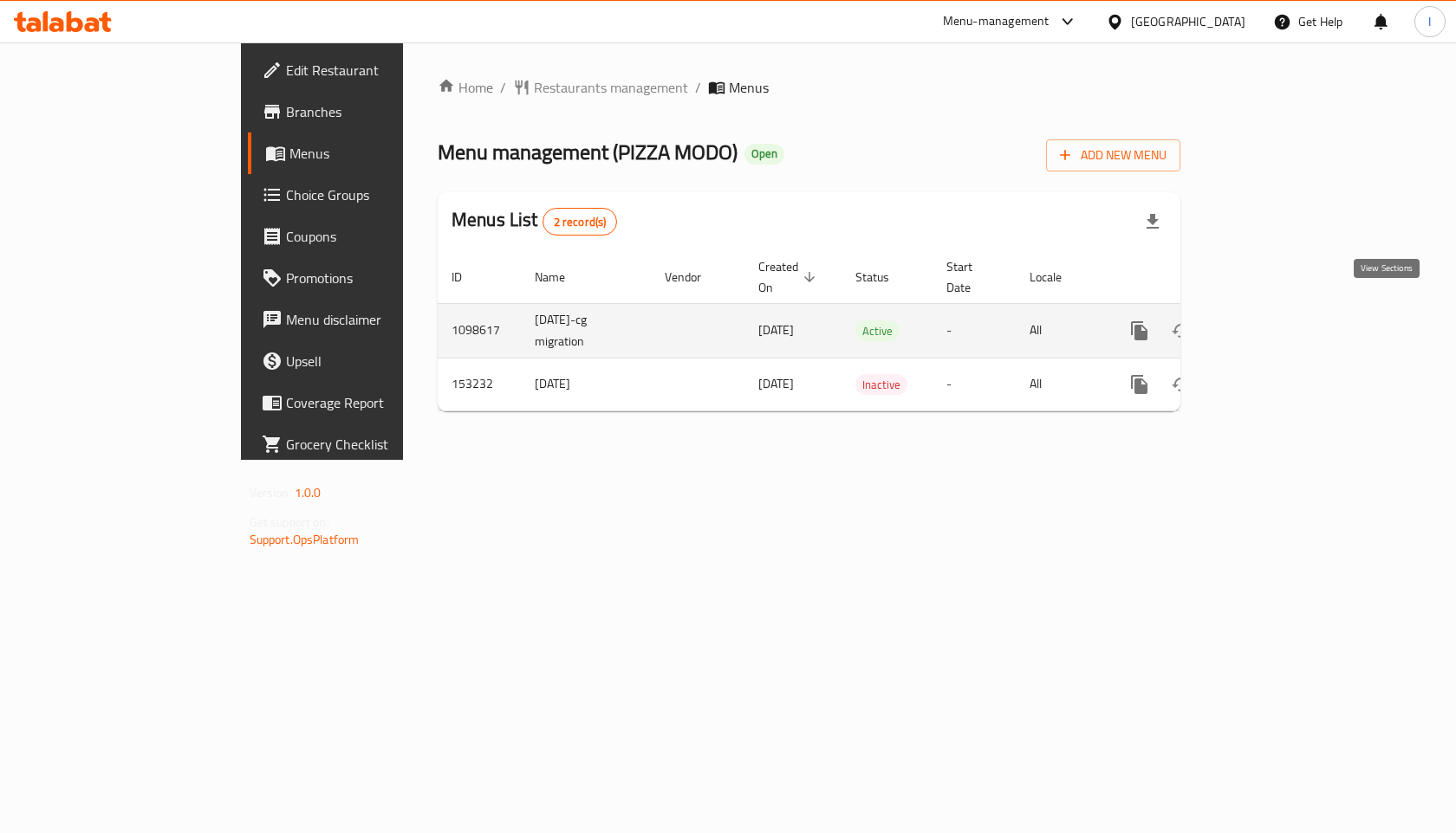
click at [1272, 323] on icon "enhanced table" at bounding box center [1264, 331] width 16 height 16
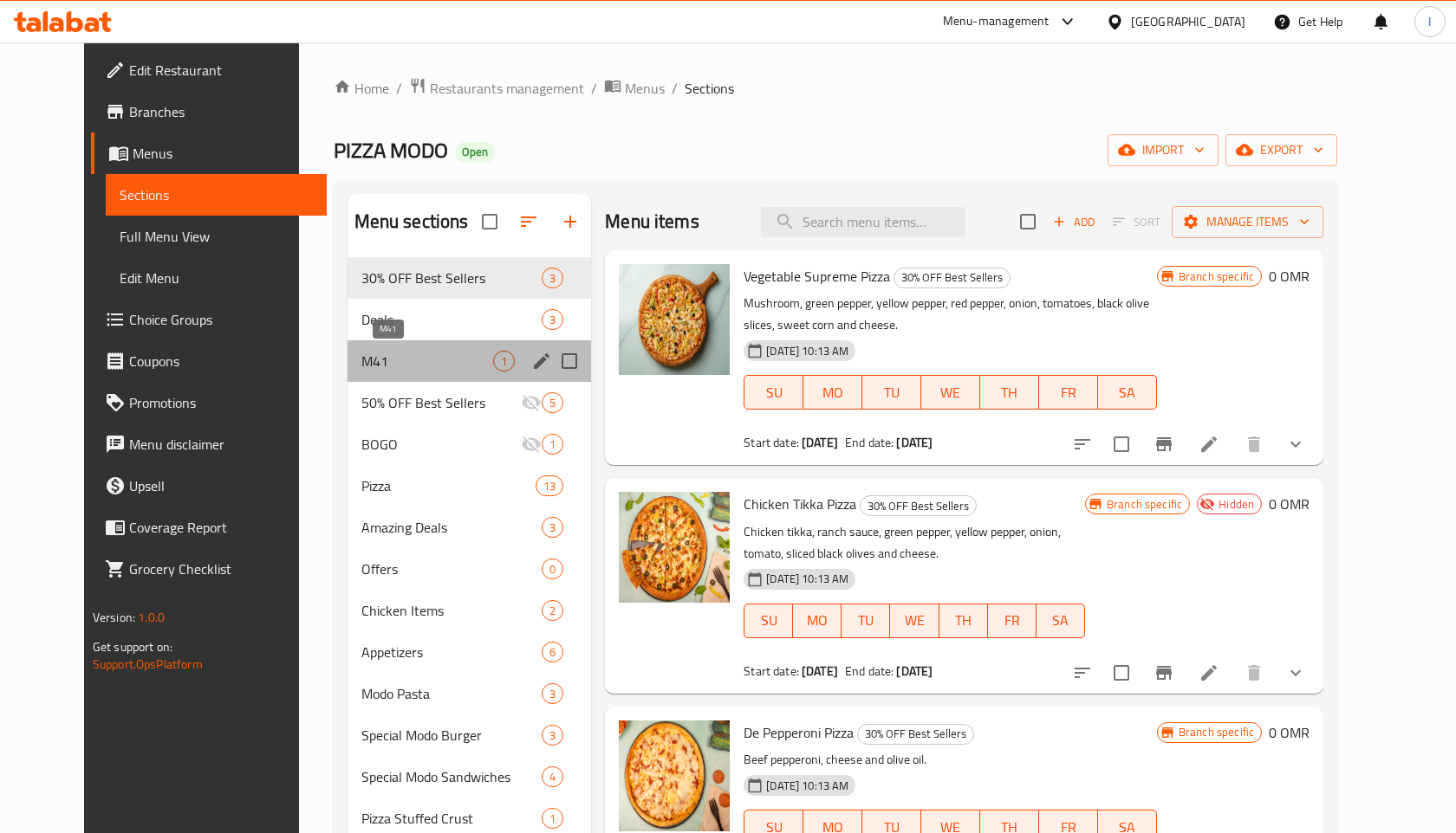
click at [373, 370] on span "M41" at bounding box center [427, 361] width 132 height 21
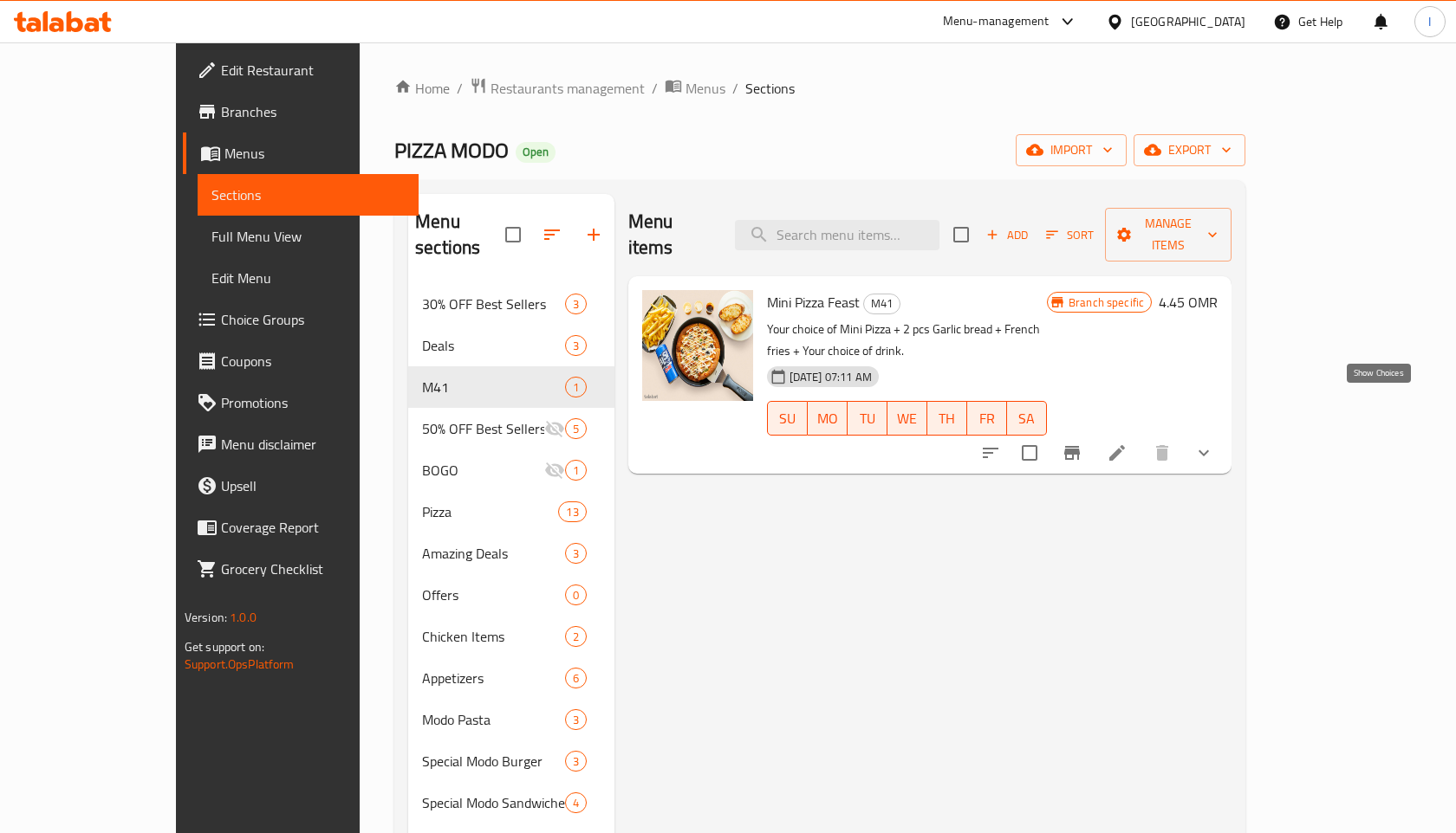
click at [1214, 443] on icon "show more" at bounding box center [1203, 453] width 21 height 21
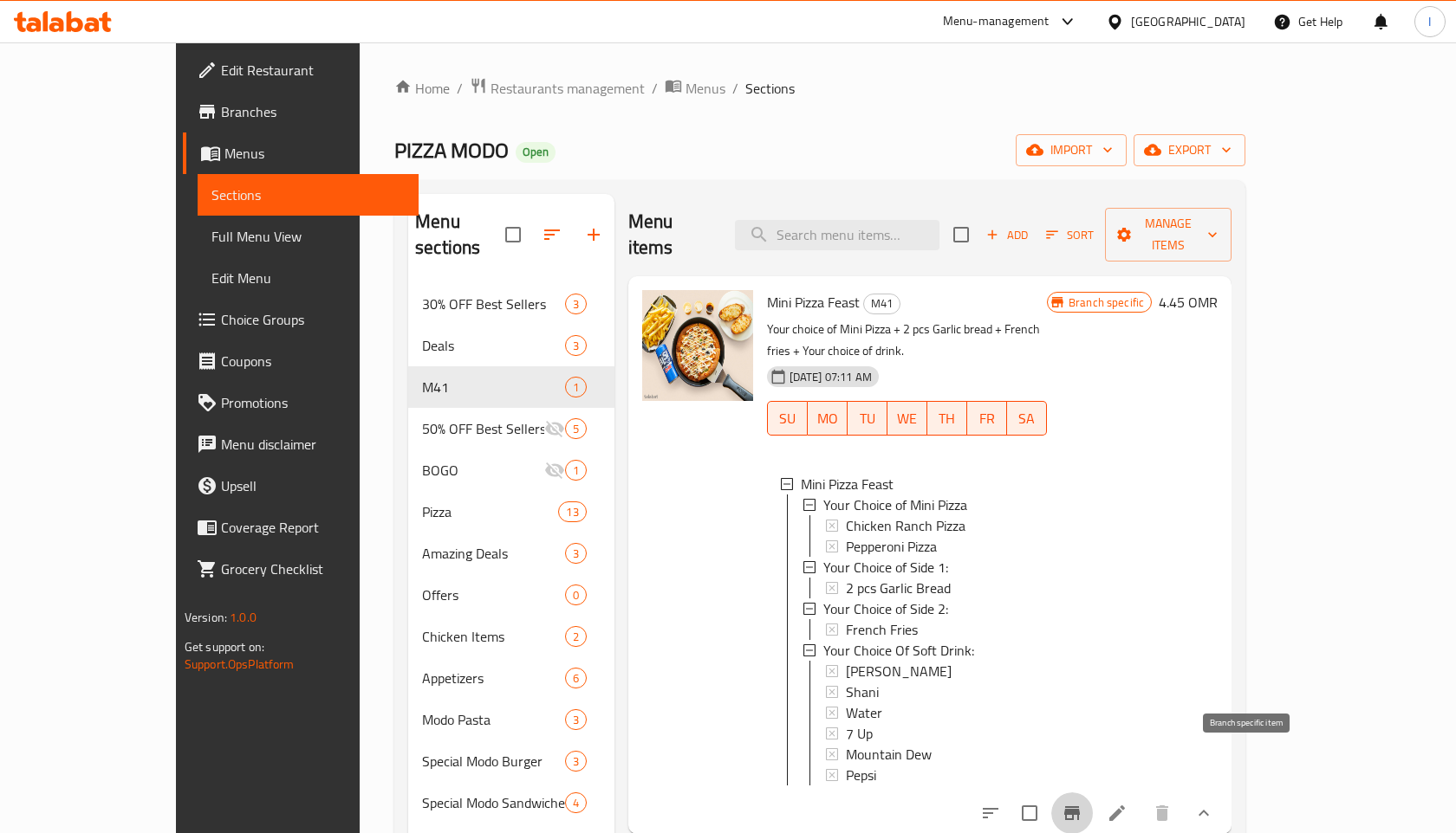
click at [1082, 803] on icon "Branch-specific-item" at bounding box center [1072, 814] width 21 height 21
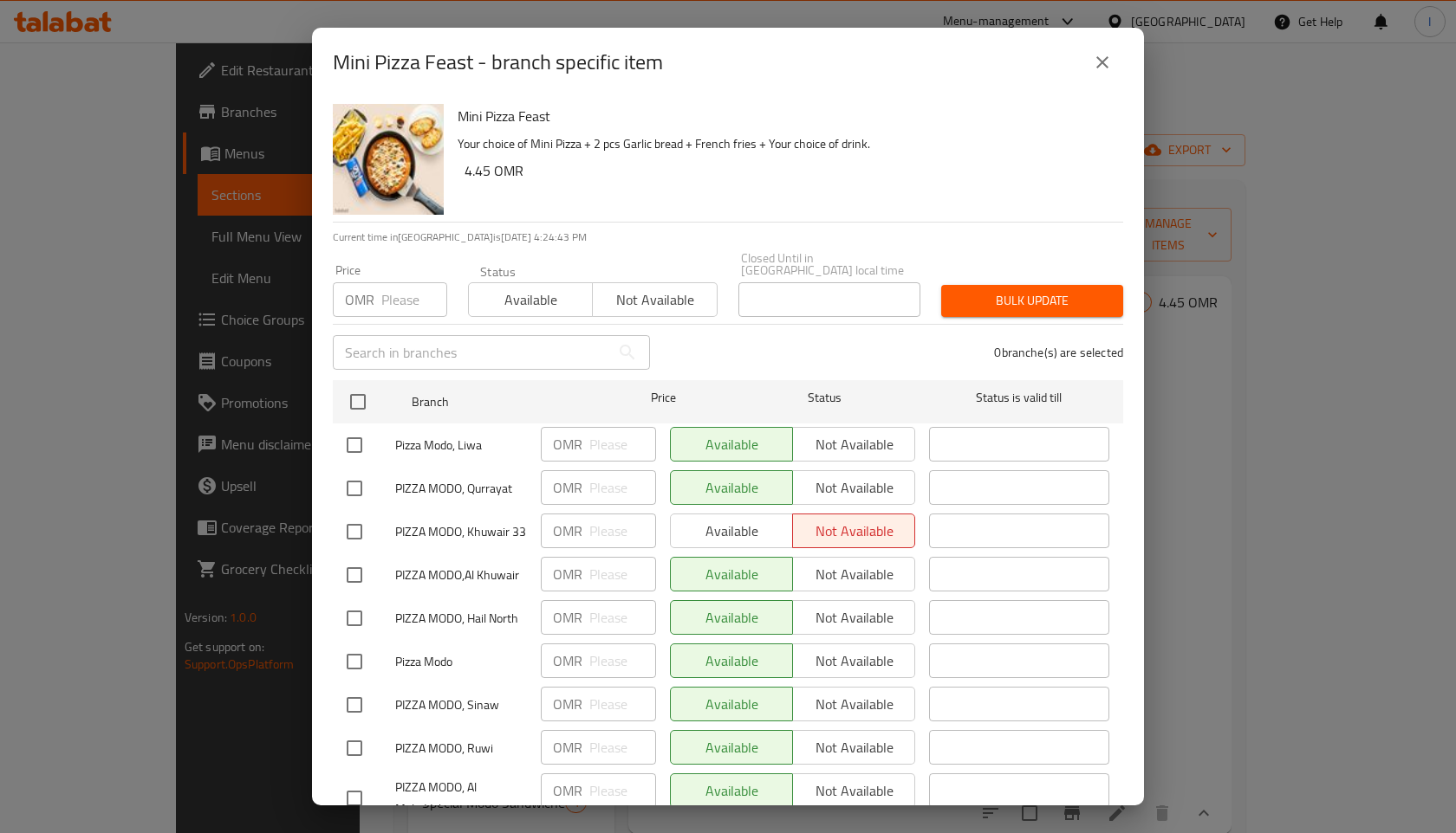
click at [357, 480] on input "checkbox" at bounding box center [354, 489] width 36 height 36
checkbox input "true"
click at [747, 526] on div "Available Not available" at bounding box center [792, 531] width 245 height 35
click at [354, 519] on input "checkbox" at bounding box center [354, 532] width 36 height 36
checkbox input "true"
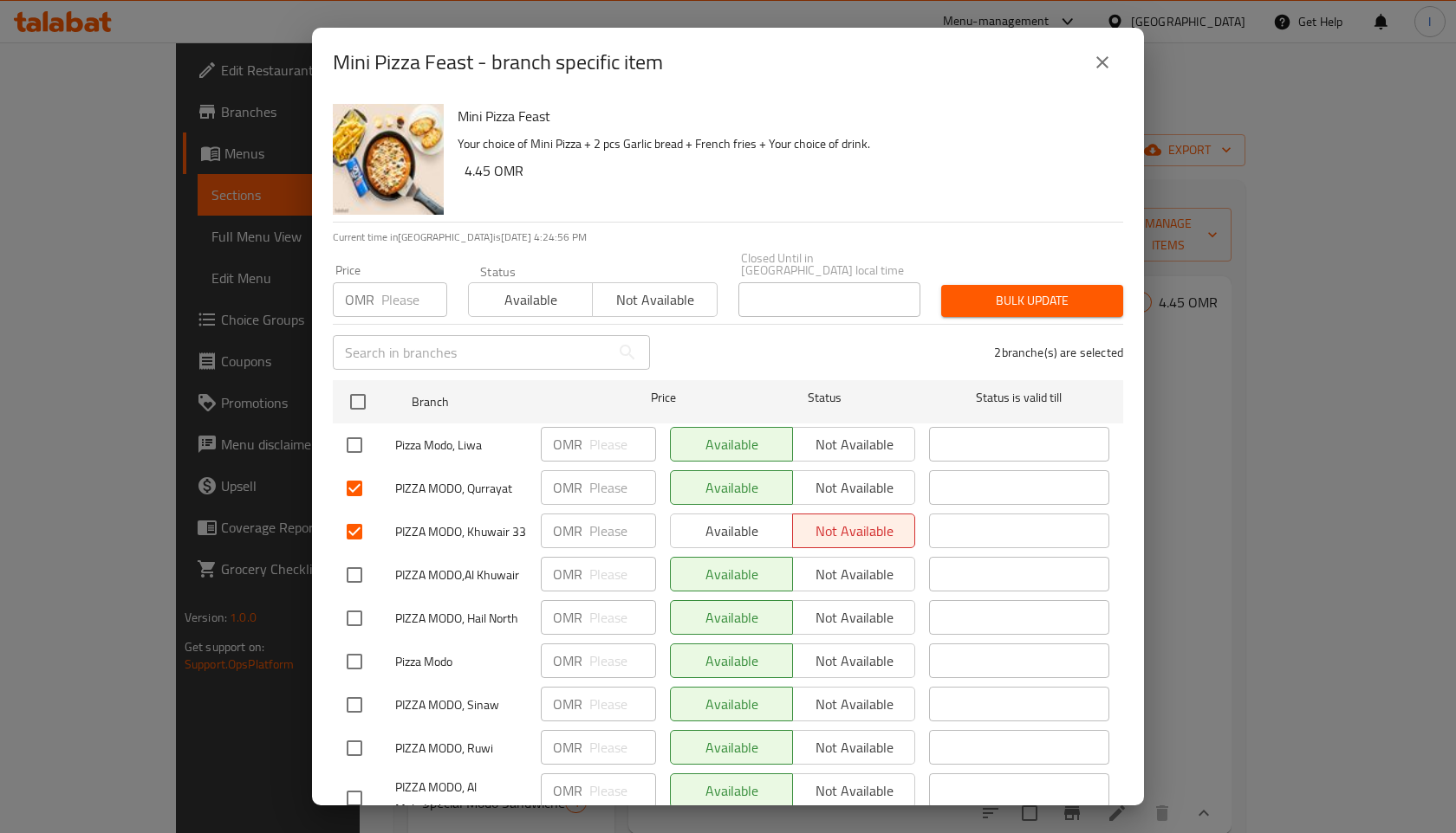
click at [353, 479] on input "checkbox" at bounding box center [354, 489] width 36 height 36
checkbox input "false"
click at [741, 521] on span "Available" at bounding box center [731, 531] width 109 height 25
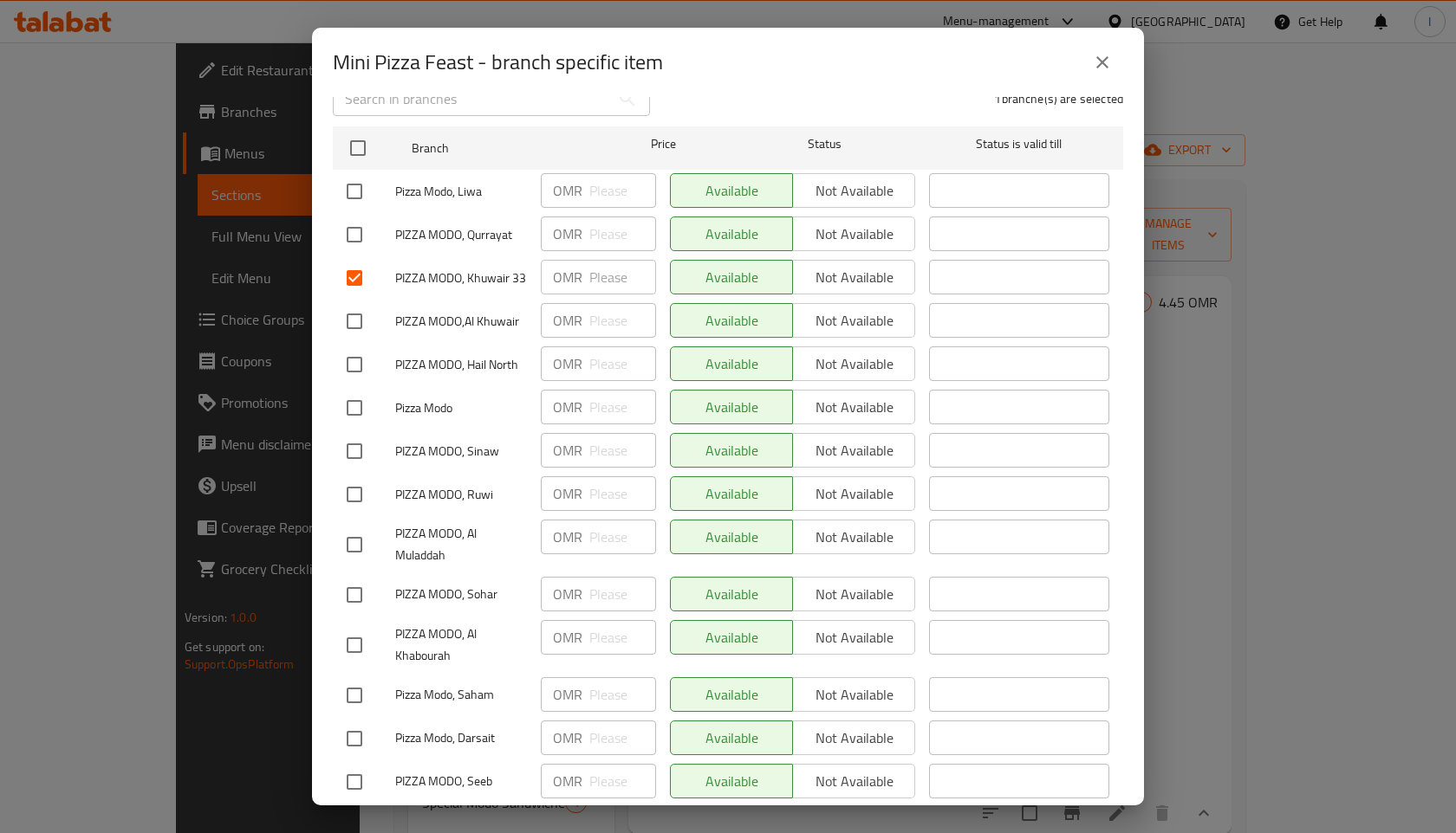
scroll to position [329, 0]
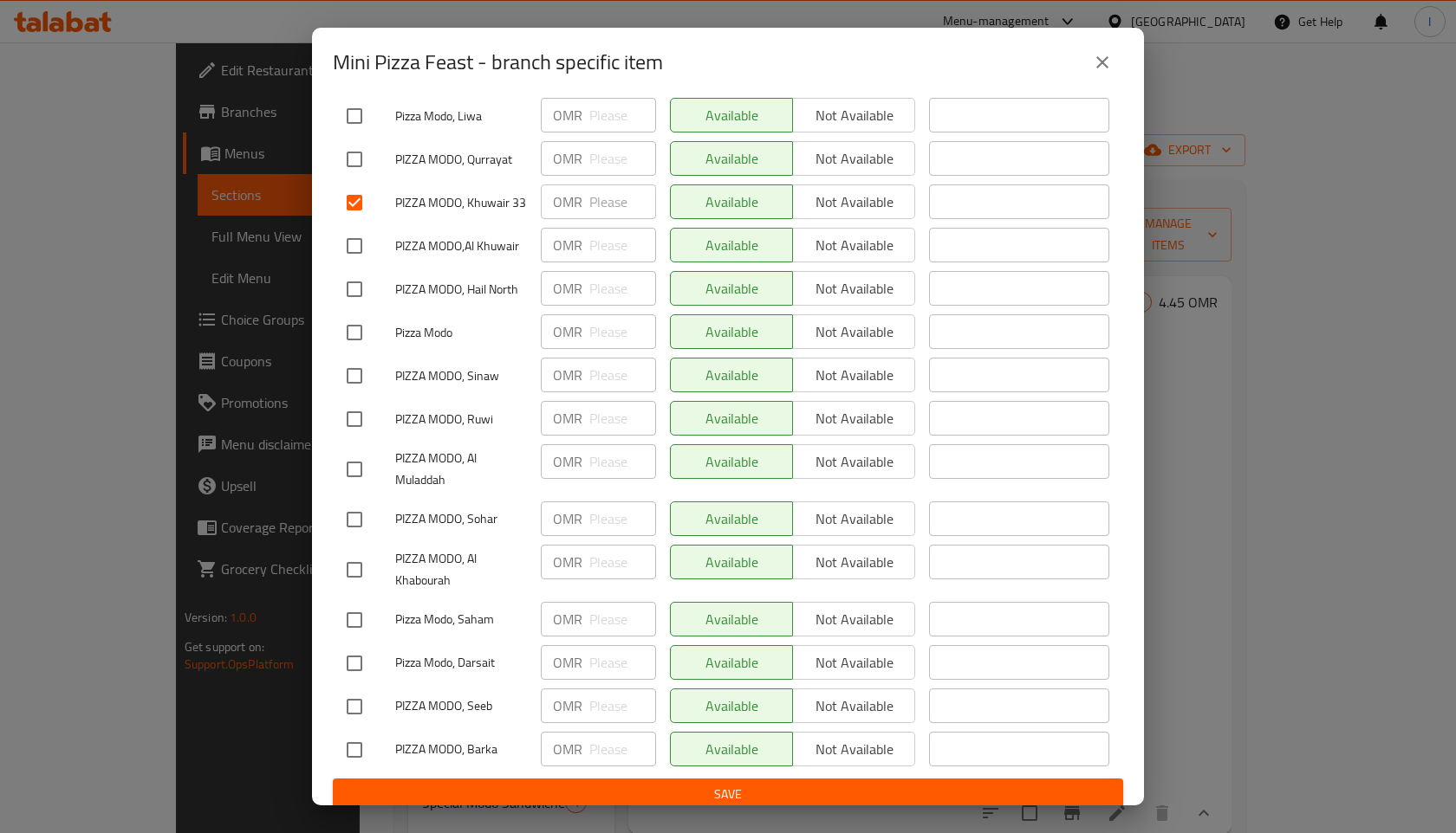
click at [777, 784] on span "Save" at bounding box center [728, 795] width 763 height 22
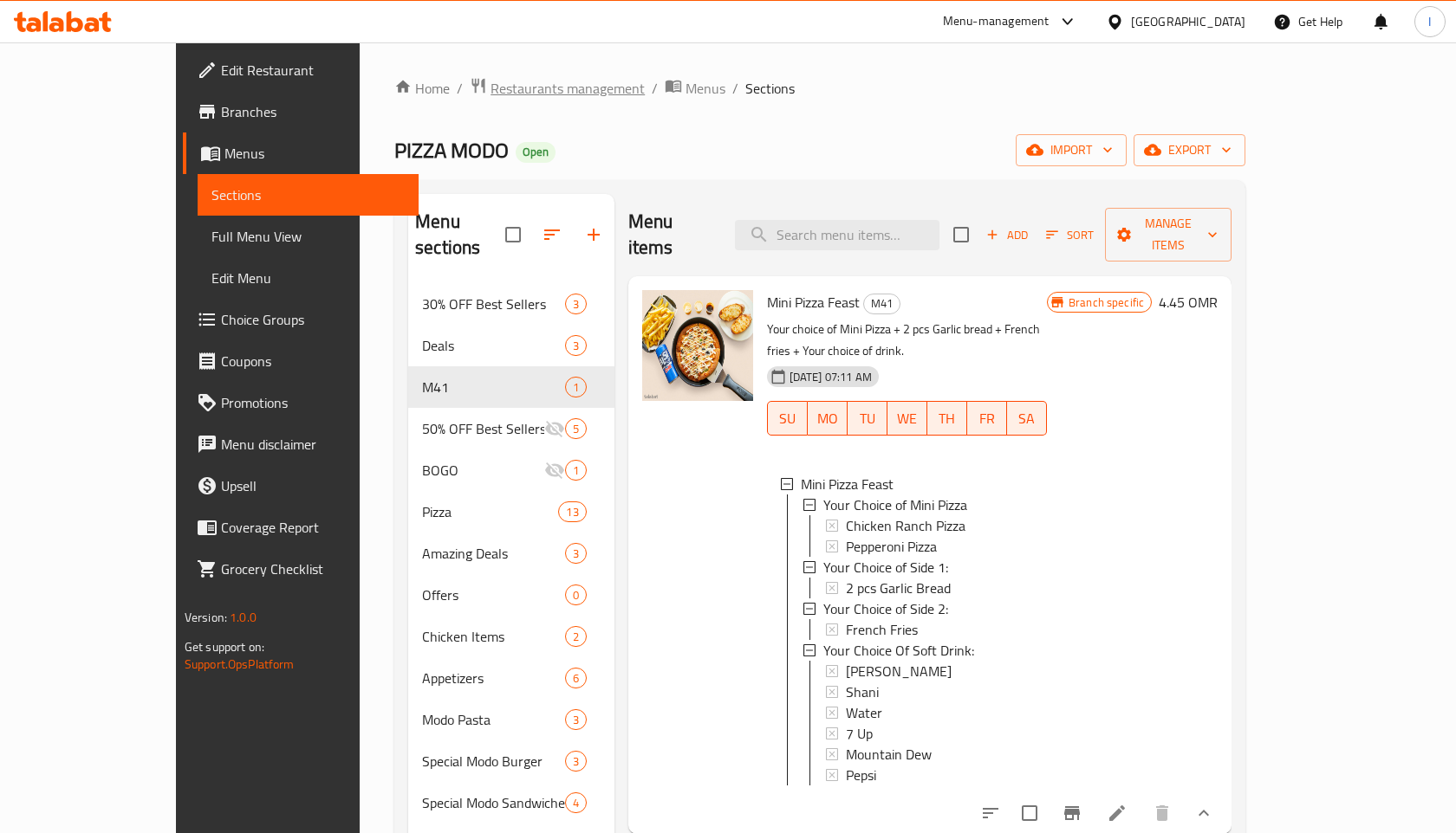
click at [490, 95] on span "Restaurants management" at bounding box center [567, 89] width 155 height 21
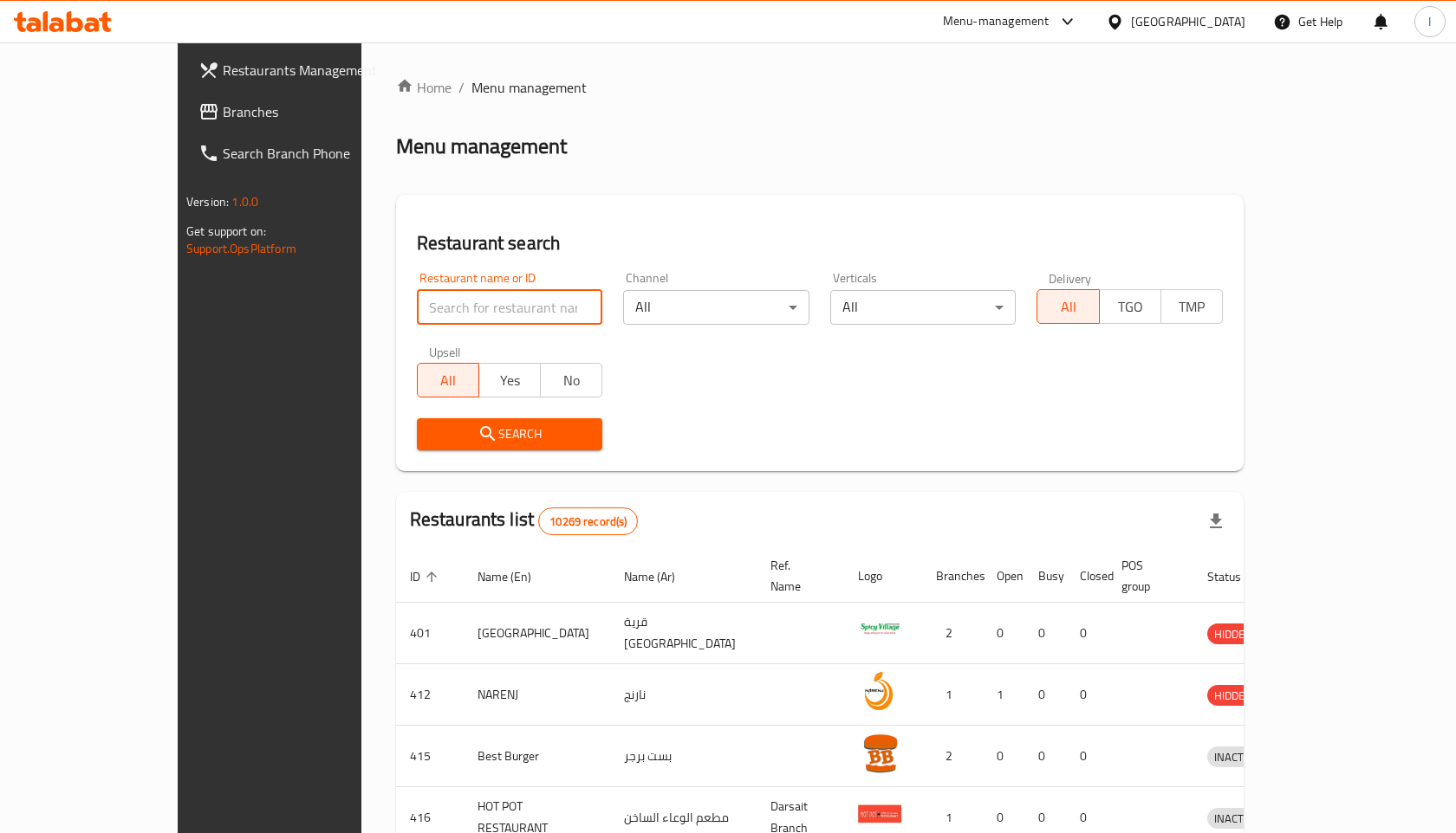
click at [417, 298] on input "search" at bounding box center [510, 307] width 186 height 35
click button "Search" at bounding box center [510, 434] width 186 height 32
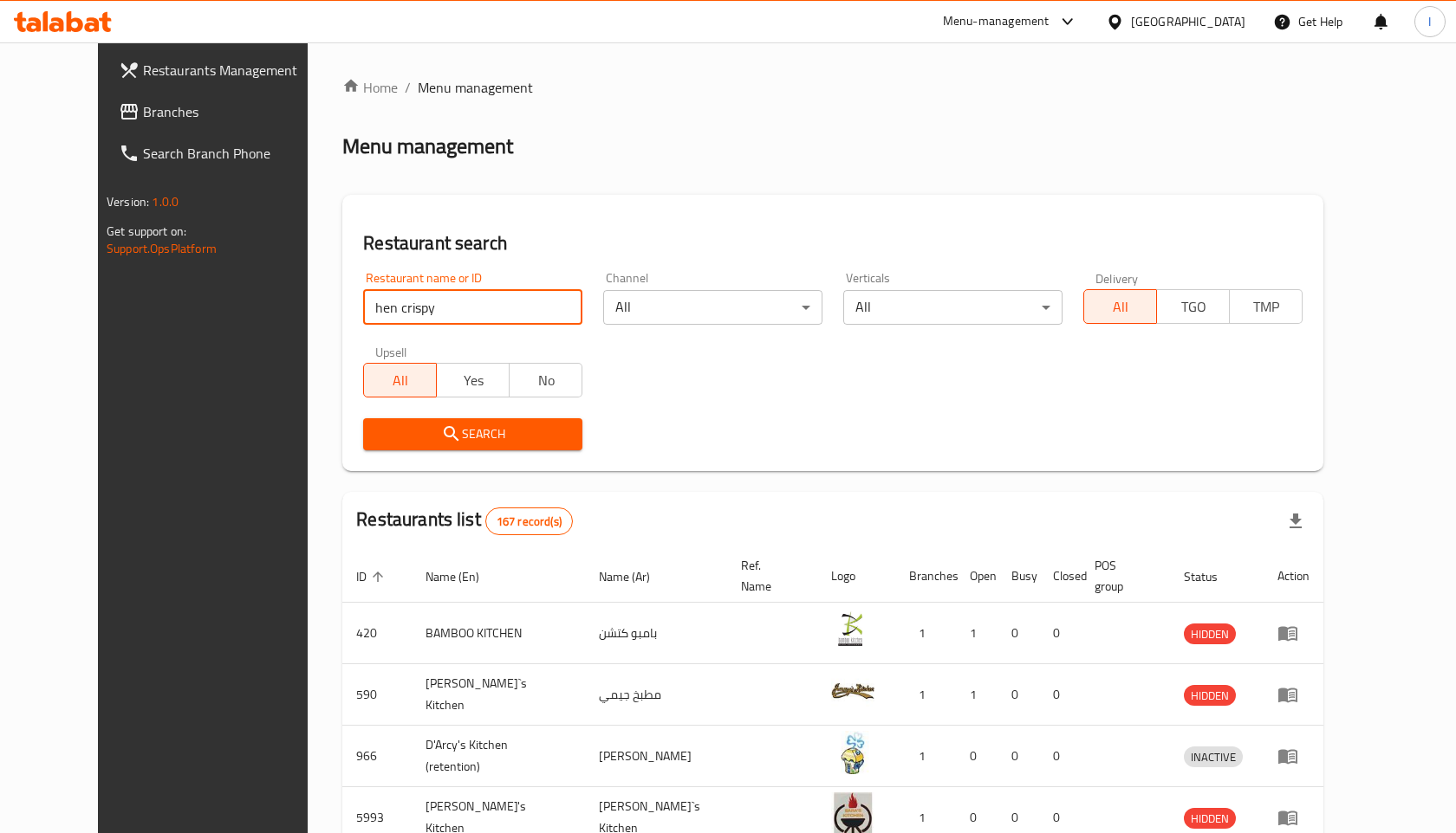
type input "hen crispy"
click button "Search" at bounding box center [473, 434] width 219 height 32
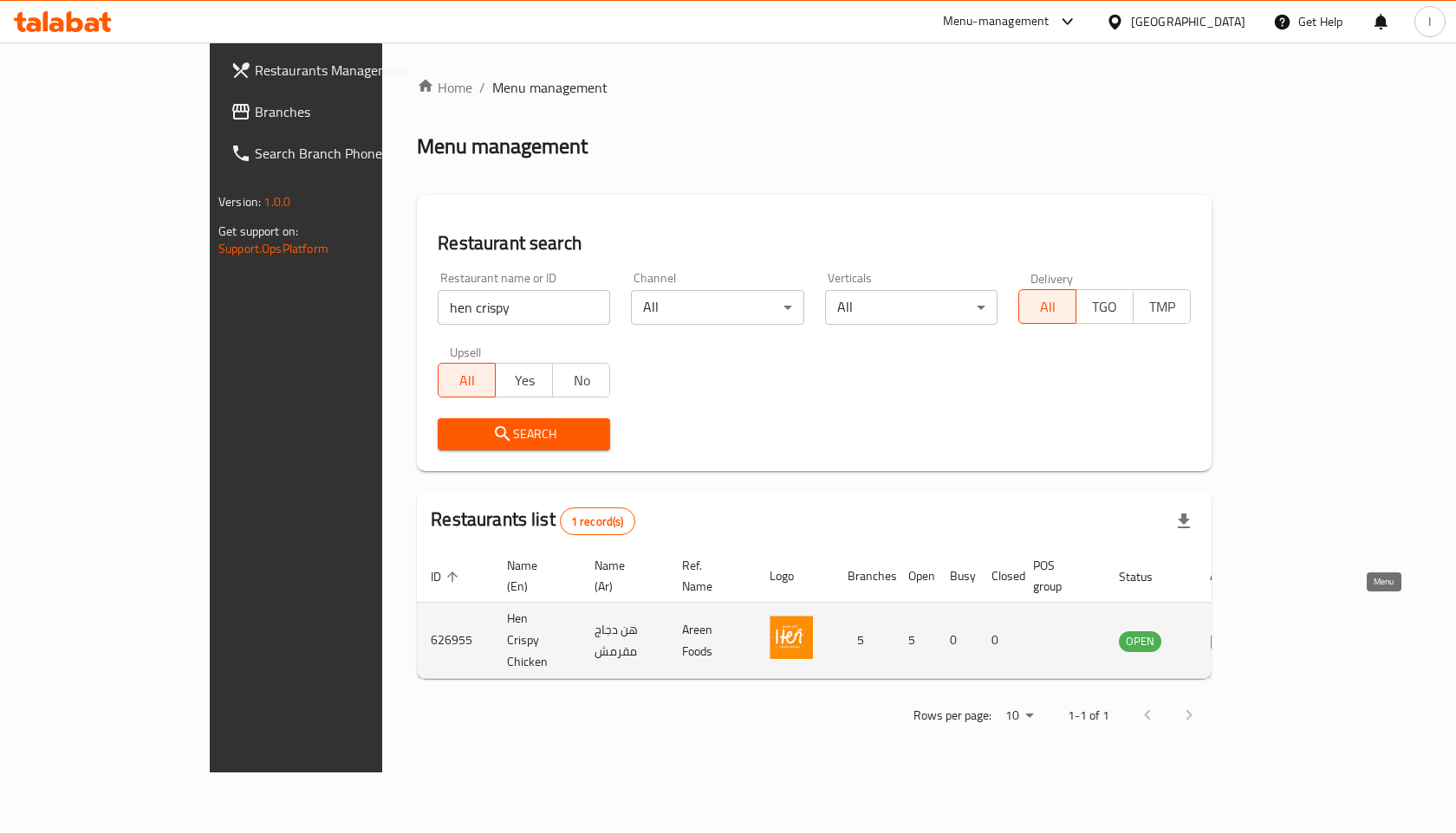
click at [1230, 631] on icon "enhanced table" at bounding box center [1220, 641] width 21 height 21
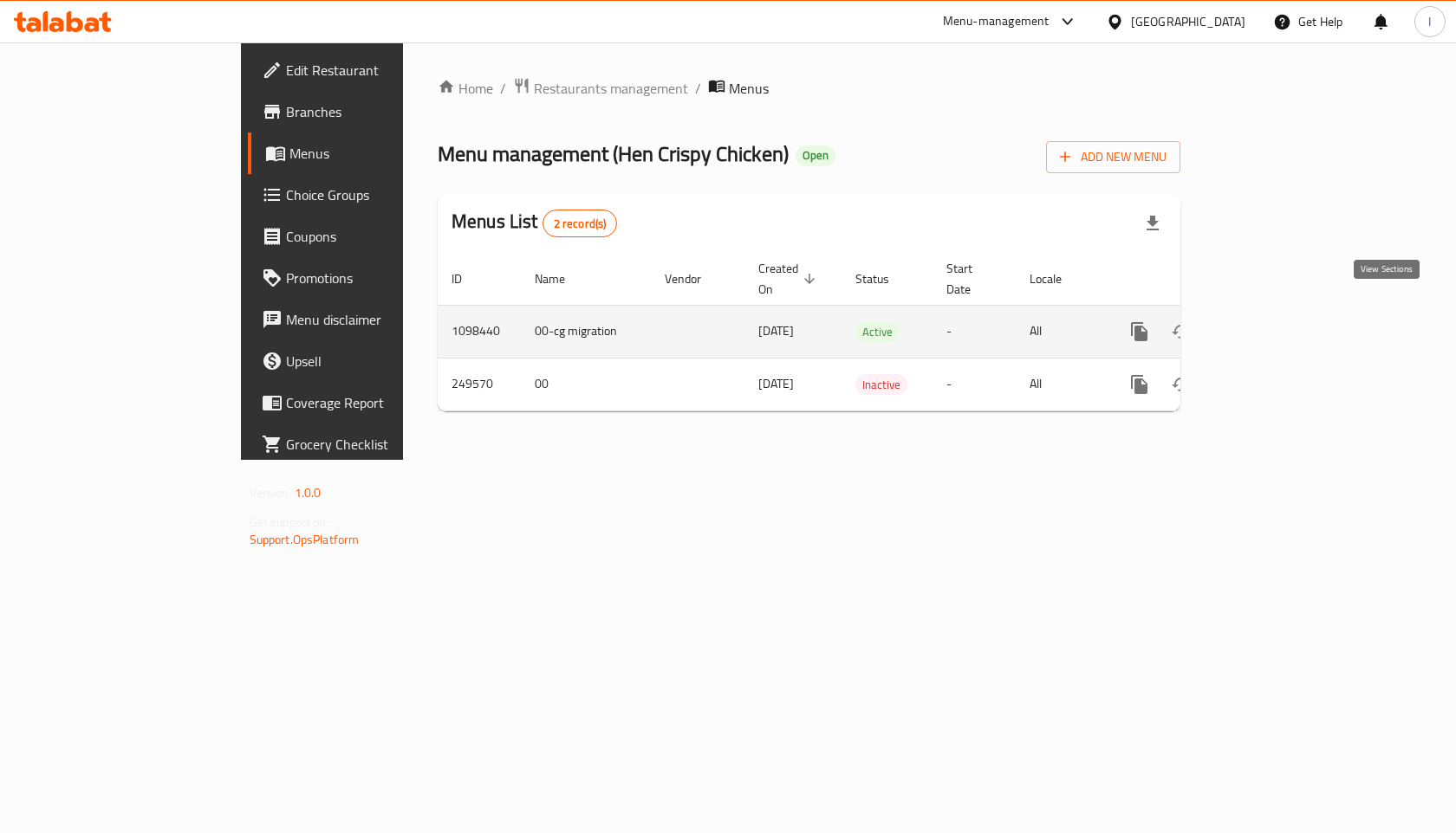
click at [1274, 321] on icon "enhanced table" at bounding box center [1264, 332] width 21 height 21
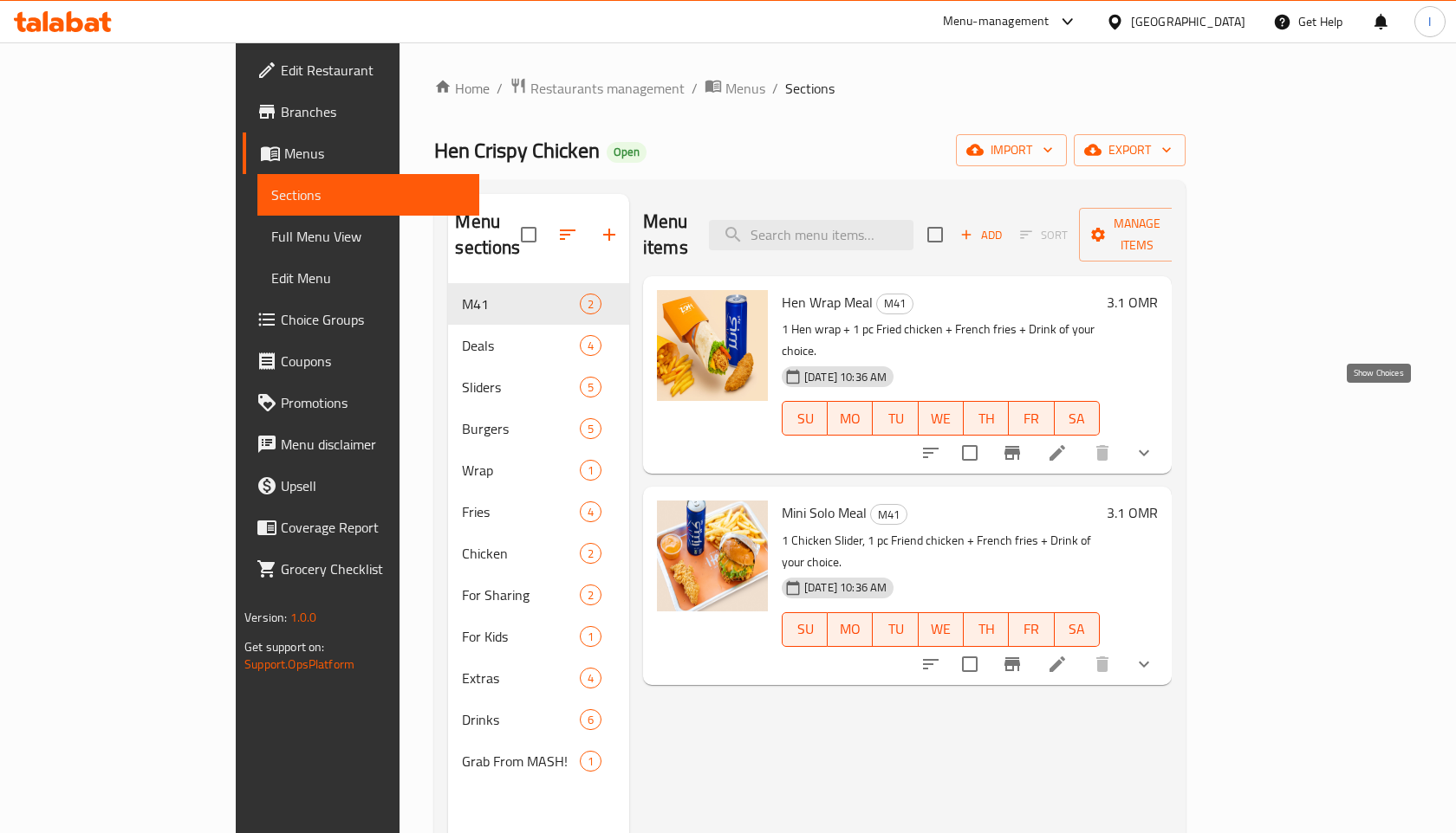
click at [1154, 443] on icon "show more" at bounding box center [1144, 453] width 21 height 21
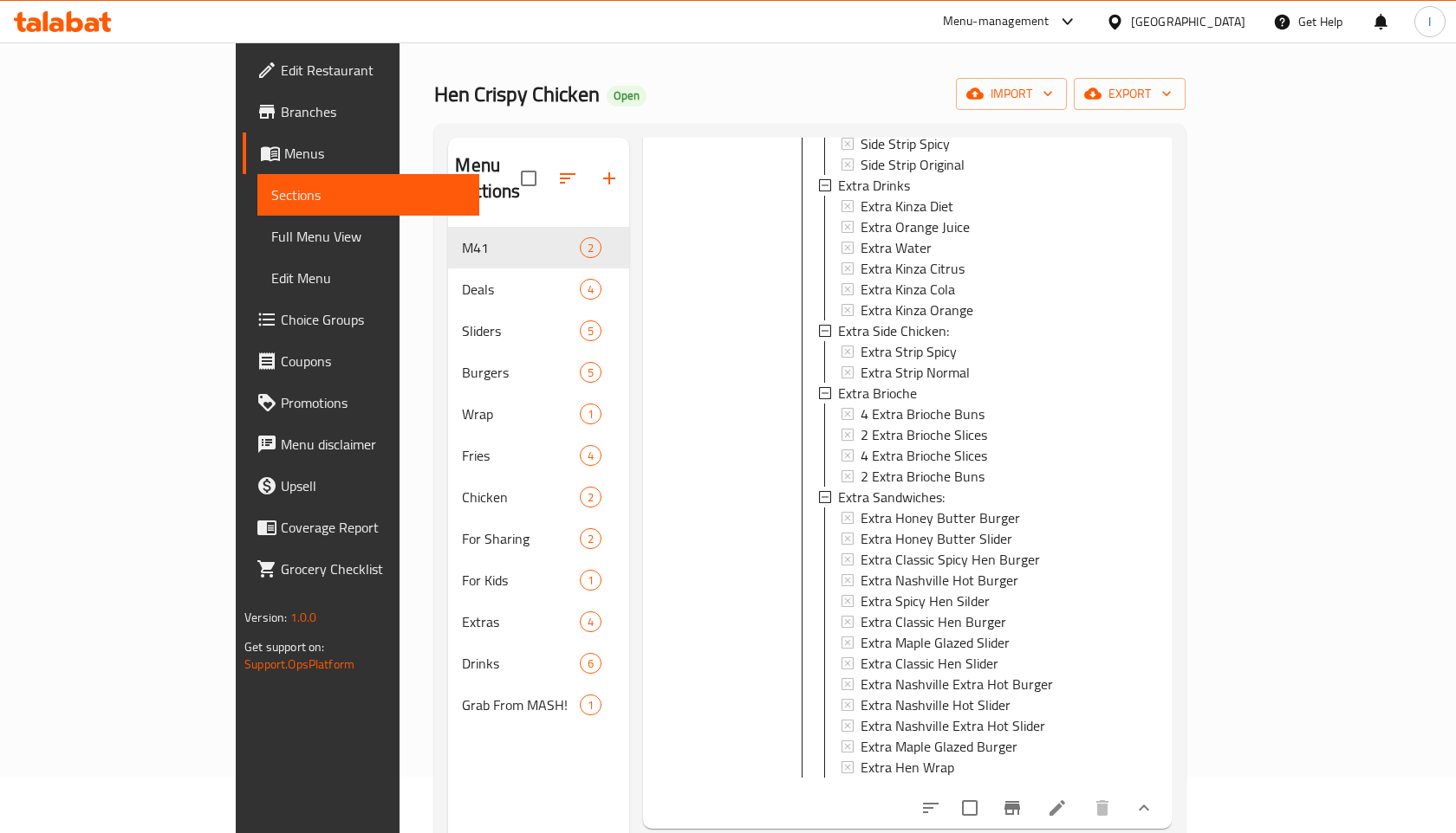
scroll to position [59, 0]
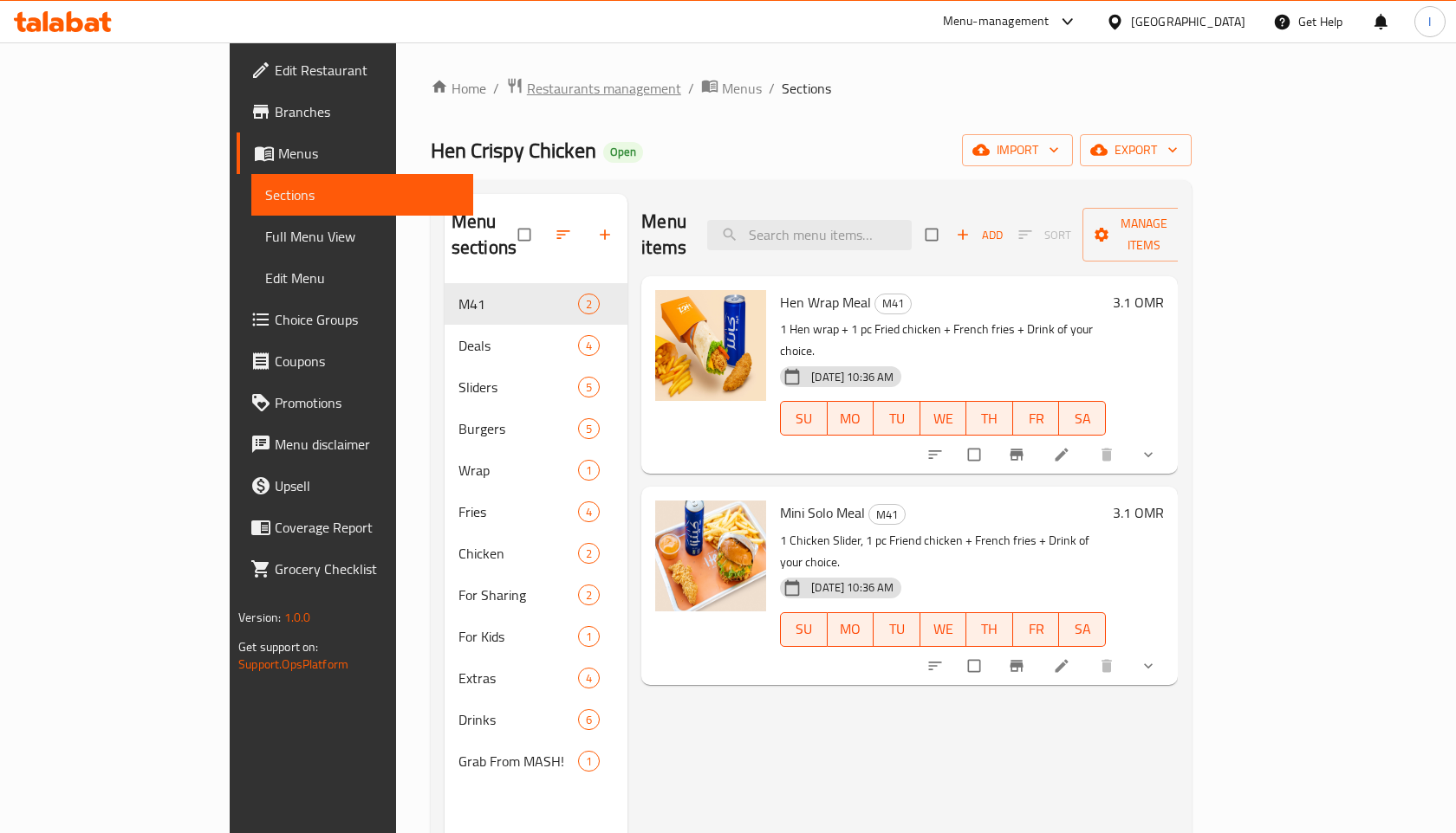
click at [526, 80] on span "Restaurants management" at bounding box center [604, 89] width 155 height 21
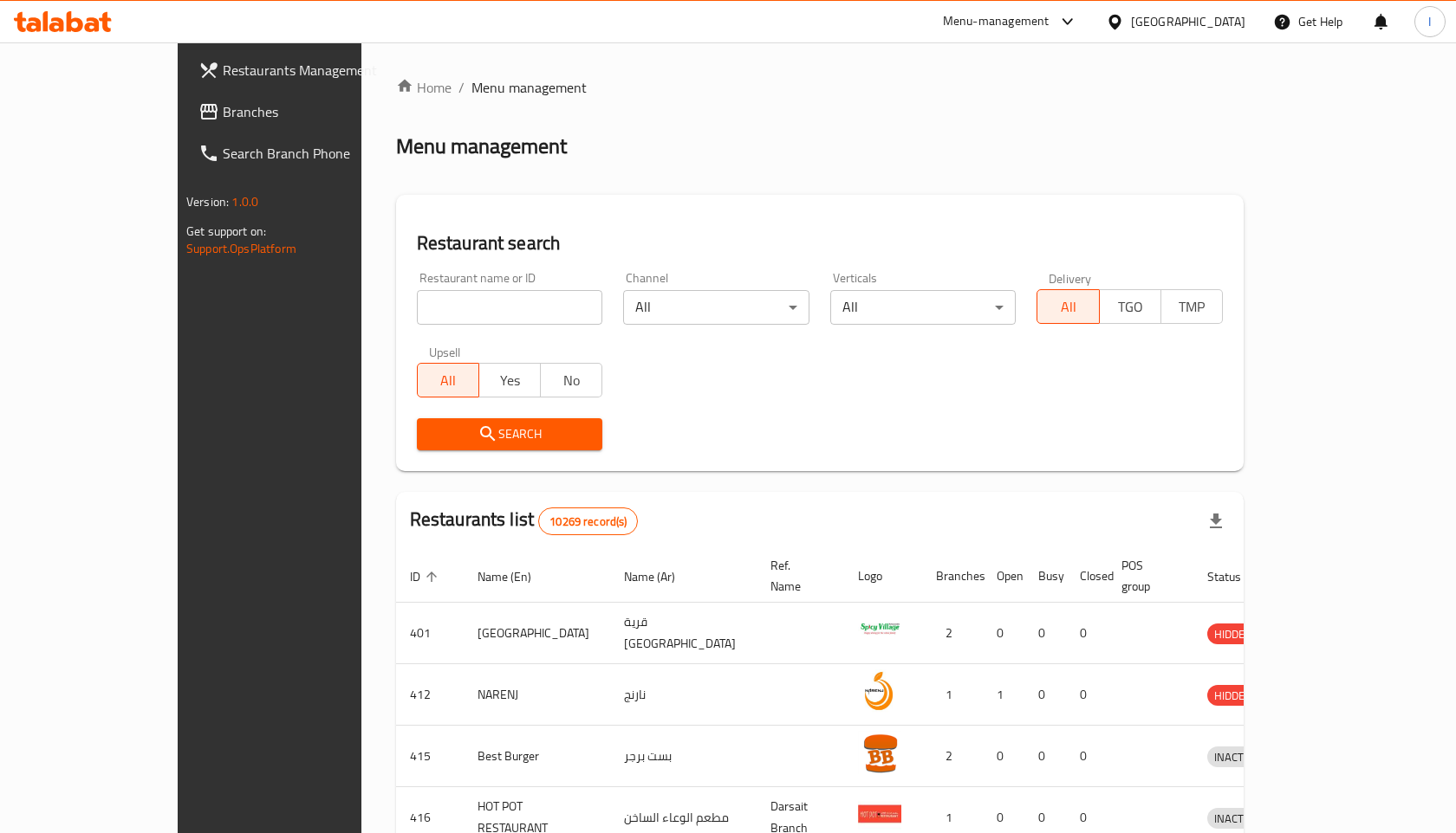
click at [425, 296] on input "search" at bounding box center [510, 307] width 186 height 35
type input "burger king"
click button "Search" at bounding box center [510, 434] width 186 height 32
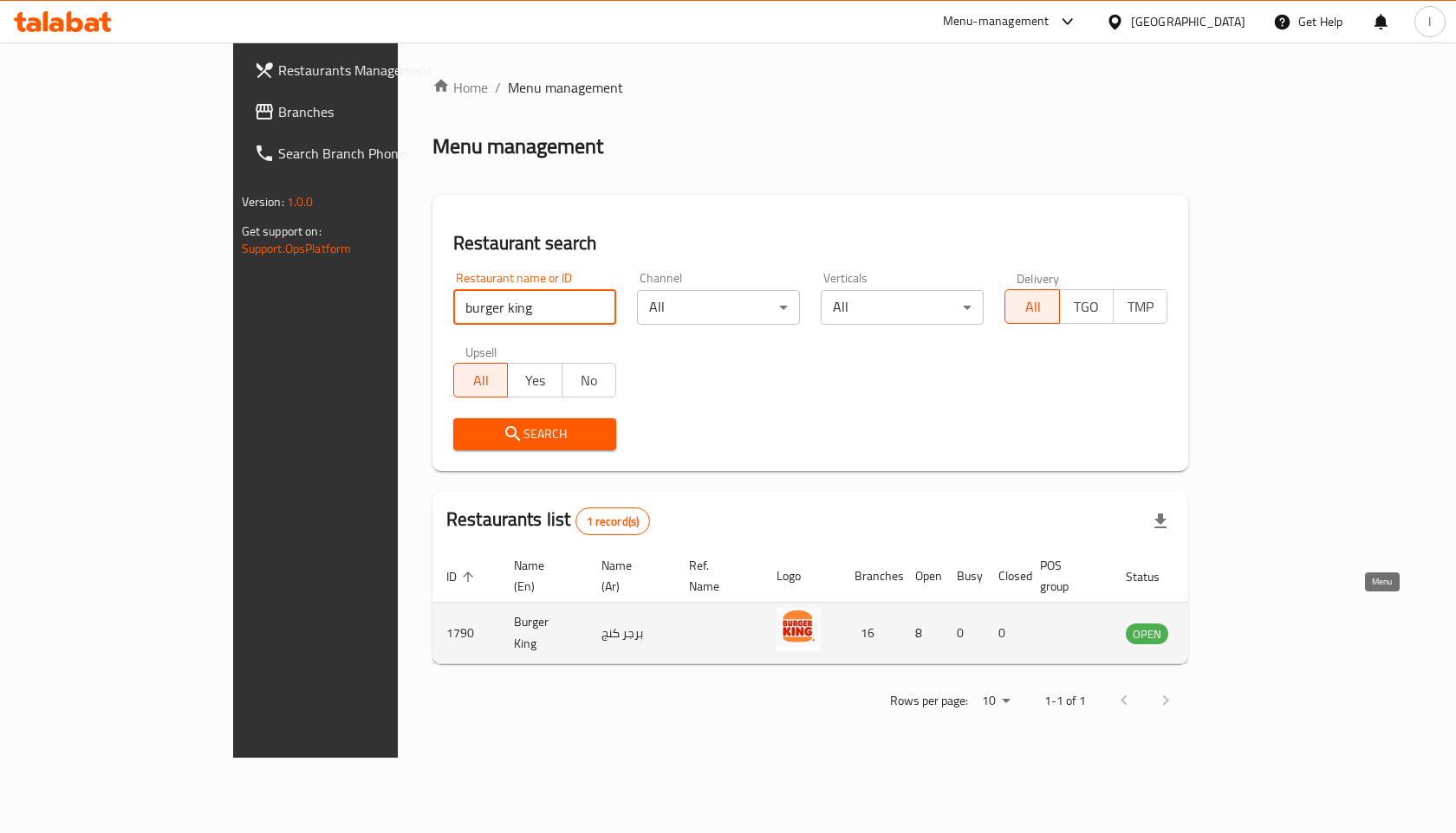
click at [1236, 627] on icon "enhanced table" at bounding box center [1227, 634] width 19 height 15
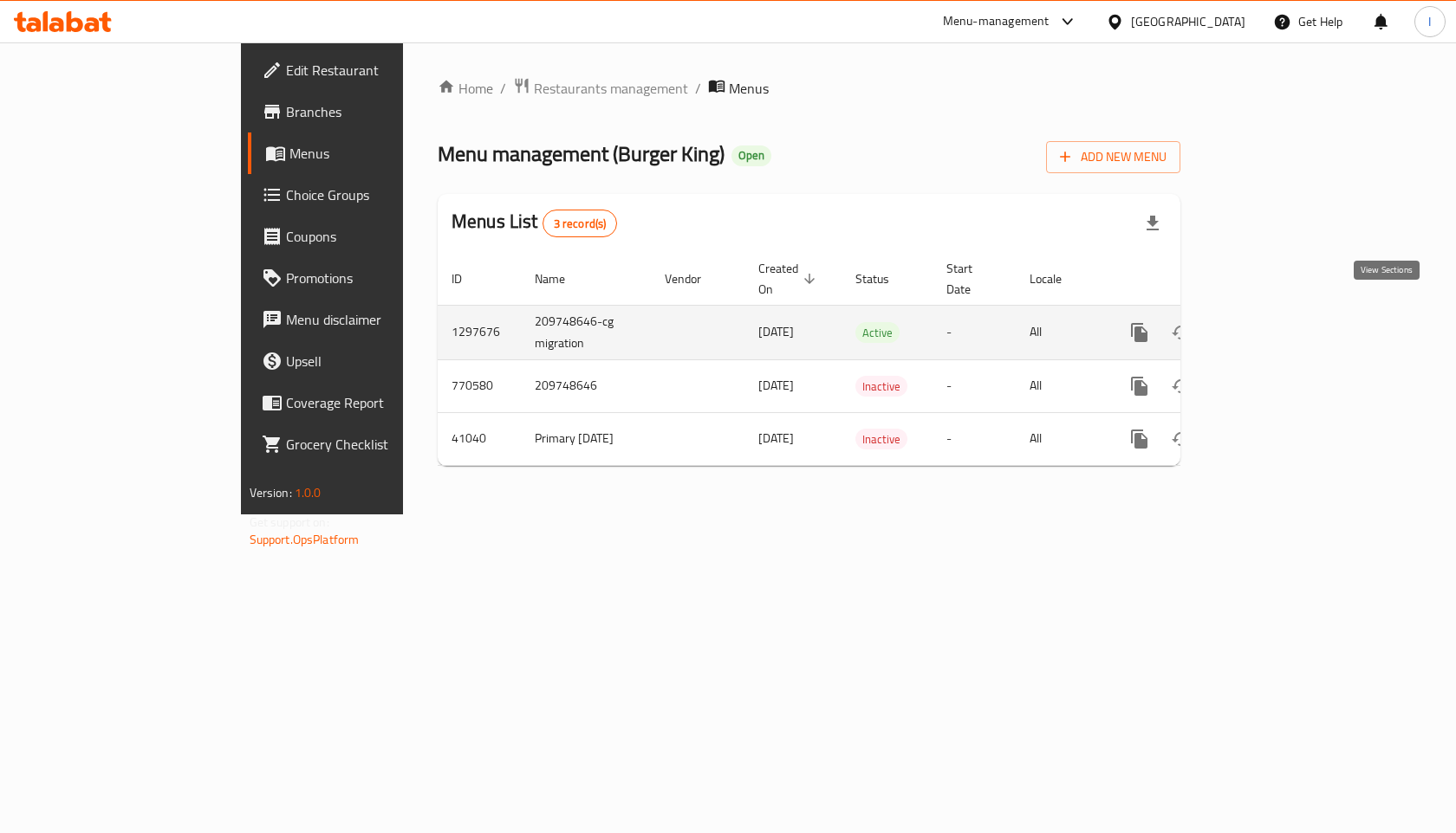
click at [1274, 322] on icon "enhanced table" at bounding box center [1264, 333] width 21 height 21
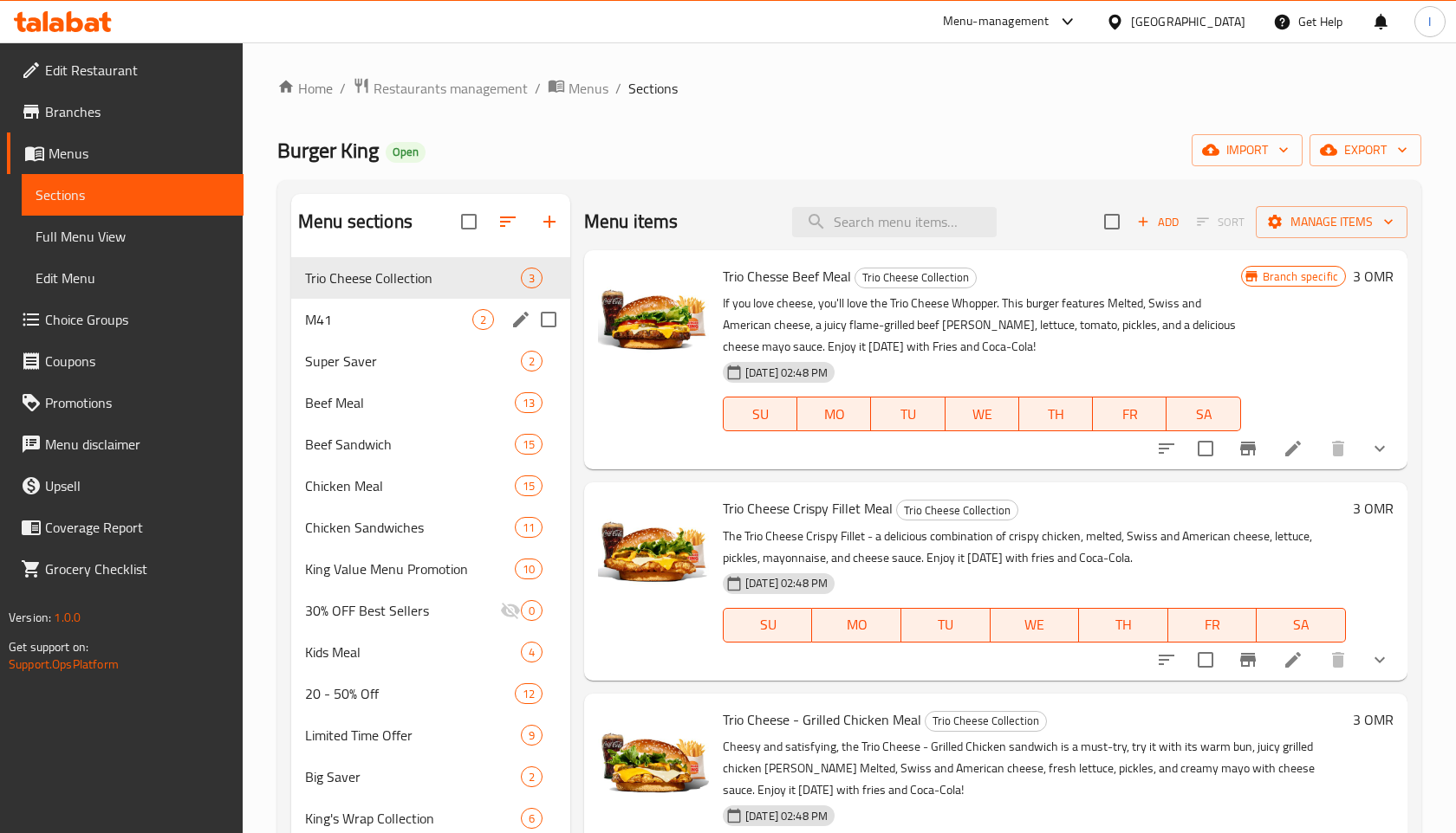
click at [494, 312] on div "M41 2" at bounding box center [430, 320] width 279 height 42
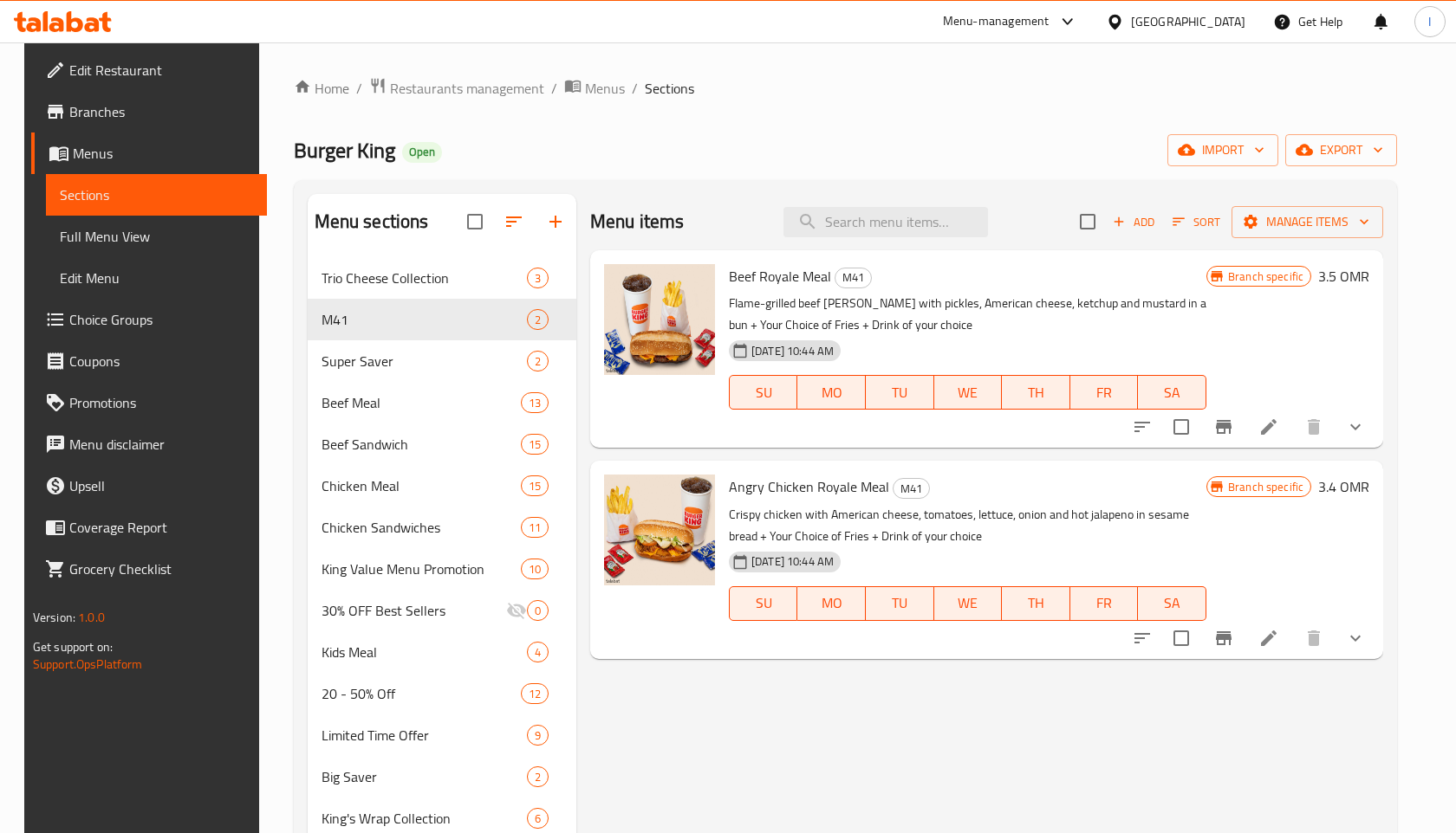
click at [1234, 424] on icon "Branch-specific-item" at bounding box center [1223, 427] width 21 height 21
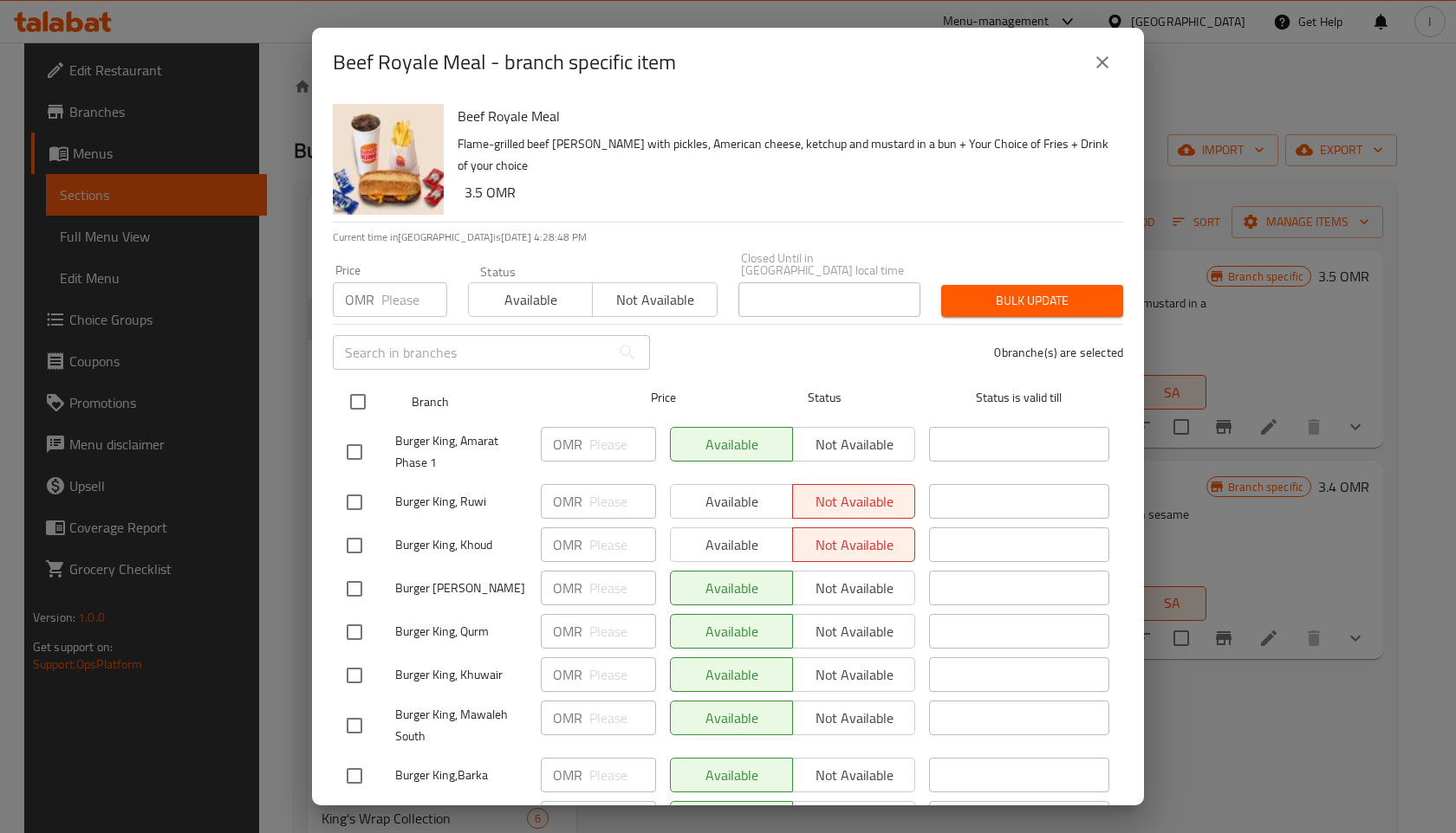
click at [365, 384] on input "checkbox" at bounding box center [358, 402] width 36 height 36
checkbox input "true"
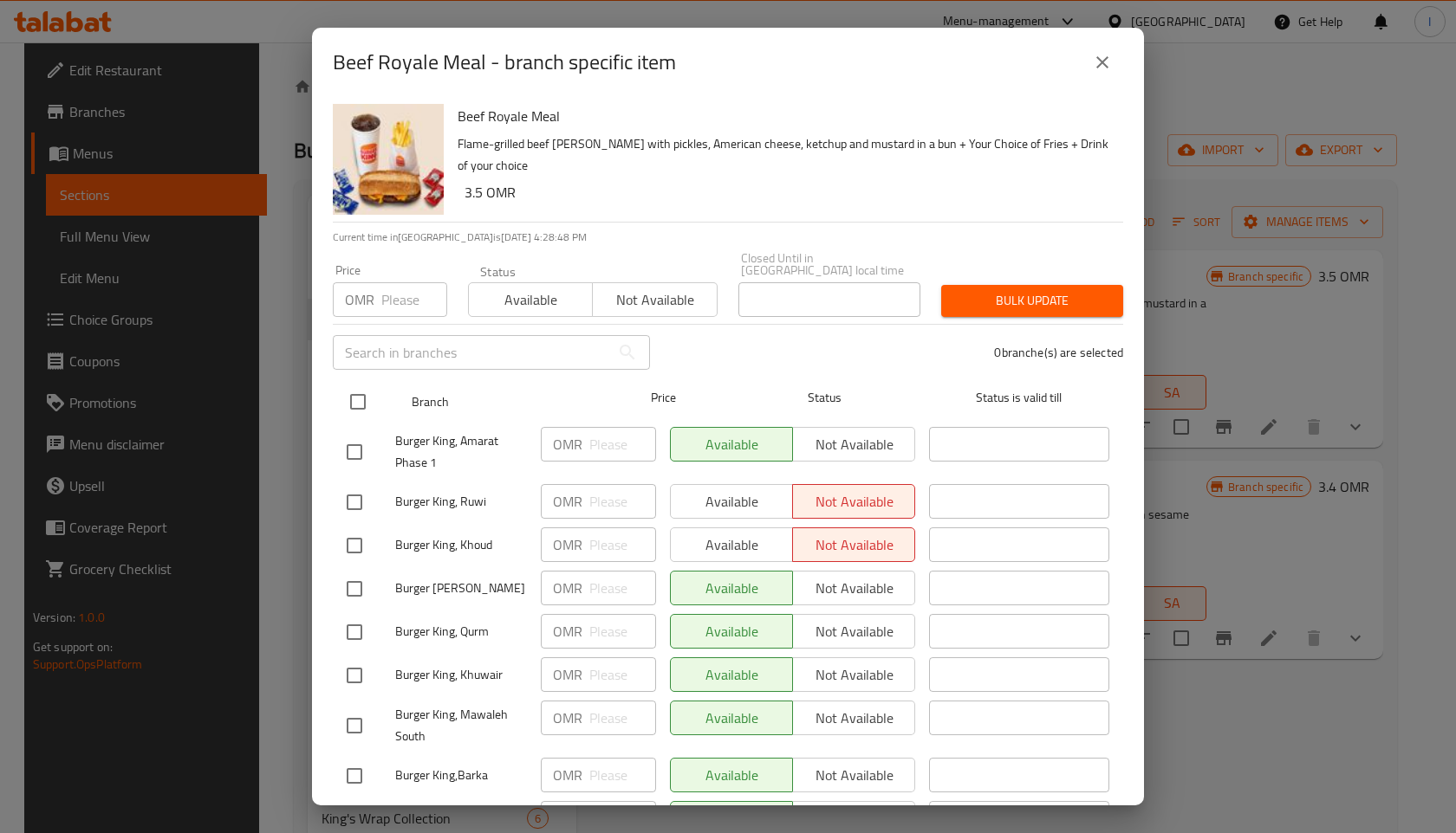
checkbox input "true"
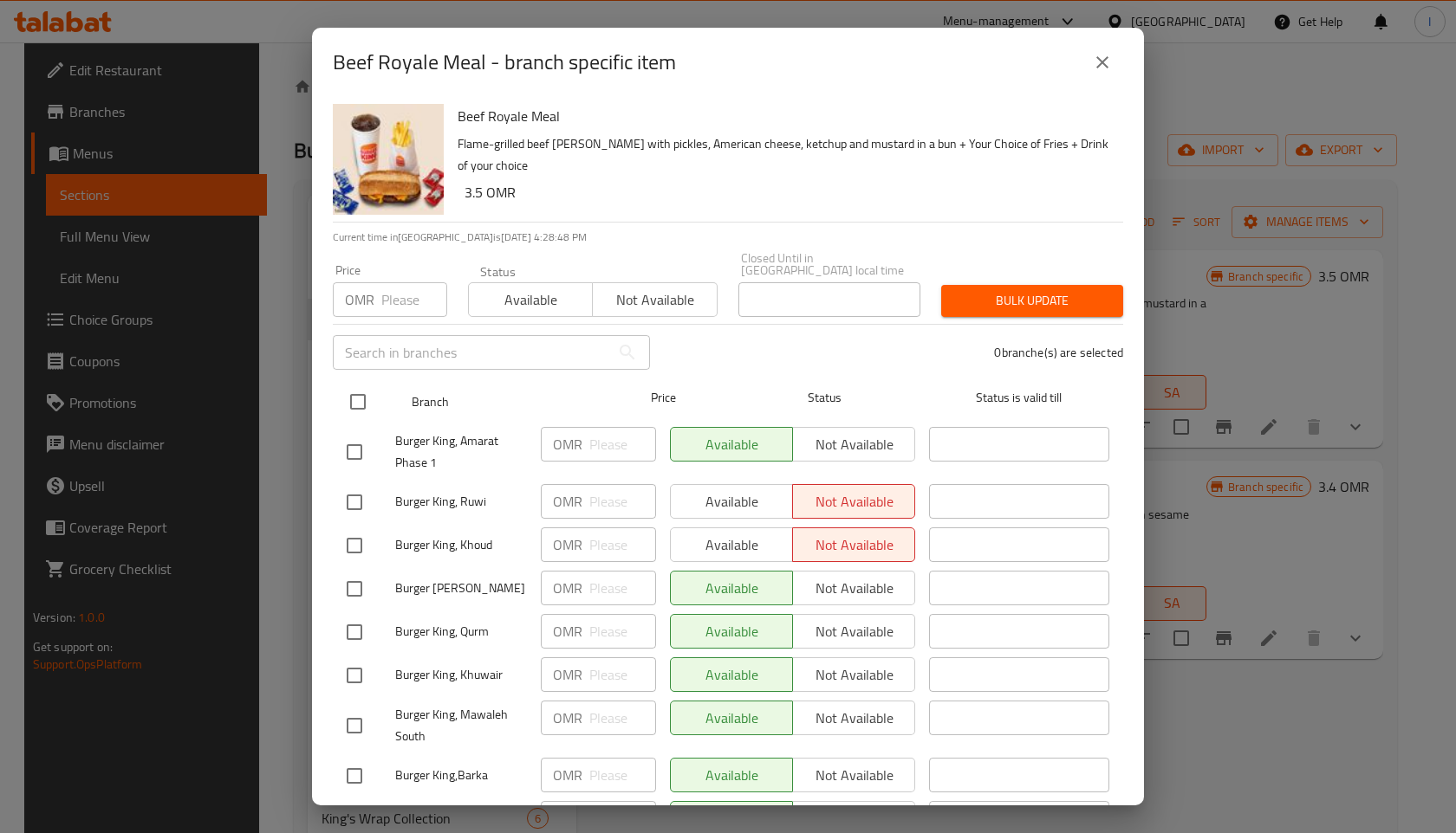
checkbox input "true"
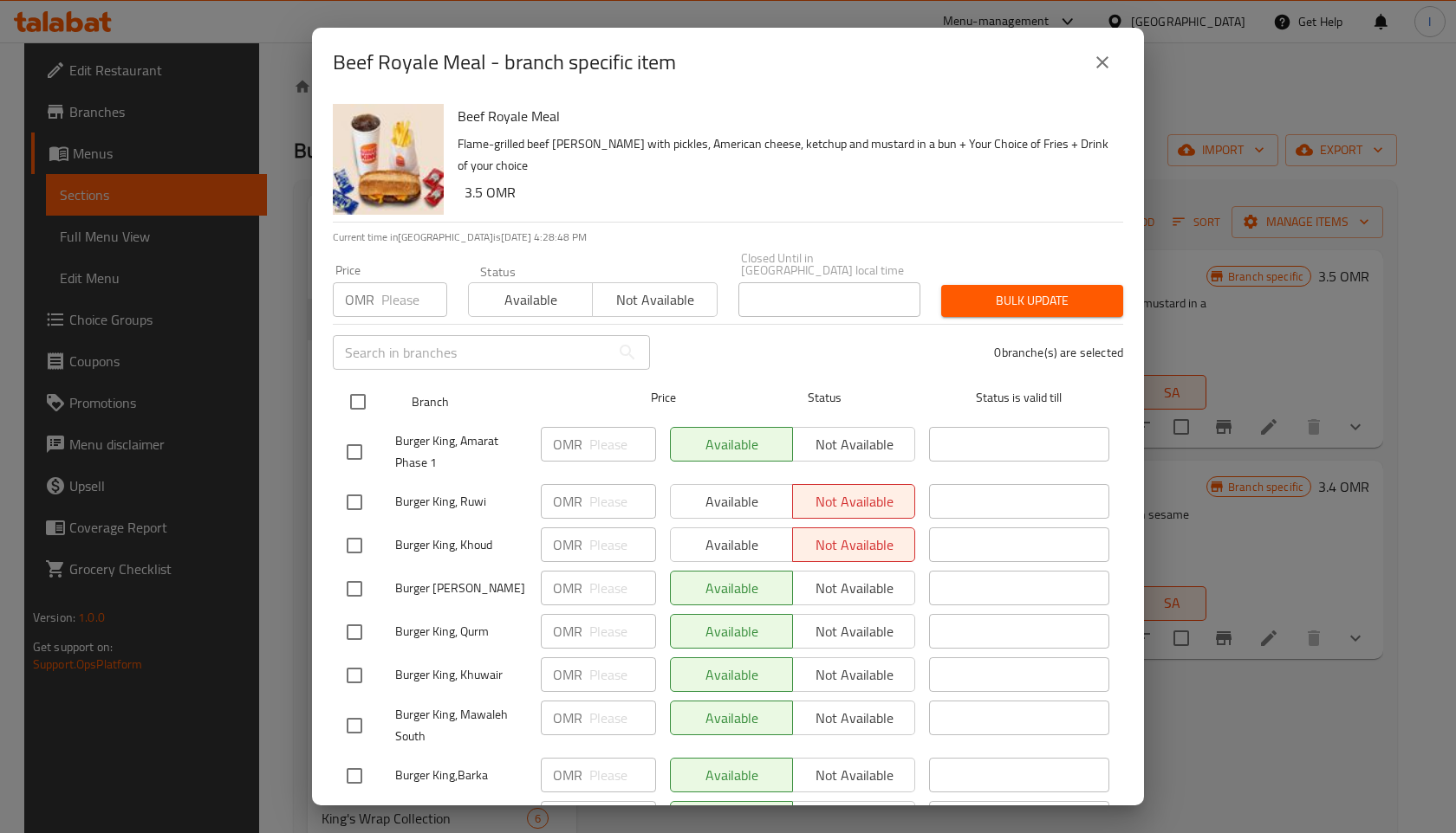
checkbox input "true"
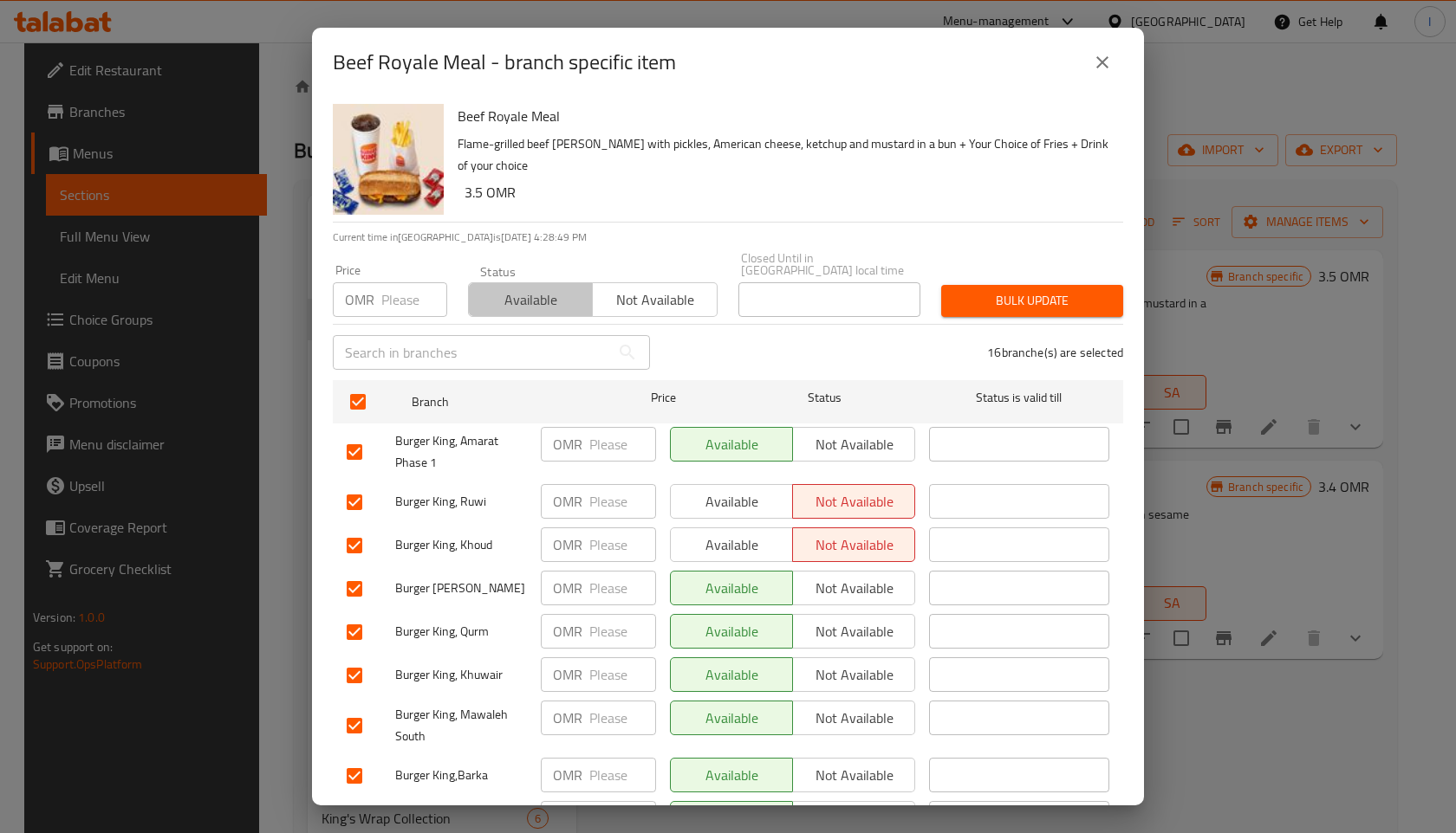
click at [487, 289] on span "Available" at bounding box center [531, 300] width 110 height 25
click at [983, 290] on span "Bulk update" at bounding box center [1032, 301] width 155 height 22
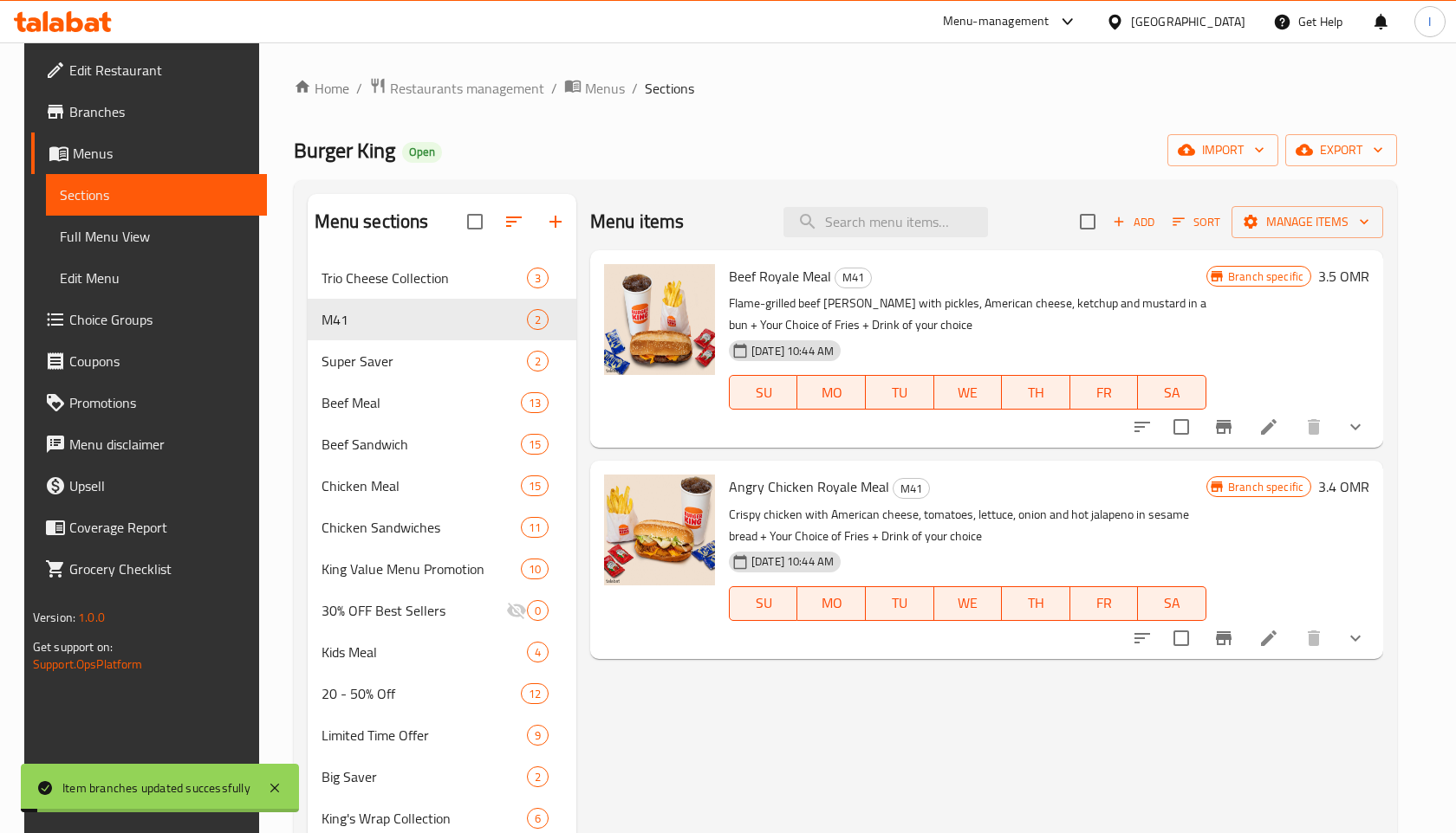
click at [1325, 333] on div "Branch specific 3.5 OMR" at bounding box center [1287, 348] width 162 height 169
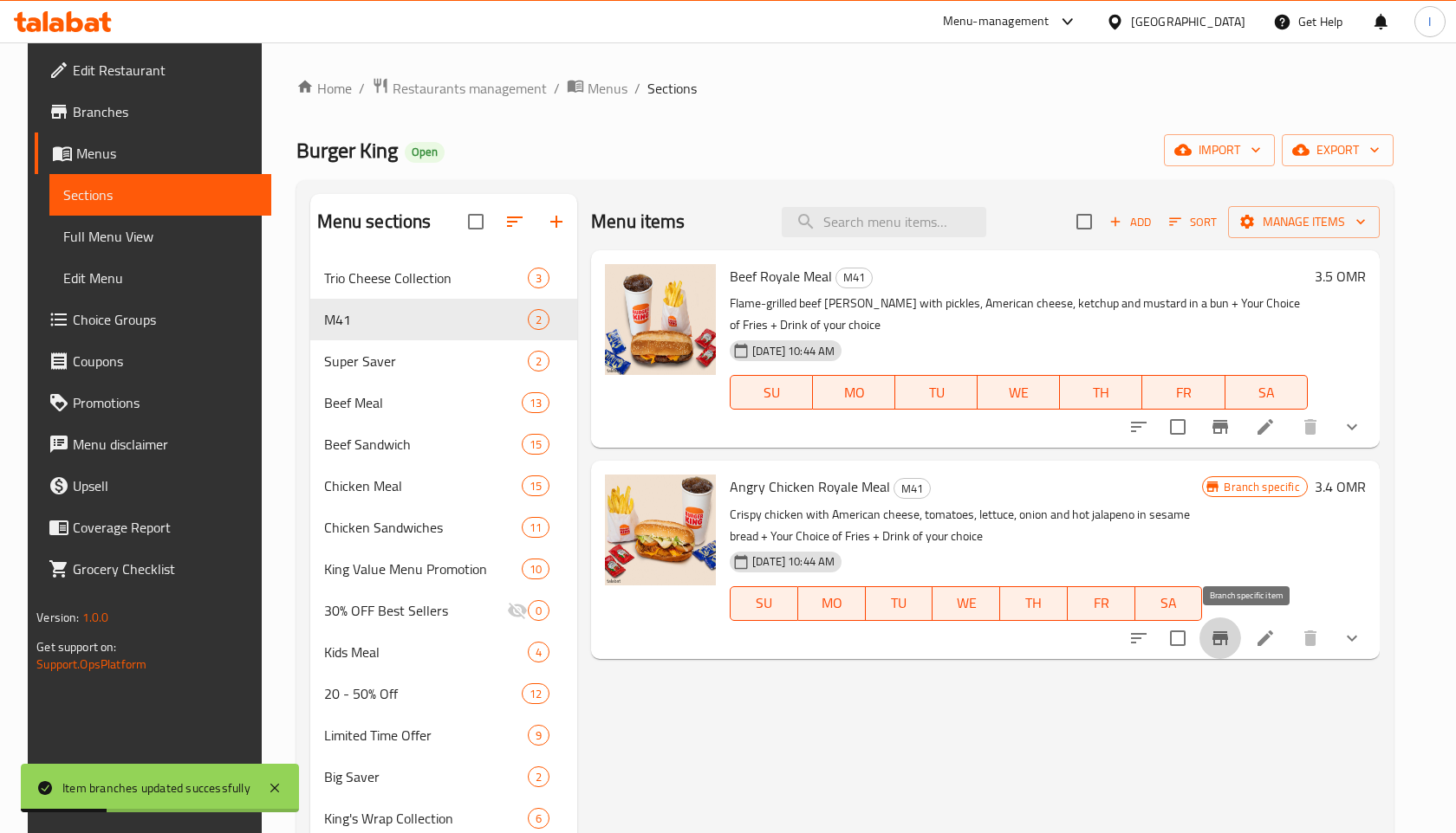
click at [1230, 628] on icon "Branch-specific-item" at bounding box center [1220, 638] width 21 height 21
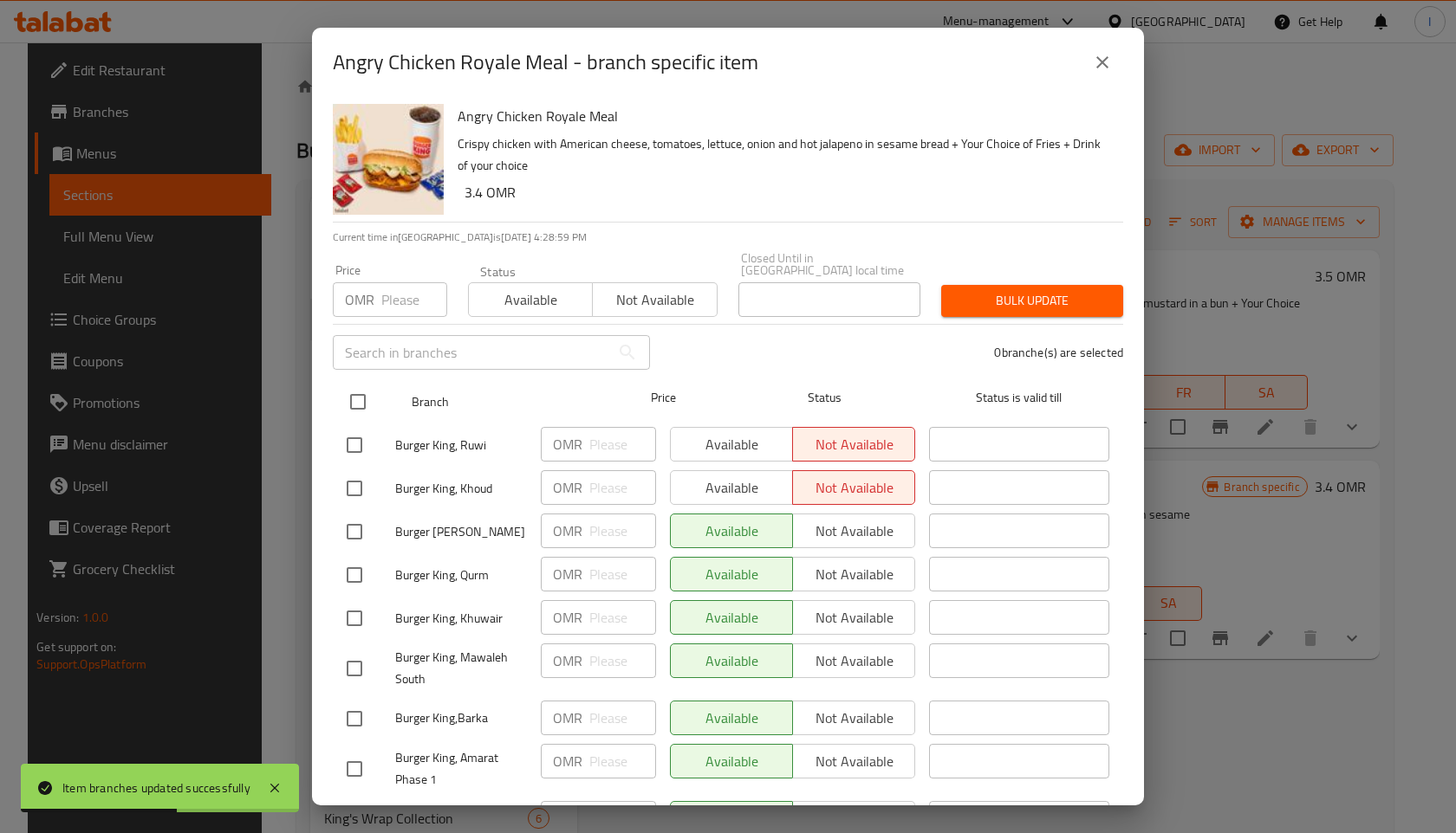
click at [370, 387] on input "checkbox" at bounding box center [358, 402] width 36 height 36
checkbox input "true"
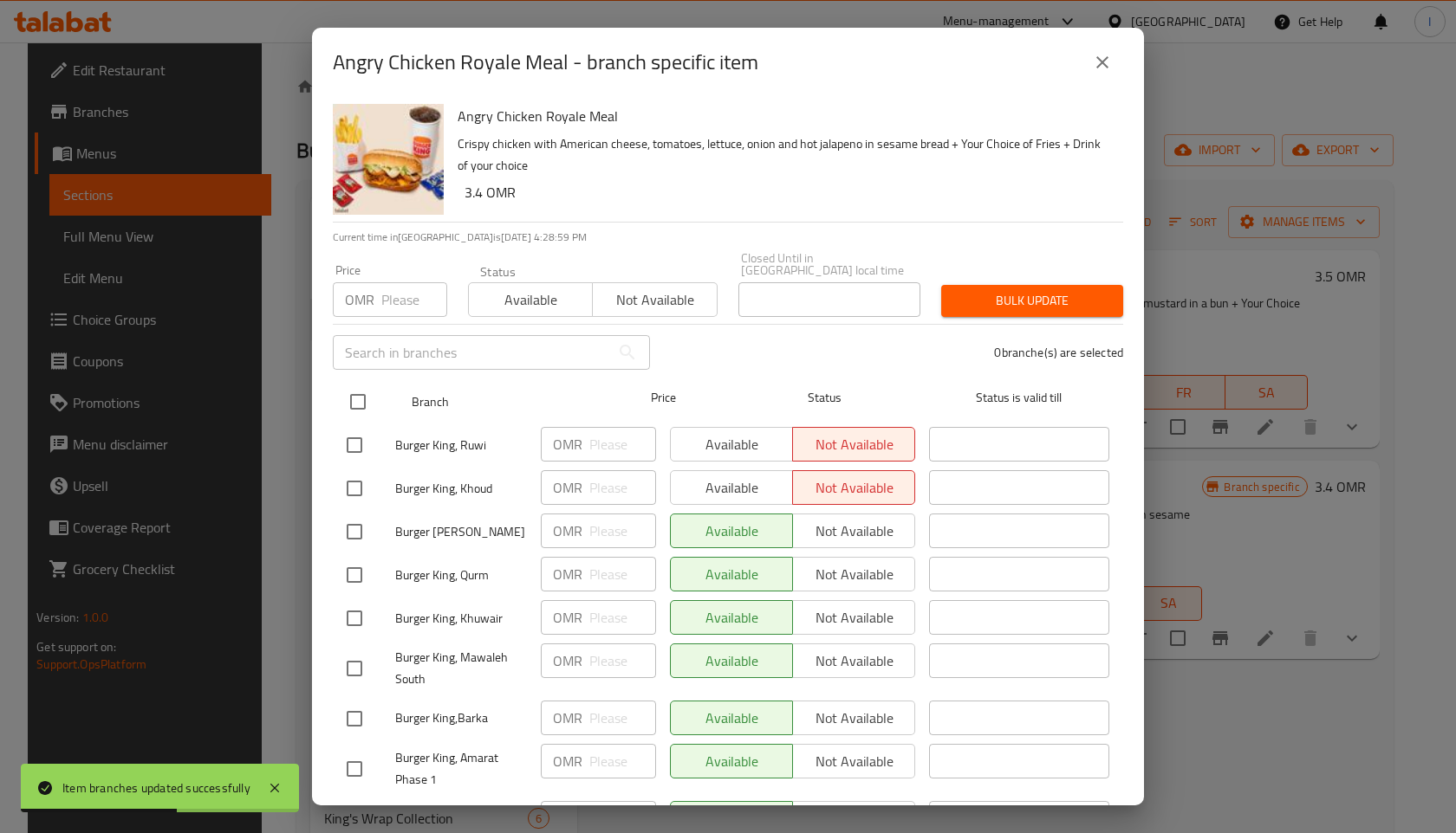
checkbox input "true"
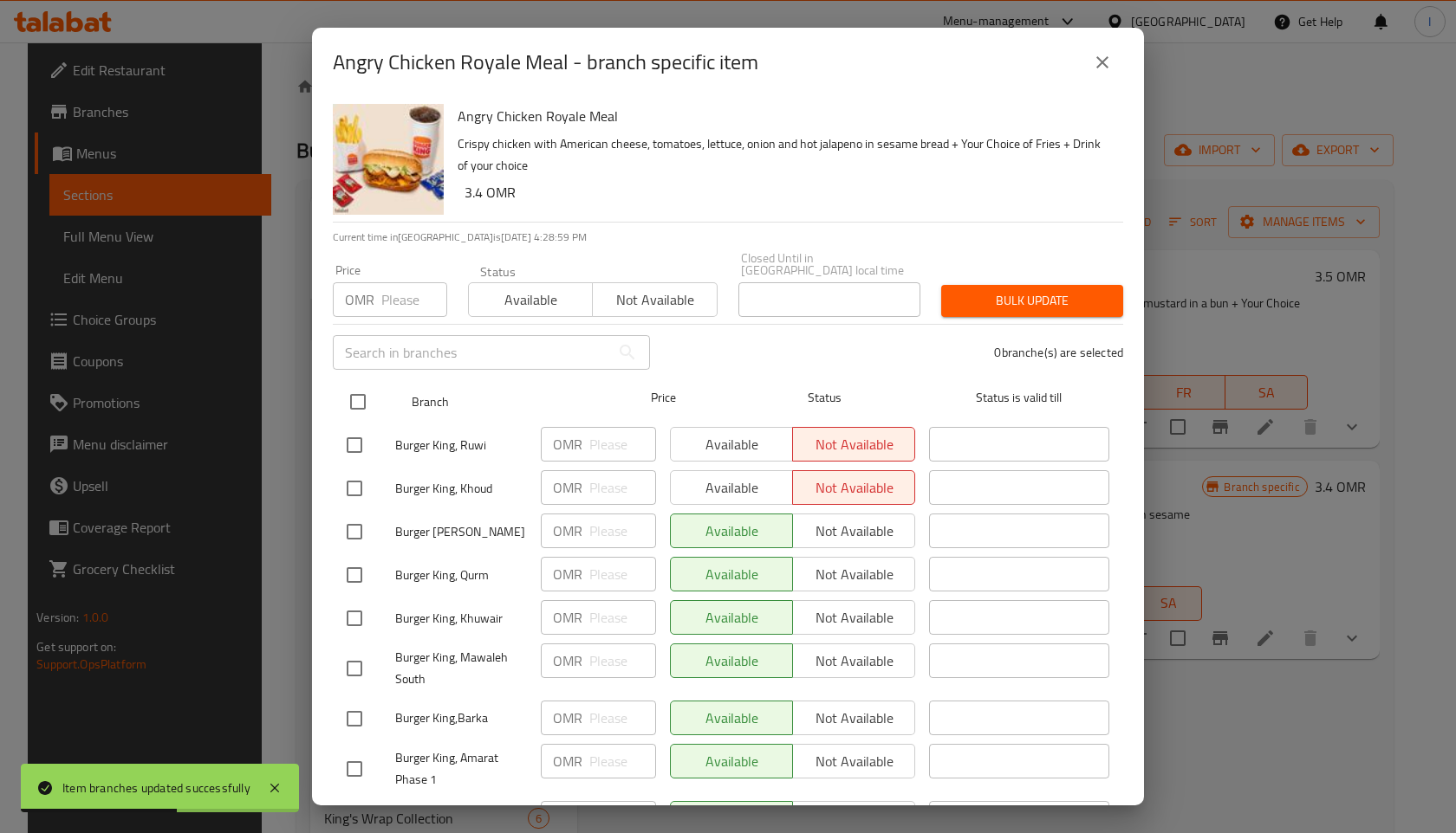
checkbox input "true"
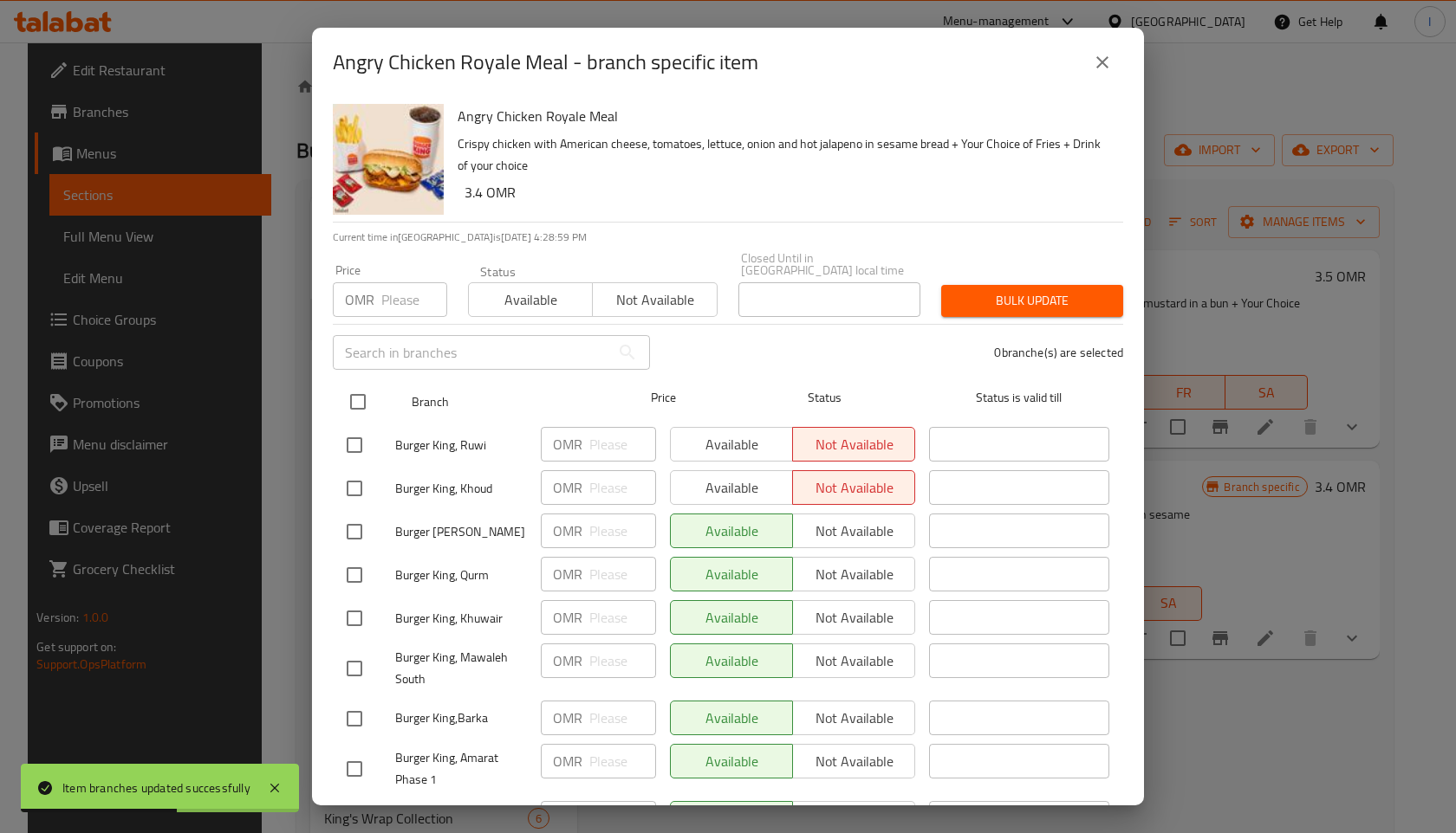
checkbox input "true"
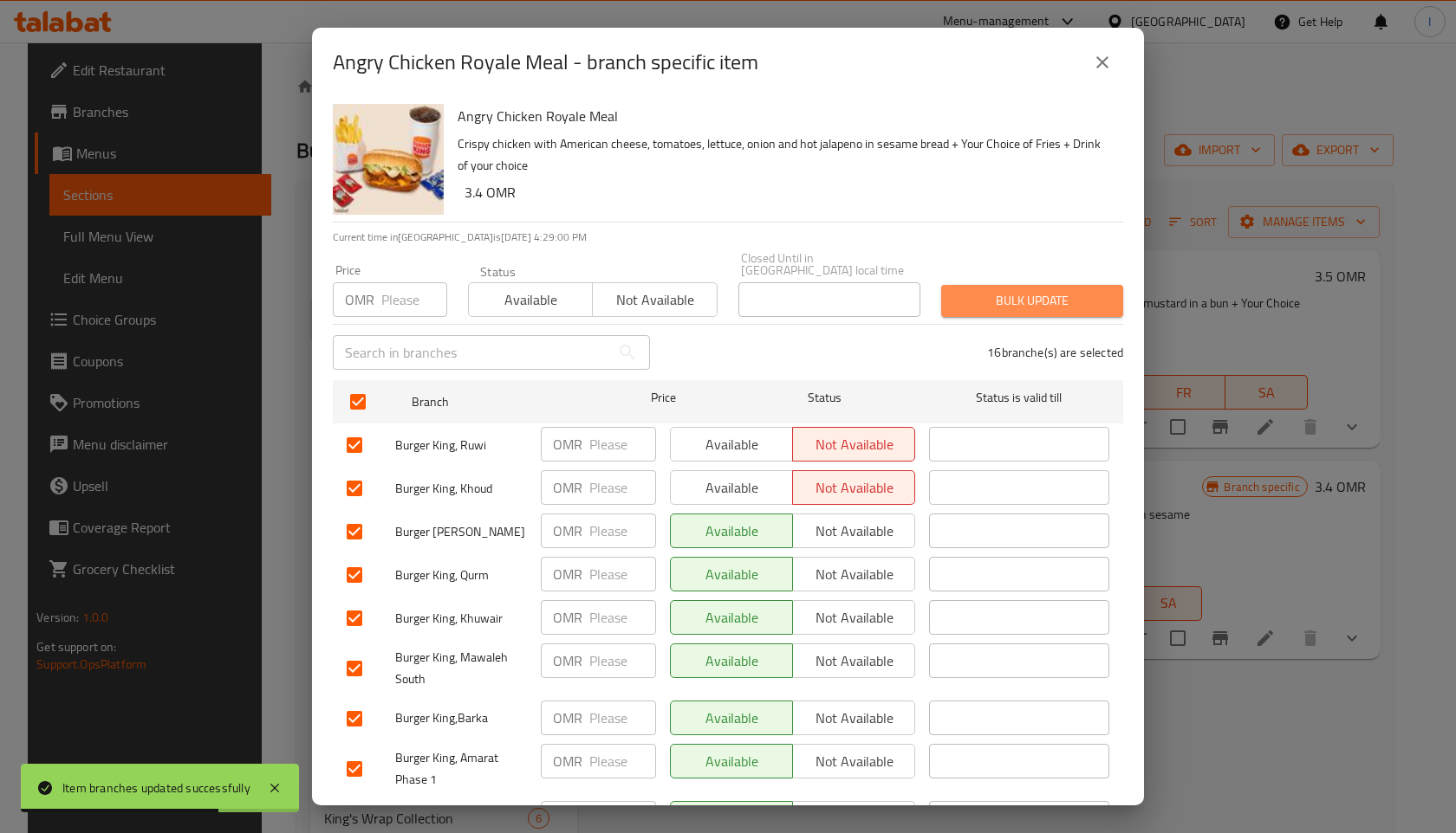
click at [987, 290] on span "Bulk update" at bounding box center [1032, 301] width 155 height 22
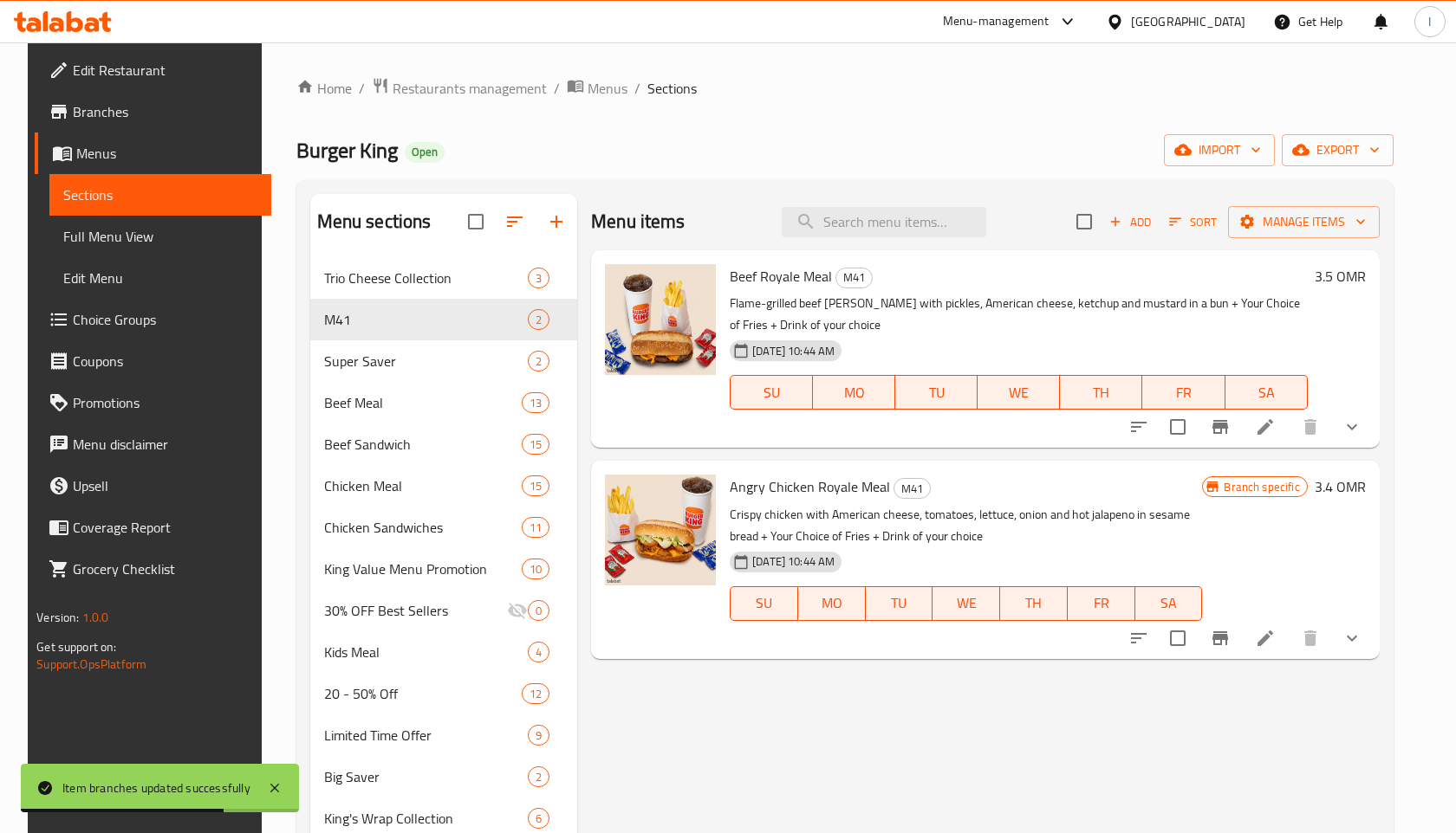
click at [1428, 307] on div "Home / Restaurants management / Menus / Sections Burger King Open import export…" at bounding box center [844, 614] width 1166 height 1143
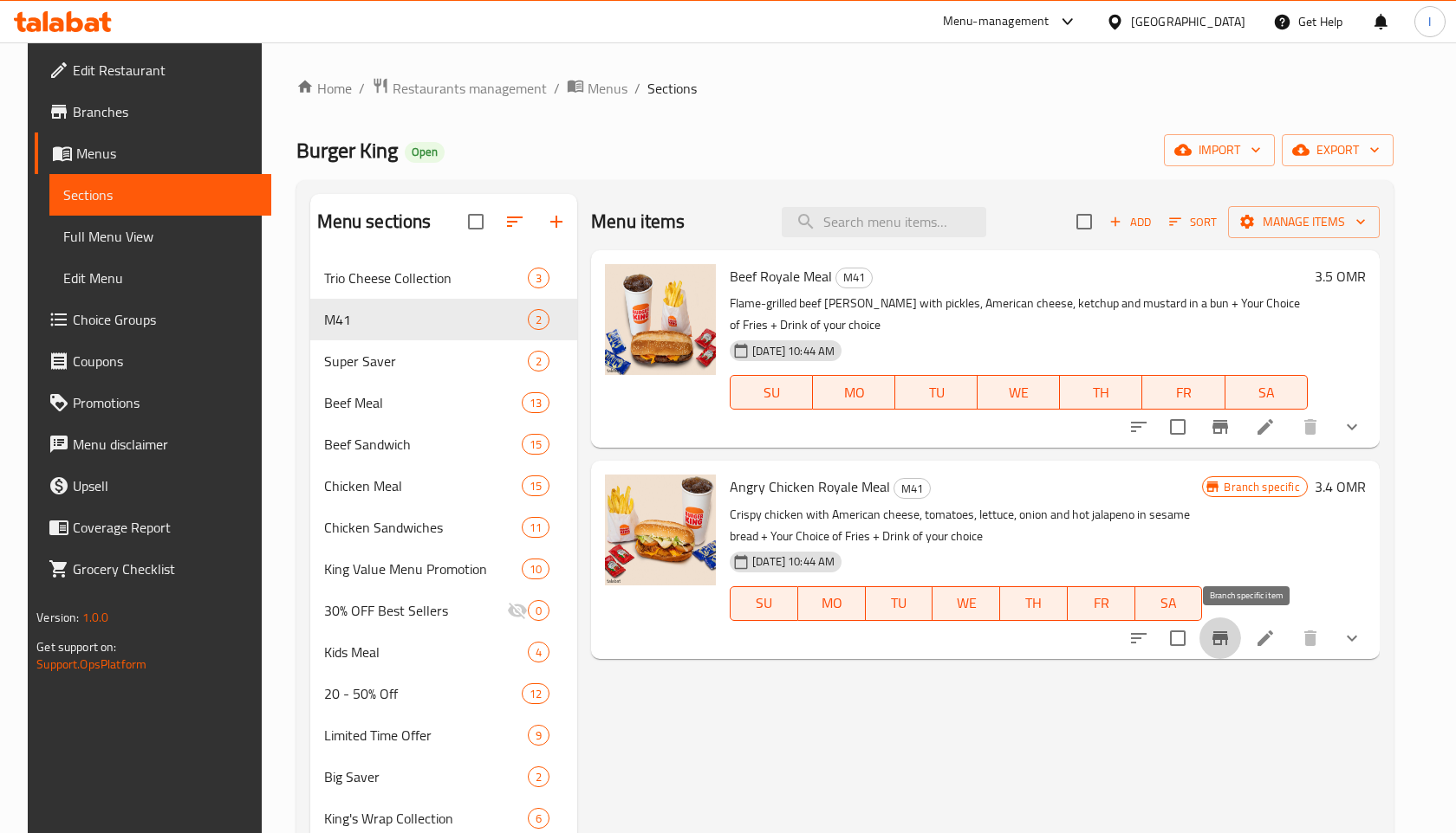
click at [1230, 631] on icon "Branch-specific-item" at bounding box center [1220, 638] width 21 height 21
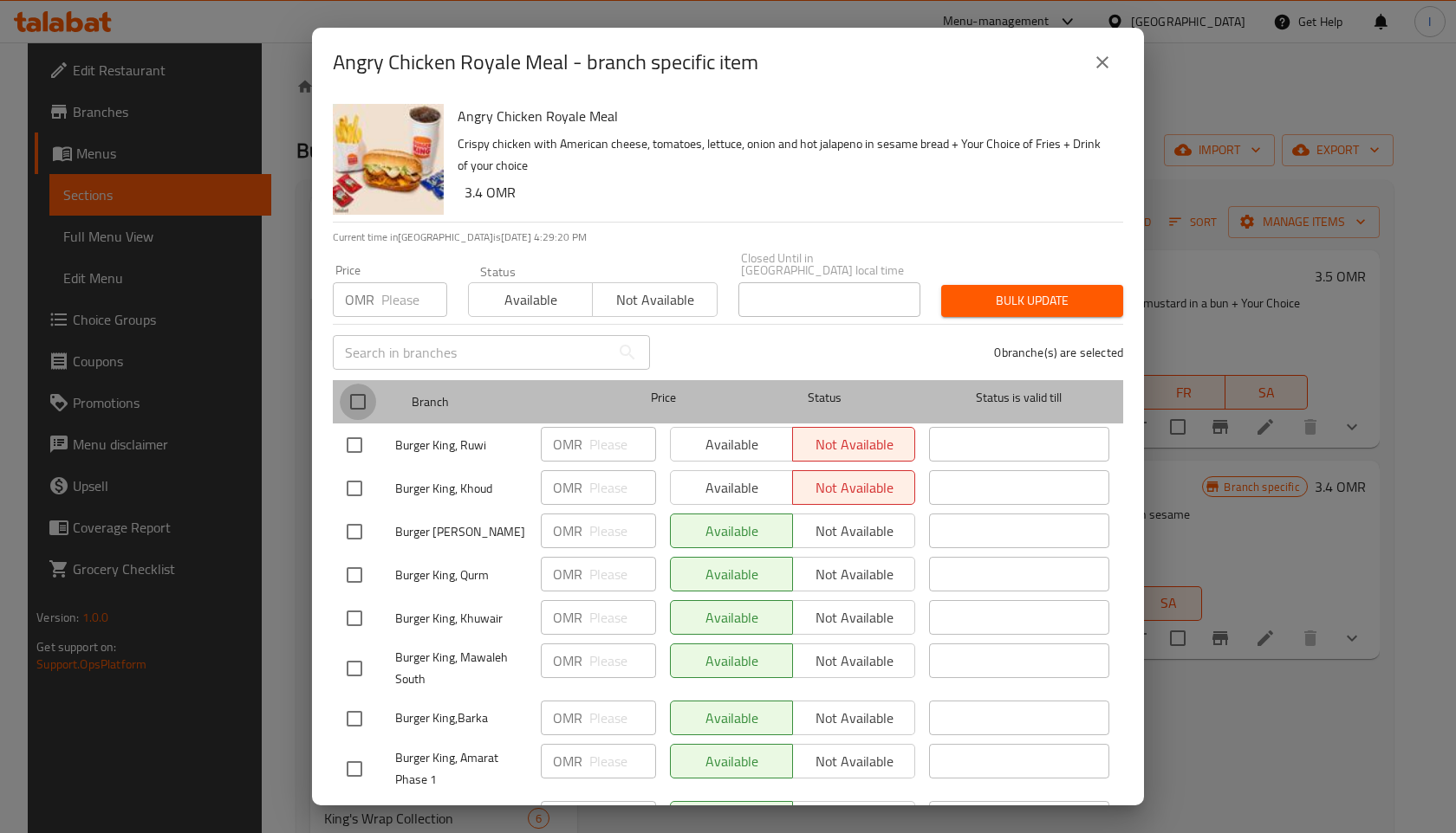
click at [358, 400] on input "checkbox" at bounding box center [358, 402] width 36 height 36
checkbox input "true"
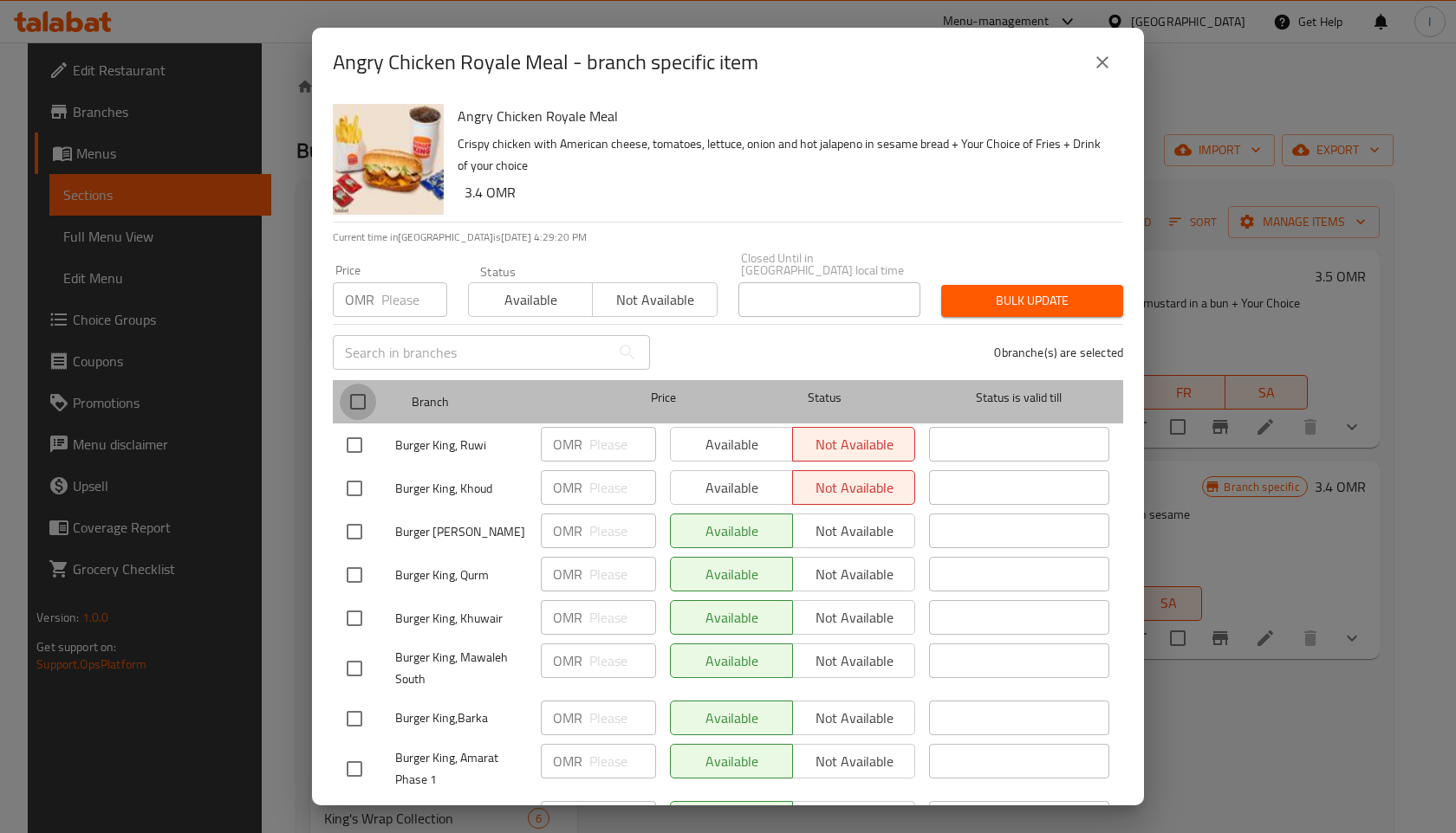
checkbox input "true"
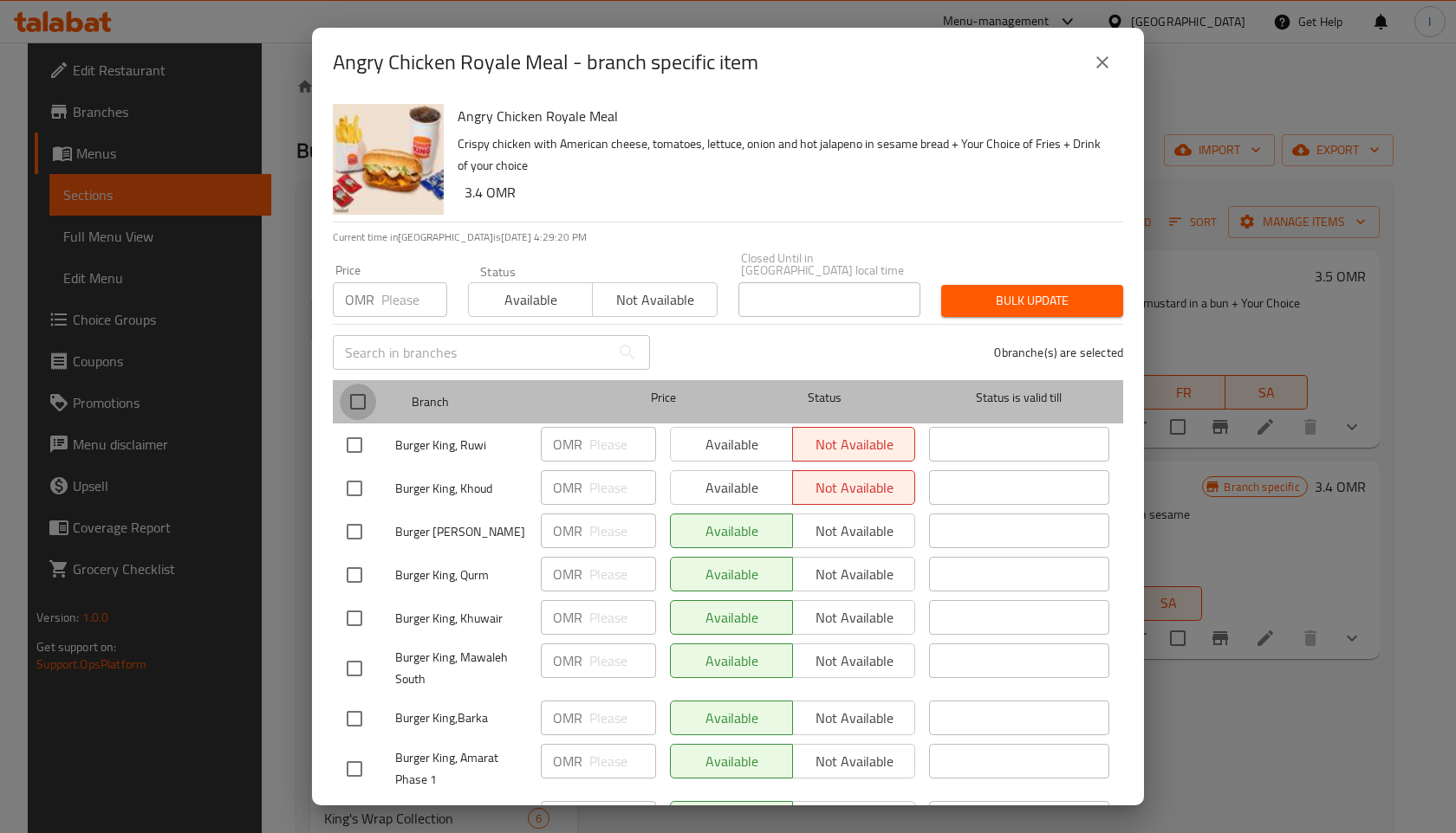
checkbox input "true"
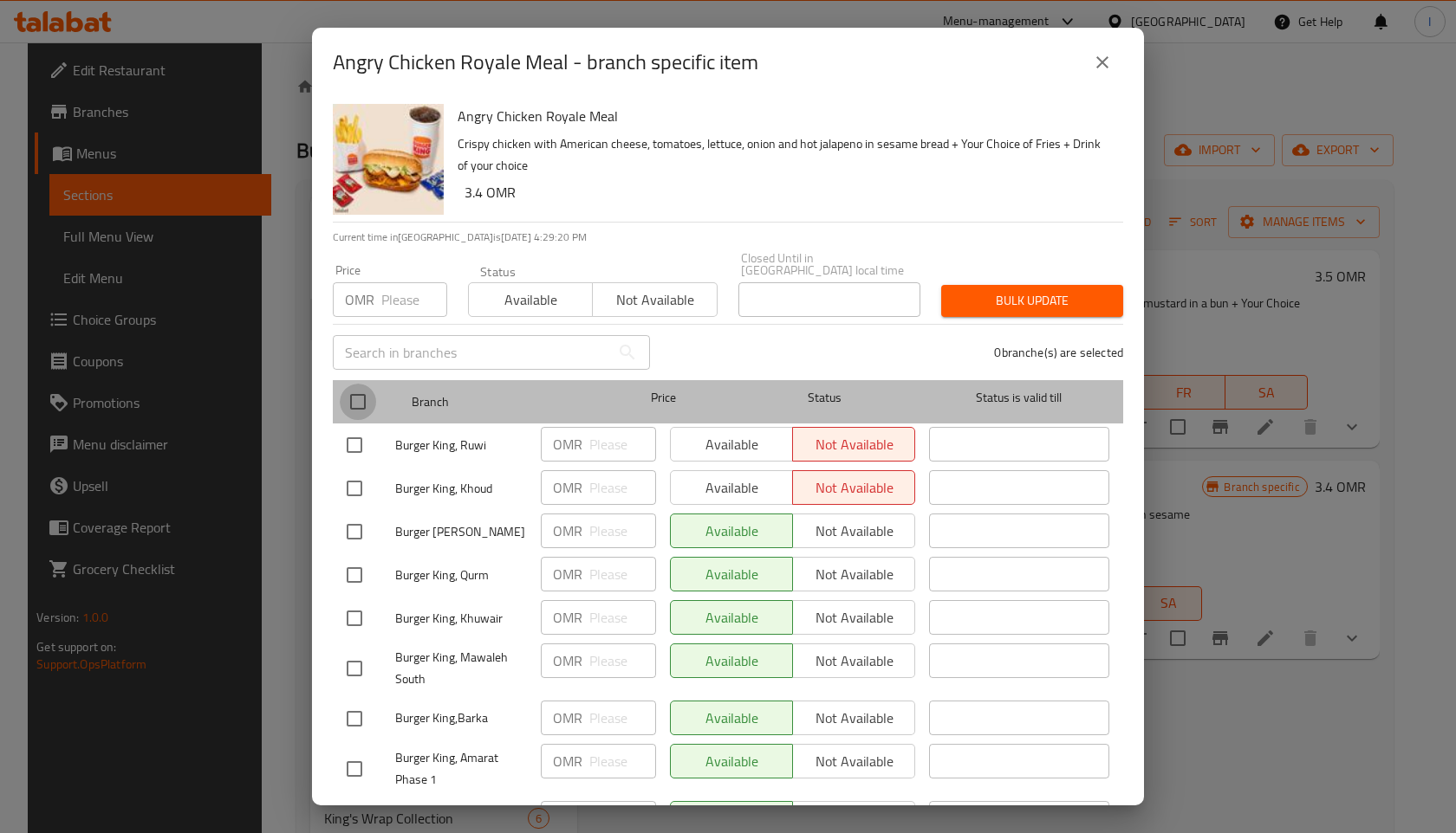
checkbox input "true"
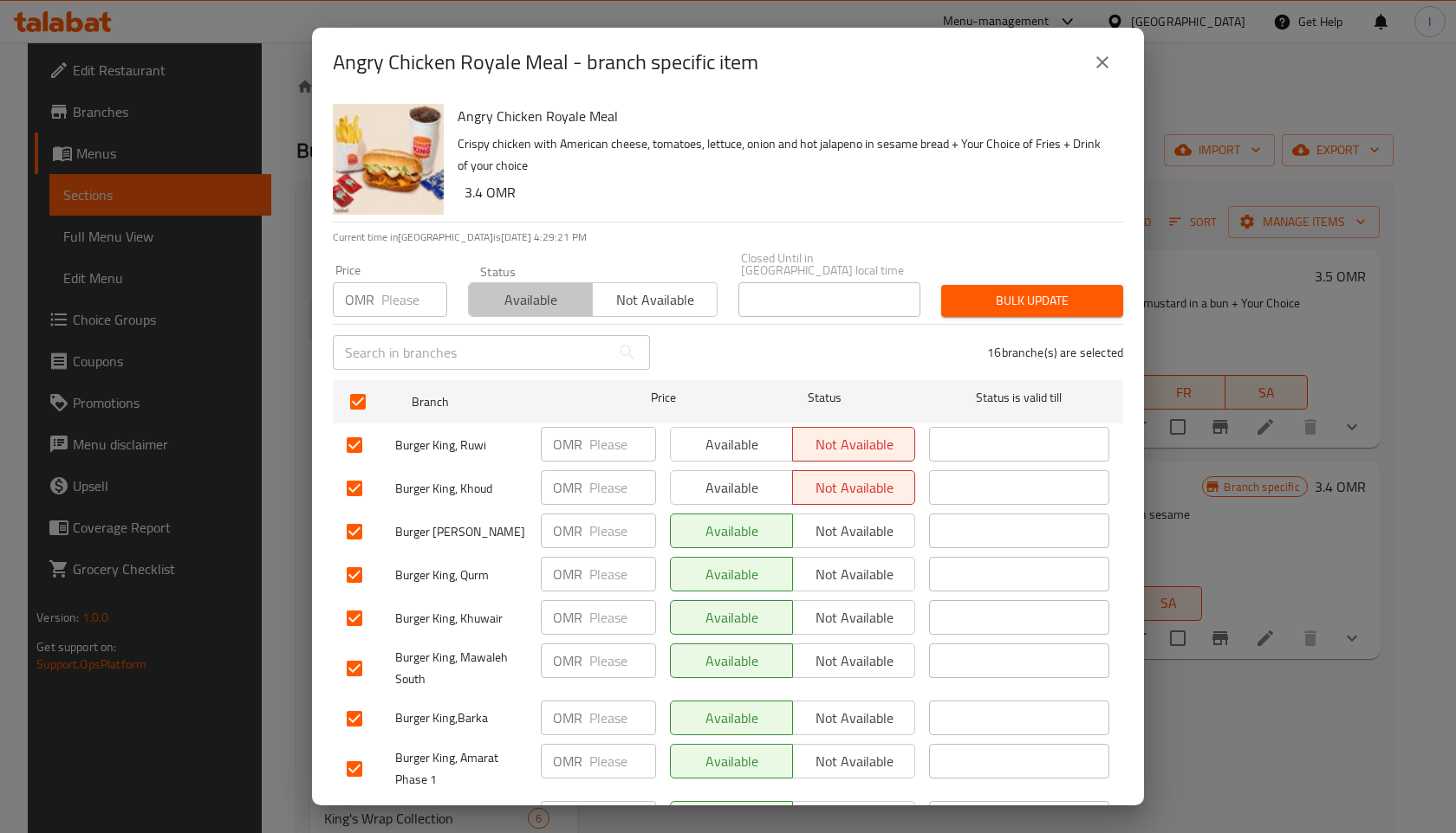
click at [494, 294] on span "Available" at bounding box center [531, 300] width 110 height 25
click at [983, 297] on span "Bulk update" at bounding box center [1032, 301] width 155 height 22
